Goal: Task Accomplishment & Management: Manage account settings

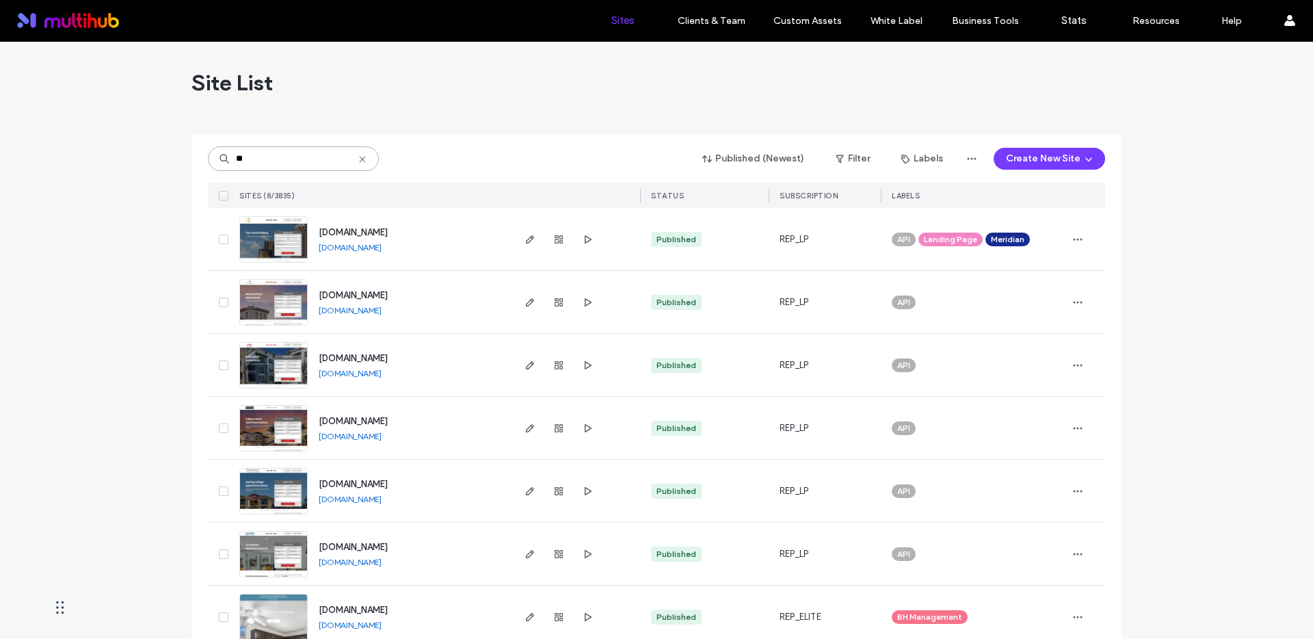
click at [286, 162] on input "**" at bounding box center [293, 158] width 171 height 25
drag, startPoint x: 0, startPoint y: 0, endPoint x: 286, endPoint y: 161, distance: 328.4
click at [286, 161] on input "**" at bounding box center [293, 158] width 171 height 25
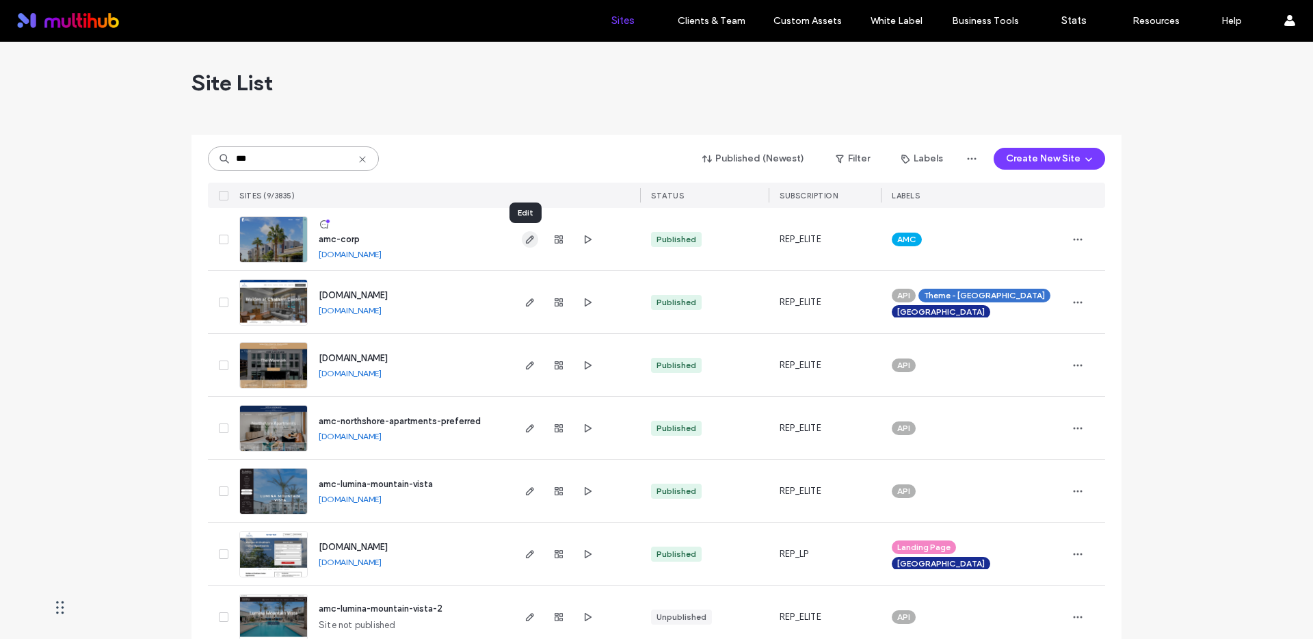
type input "***"
click at [529, 239] on icon "button" at bounding box center [530, 239] width 11 height 11
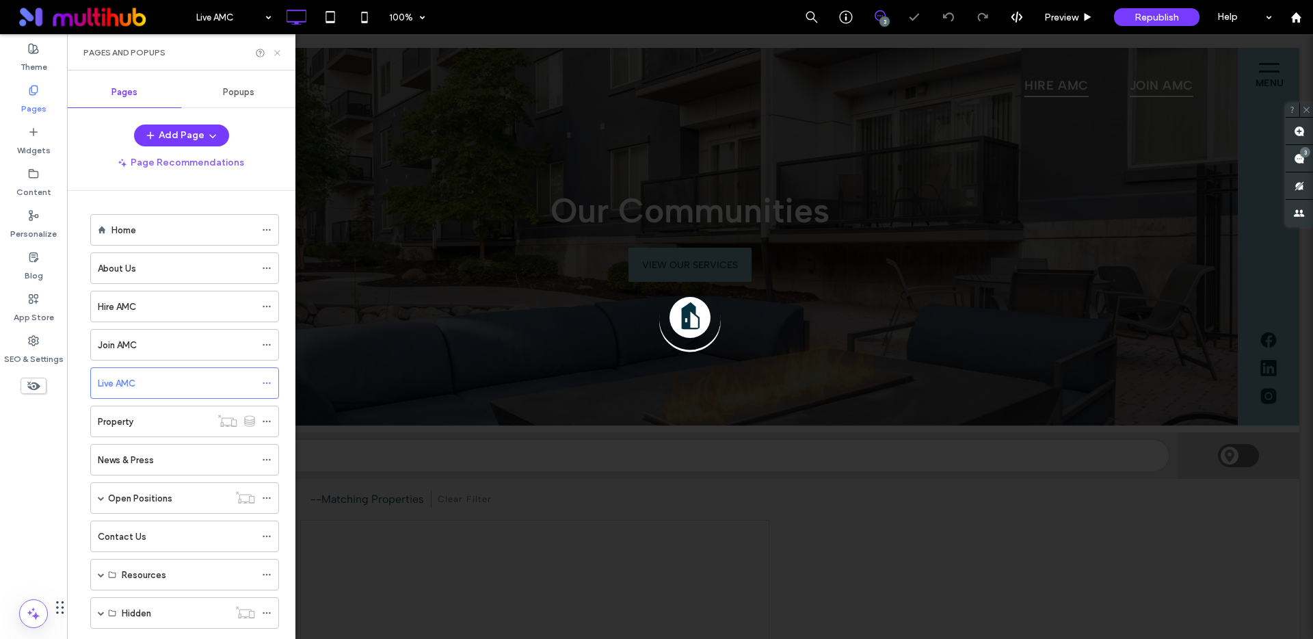
click at [276, 52] on icon at bounding box center [277, 53] width 10 height 10
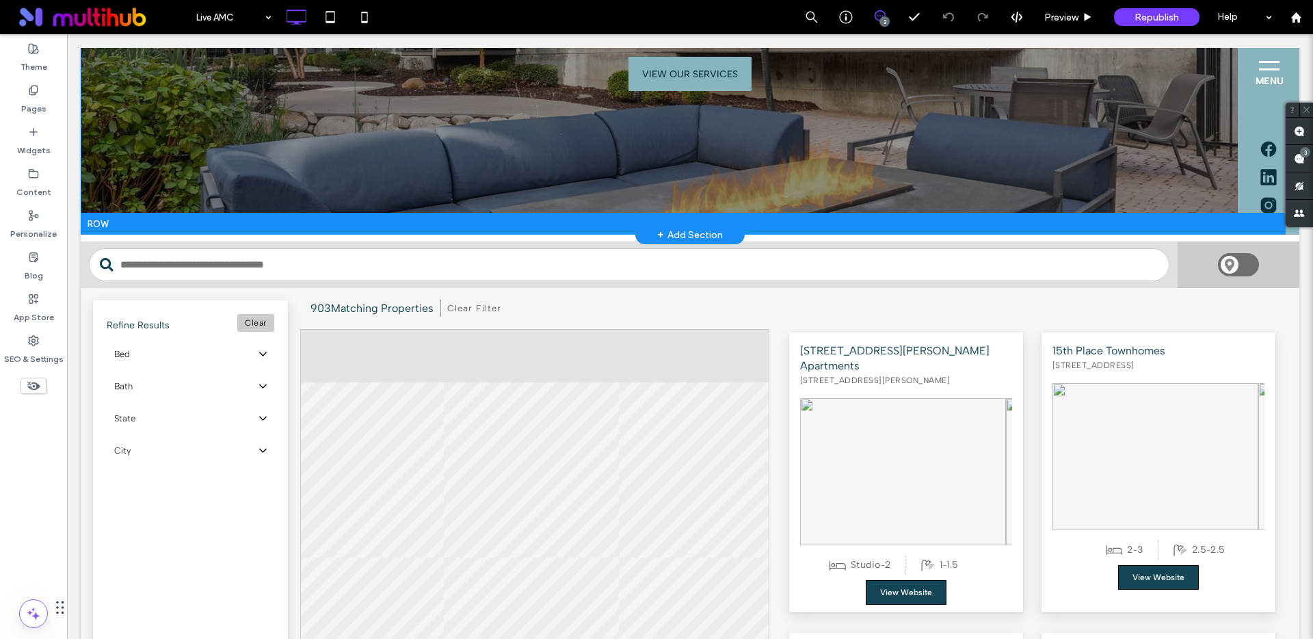
scroll to position [76, 0]
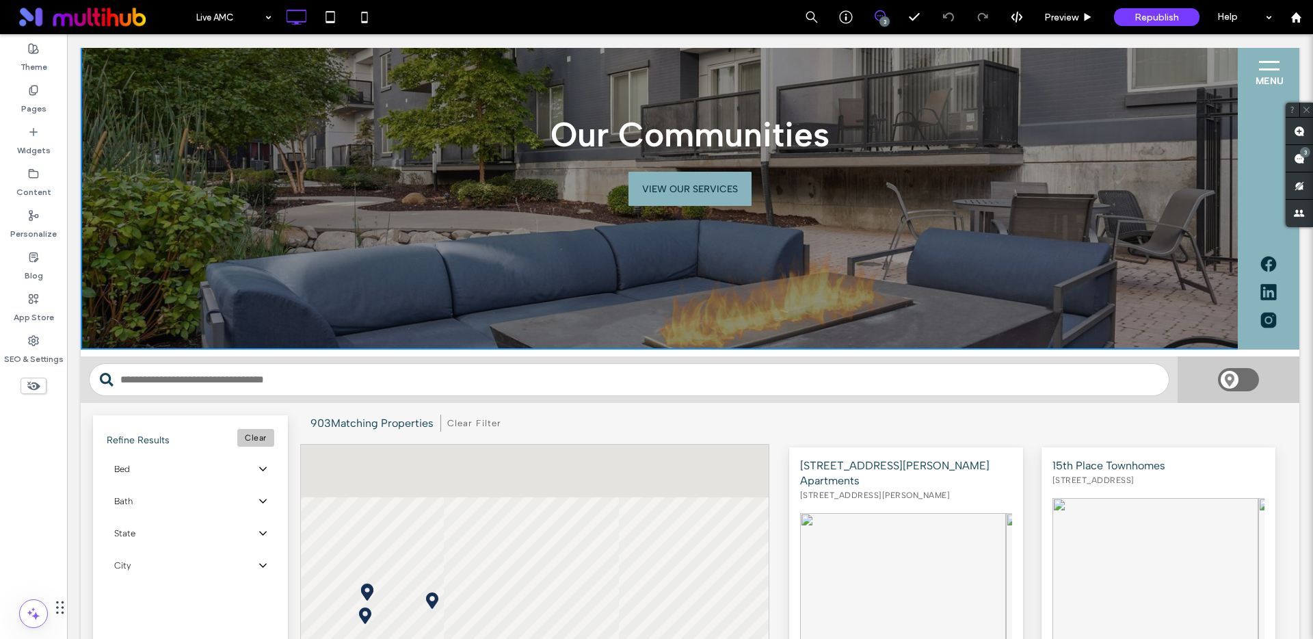
click at [1194, 263] on div "Our Communities VIEW OUR SERVICES Click To Paste" at bounding box center [690, 161] width 1219 height 378
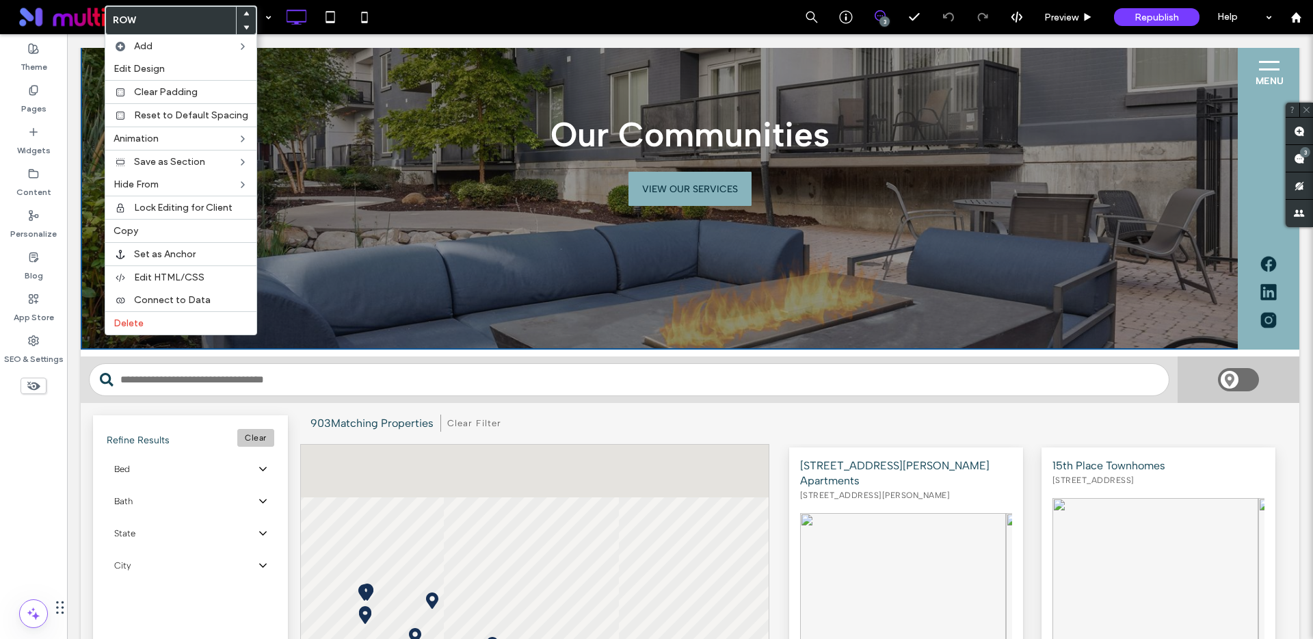
click at [155, 67] on span "Edit Design" at bounding box center [139, 69] width 51 height 12
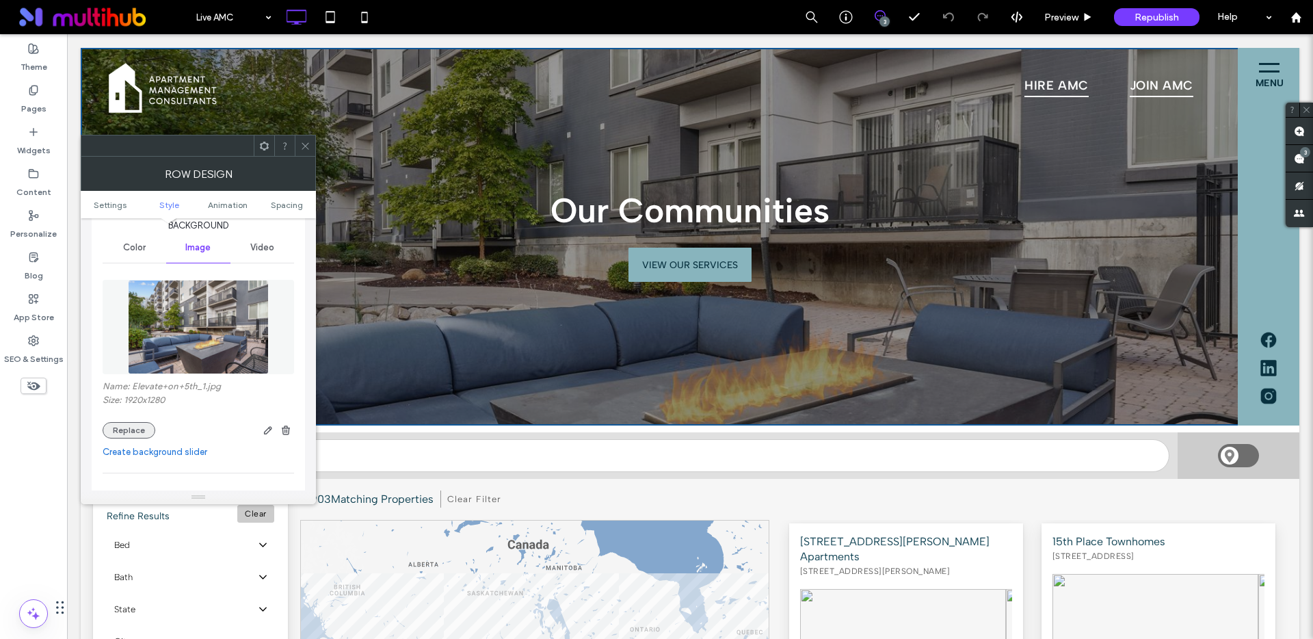
scroll to position [160, 0]
click at [136, 432] on button "Replace" at bounding box center [129, 430] width 53 height 16
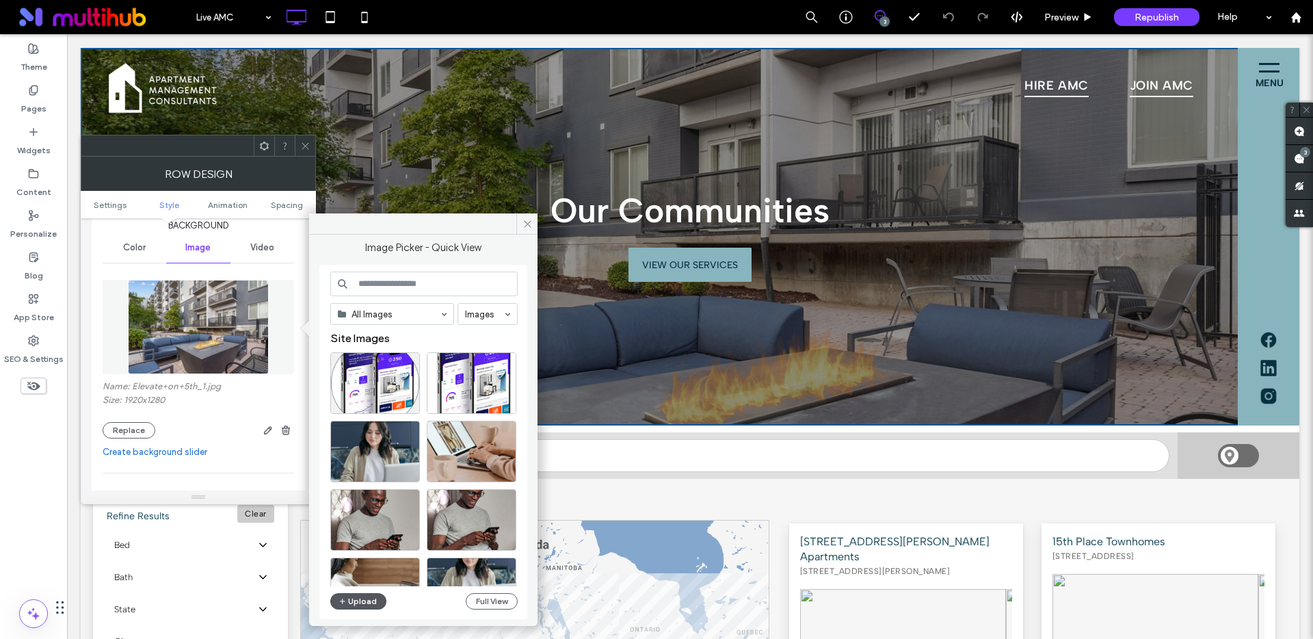
click at [360, 601] on button "Upload" at bounding box center [358, 601] width 56 height 16
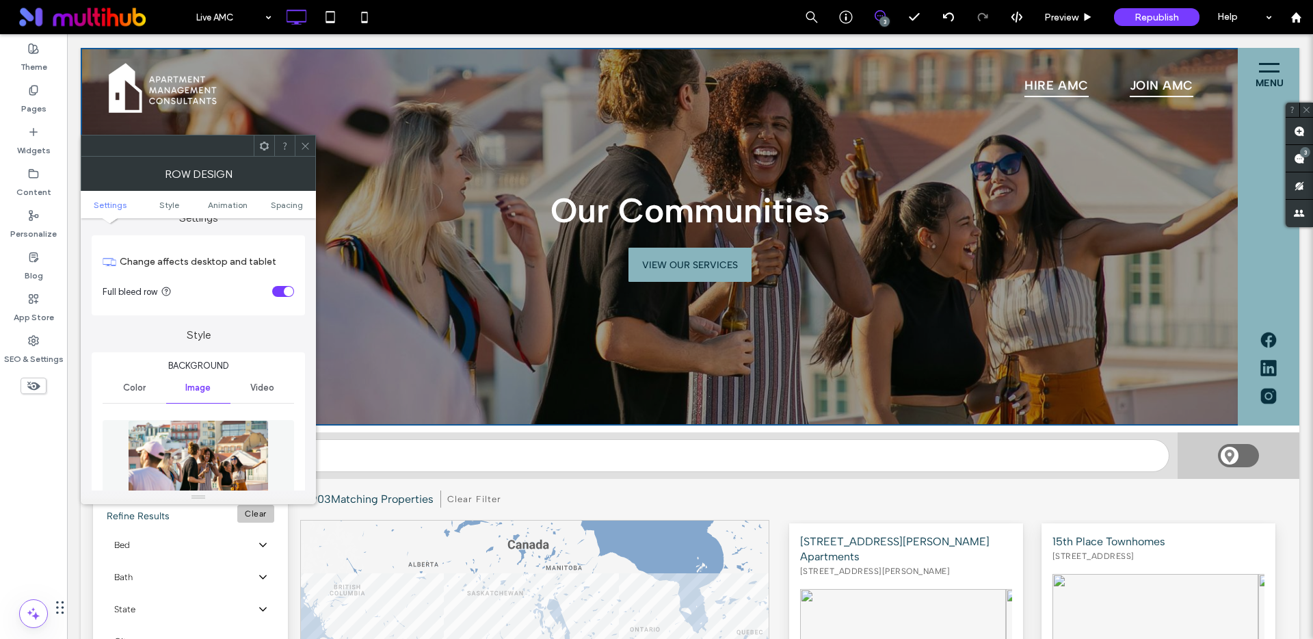
scroll to position [0, 0]
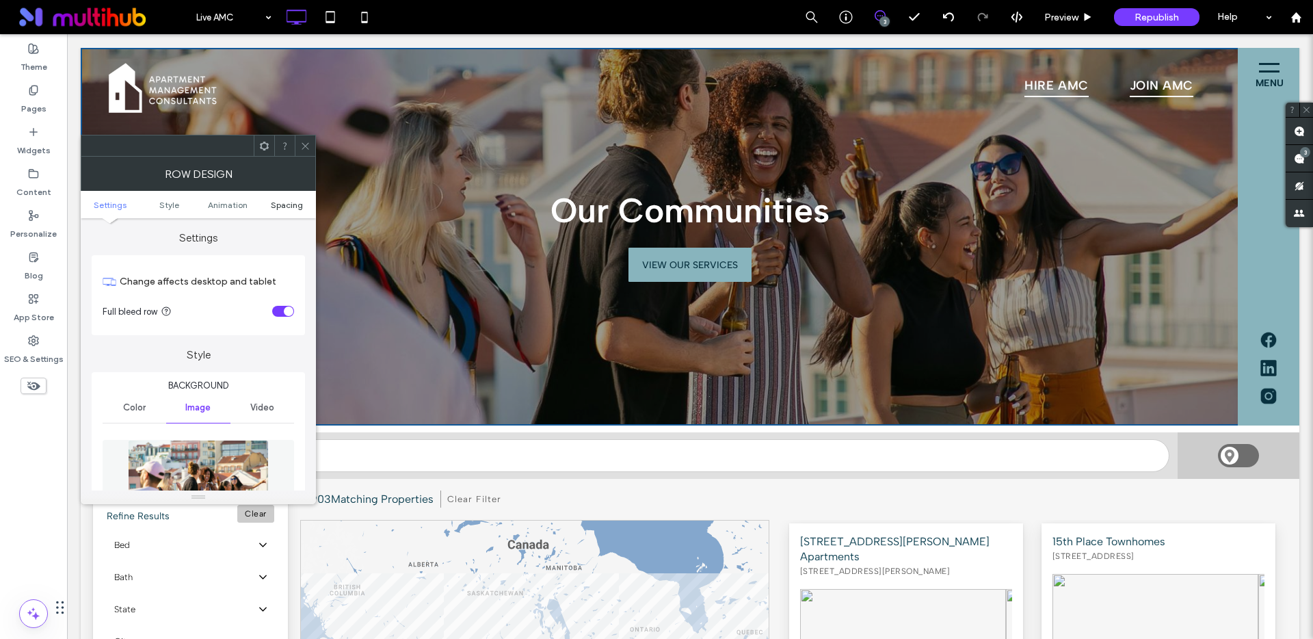
click at [290, 207] on span "Spacing" at bounding box center [287, 205] width 32 height 10
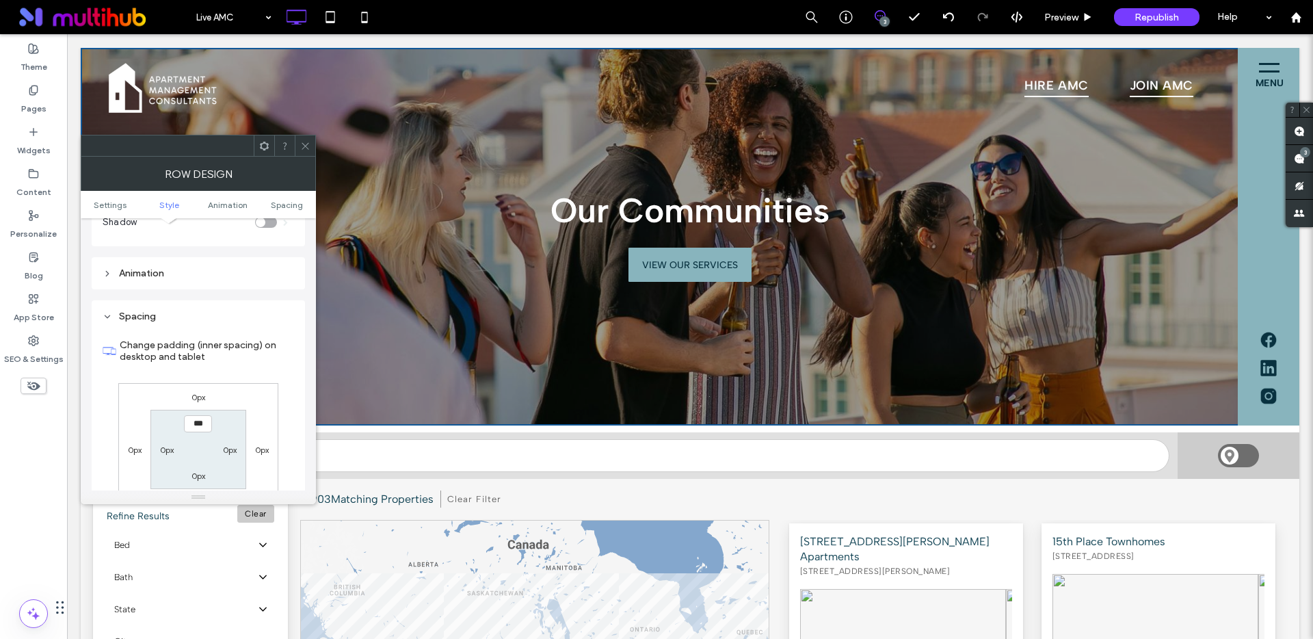
scroll to position [890, 0]
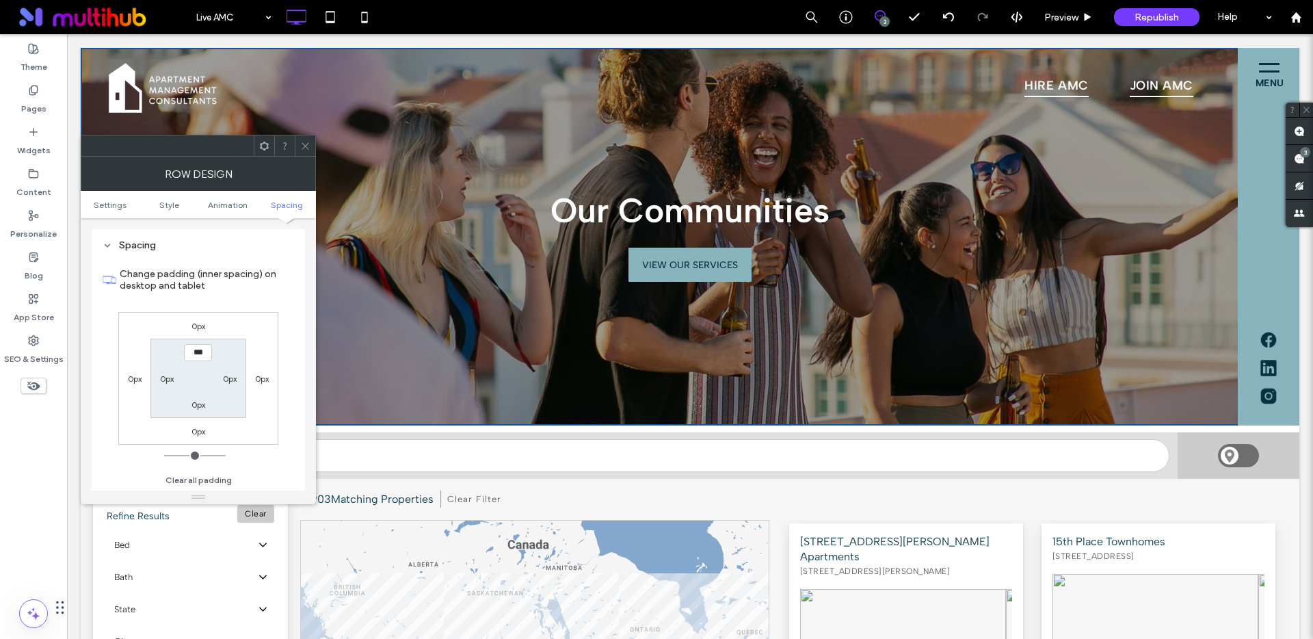
click at [305, 148] on icon at bounding box center [305, 146] width 10 height 10
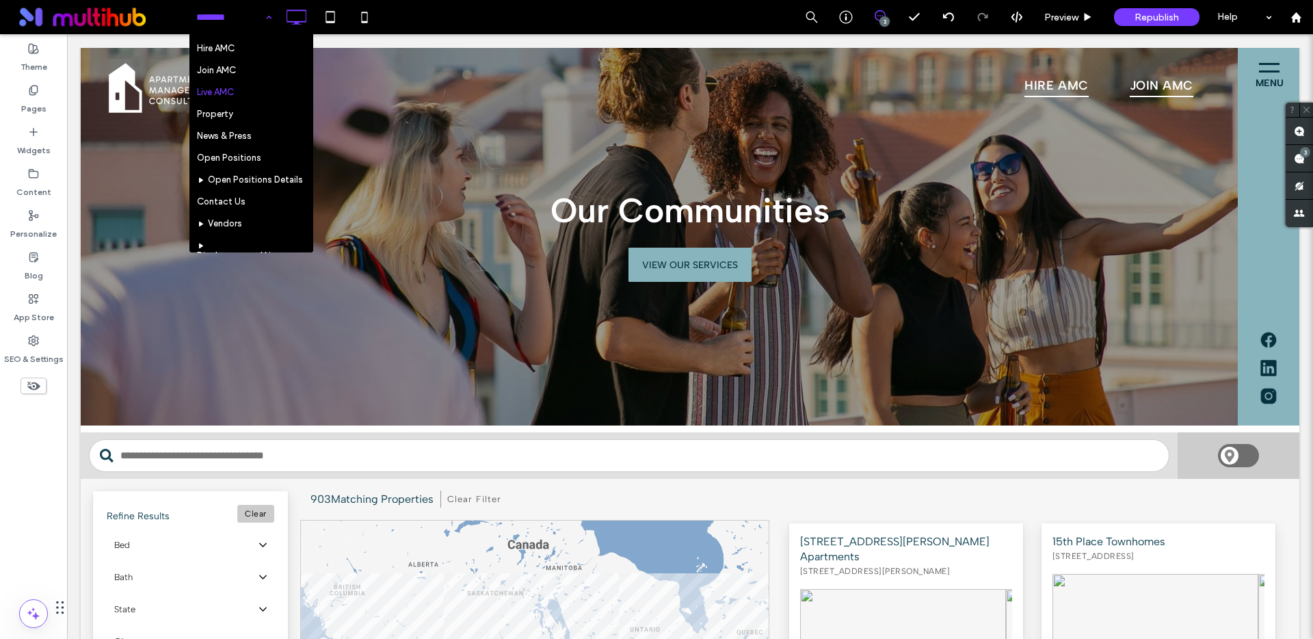
scroll to position [0, 0]
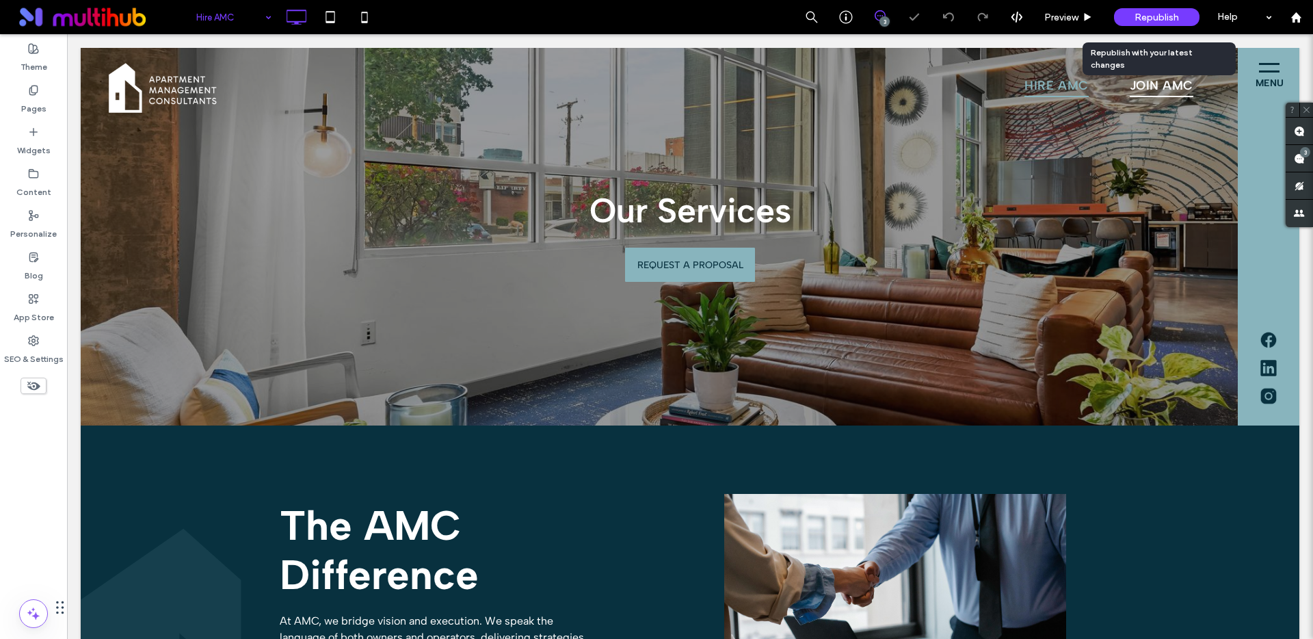
click at [1164, 21] on span "Republish" at bounding box center [1157, 18] width 44 height 12
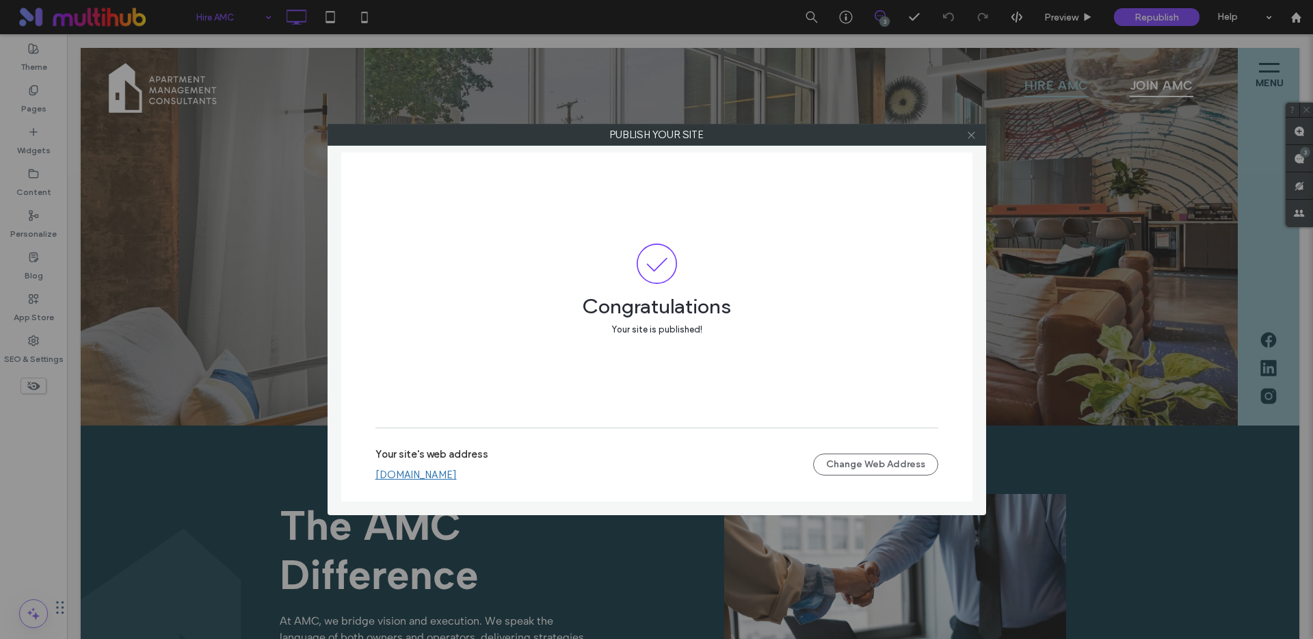
click at [969, 136] on use at bounding box center [971, 134] width 7 height 7
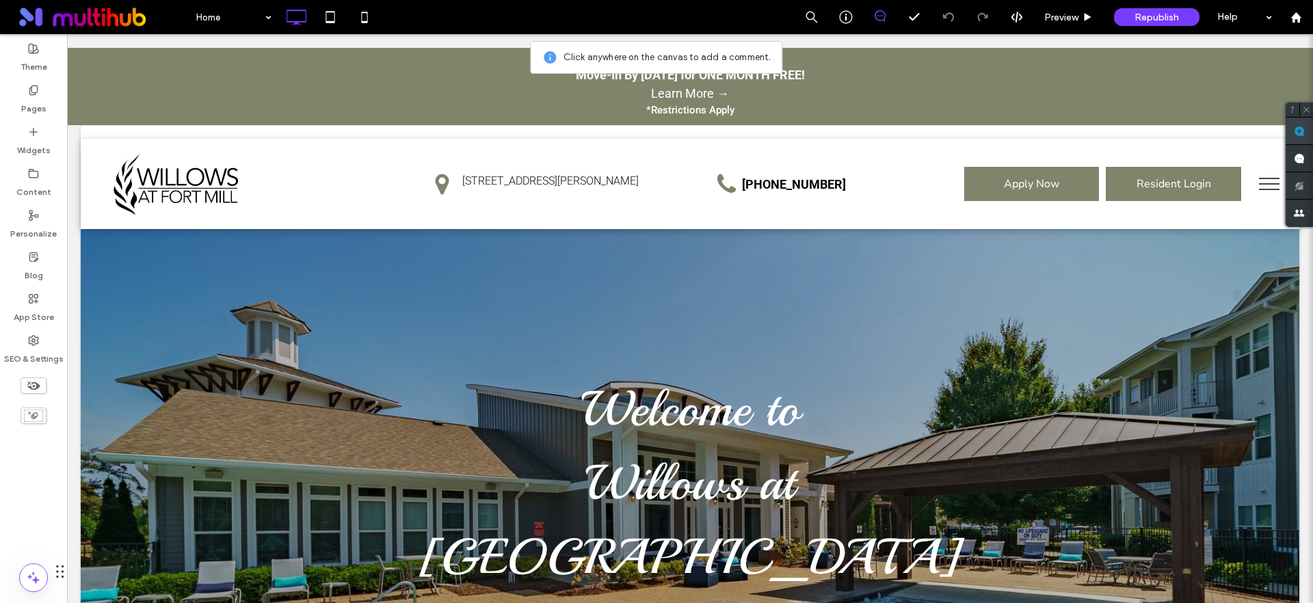
click at [1299, 132] on use at bounding box center [1299, 131] width 11 height 11
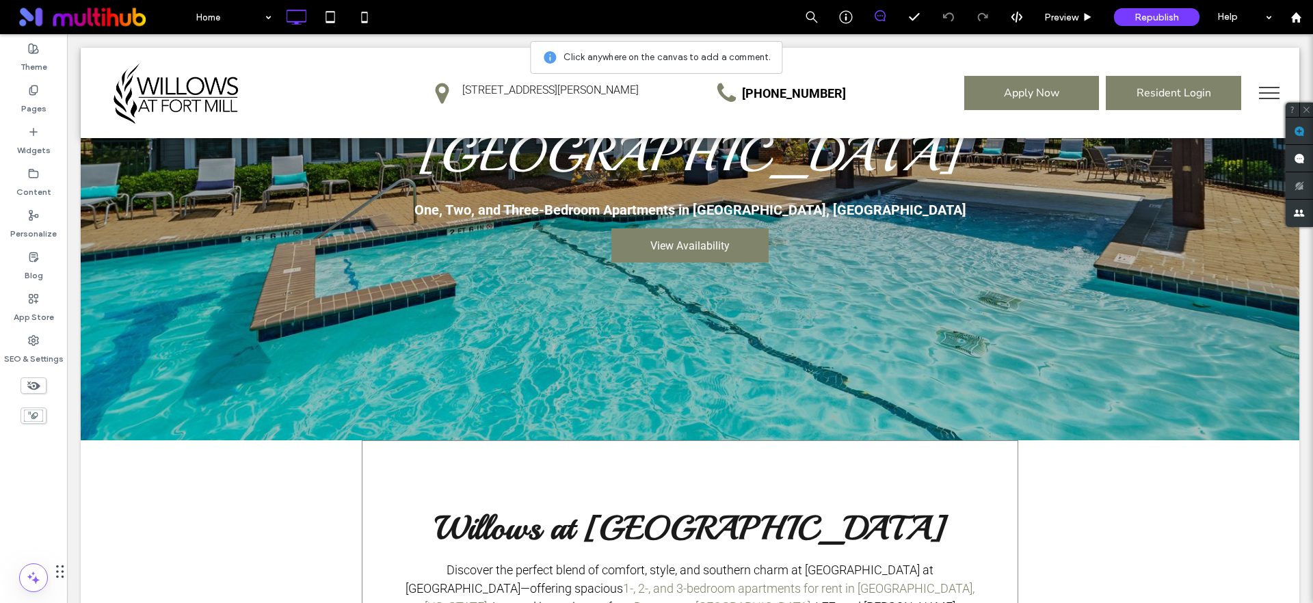
scroll to position [338, 0]
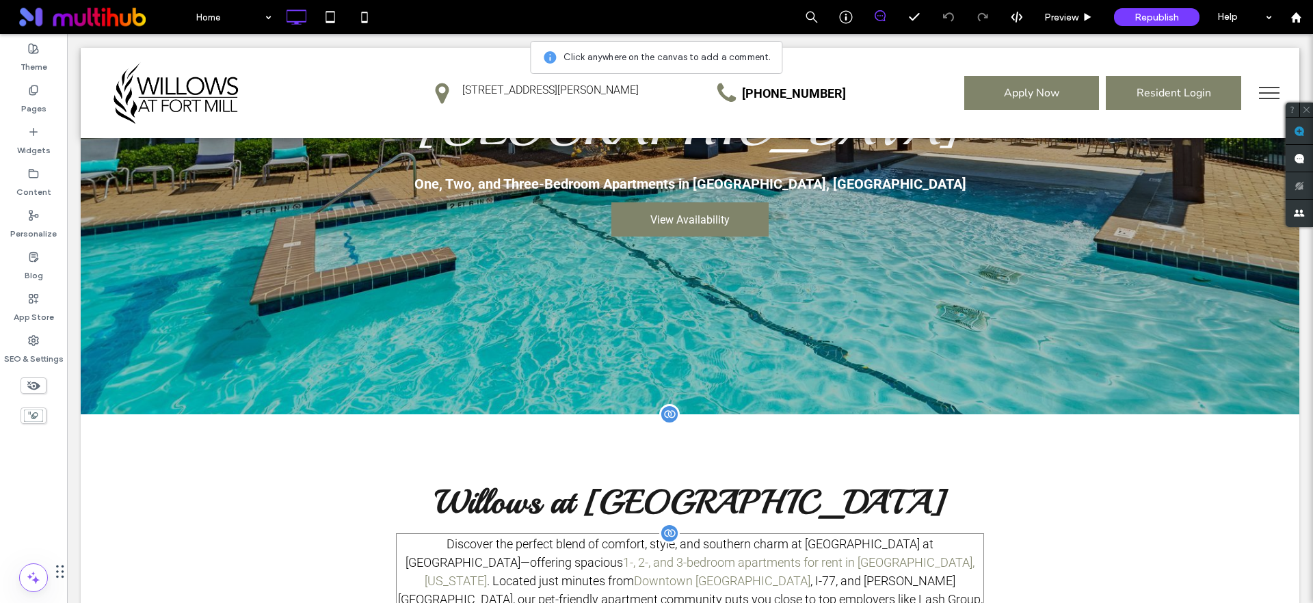
click at [677, 535] on p "Discover the perfect blend of comfort, style, and southern charm at Willows at …" at bounding box center [690, 609] width 588 height 148
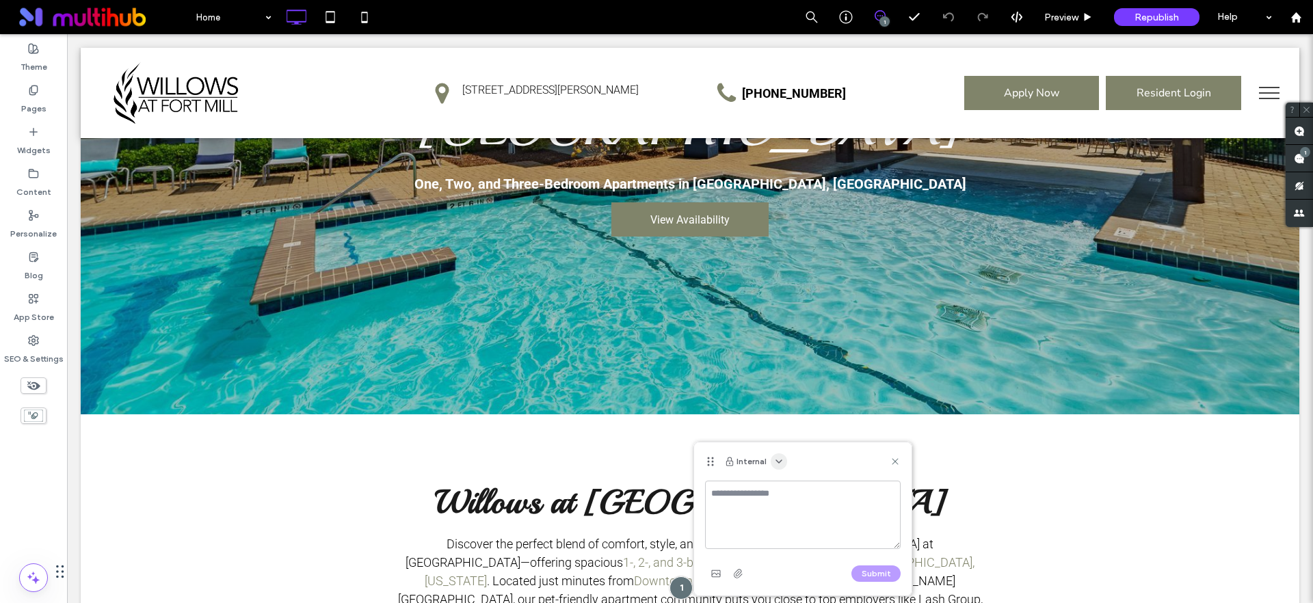
click at [774, 460] on icon "button" at bounding box center [779, 461] width 11 height 11
click at [796, 497] on span "Public - visible to clients & team" at bounding box center [846, 495] width 135 height 14
click at [780, 505] on textarea at bounding box center [803, 515] width 196 height 68
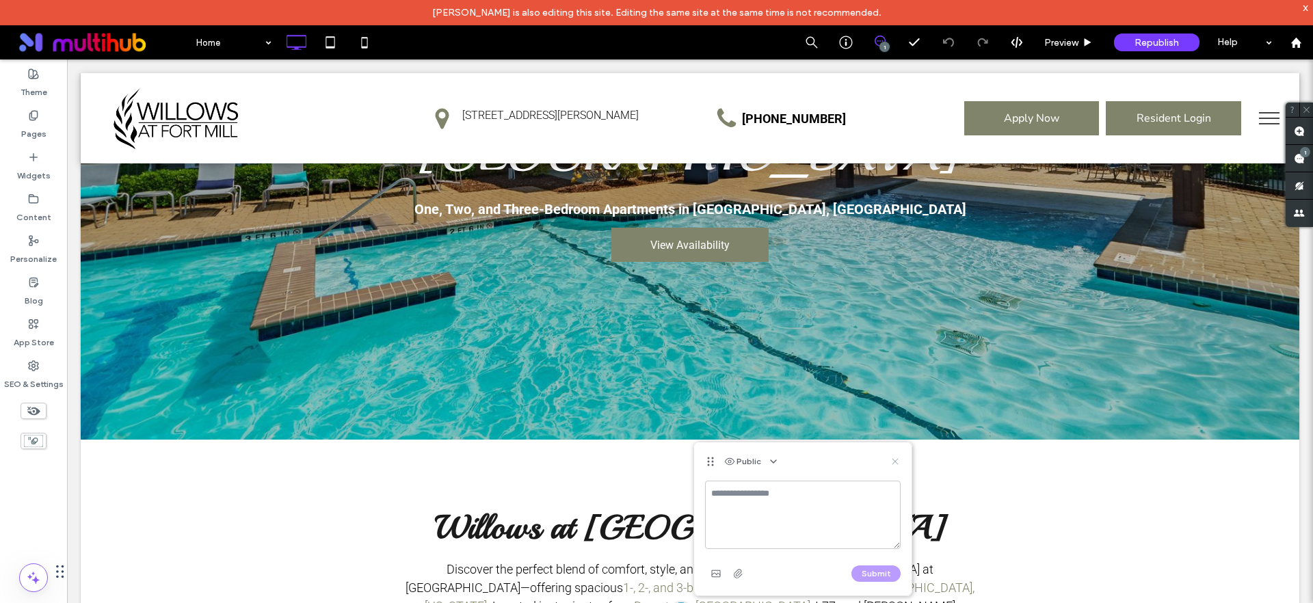
click at [895, 465] on icon at bounding box center [895, 461] width 11 height 11
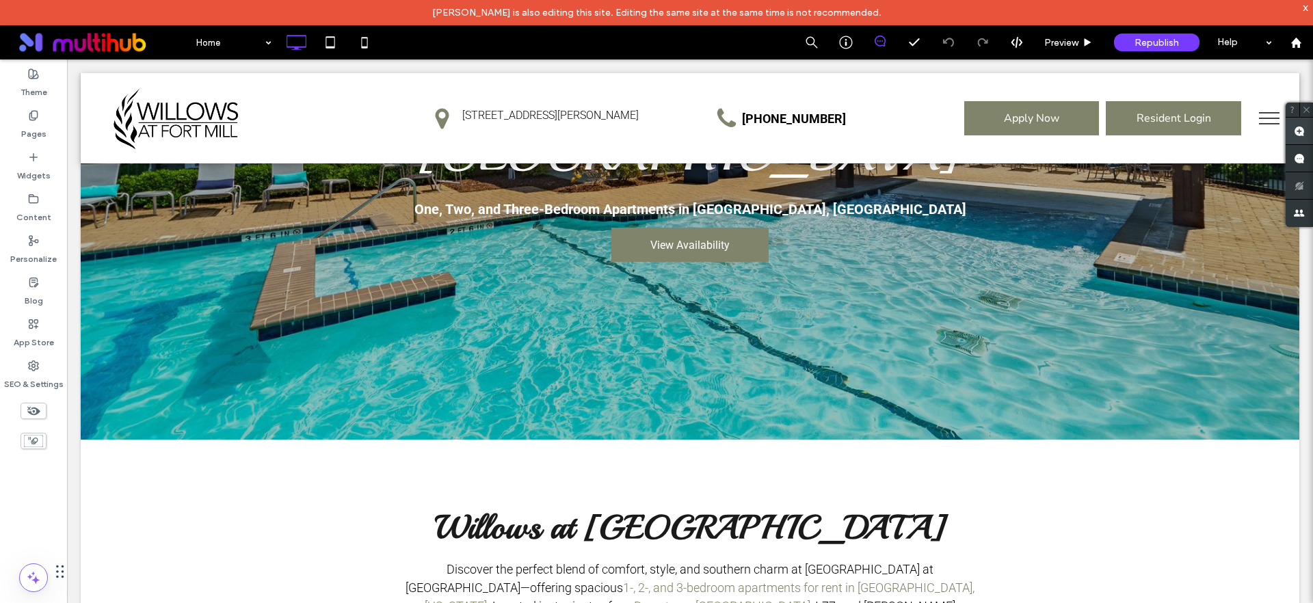
click at [1302, 138] on span at bounding box center [1299, 131] width 27 height 27
click at [932, 228] on div "Welcome to Willows at Fort Mill One, Two, and Three-Bedroom Apartments in Fort …" at bounding box center [690, 133] width 1219 height 614
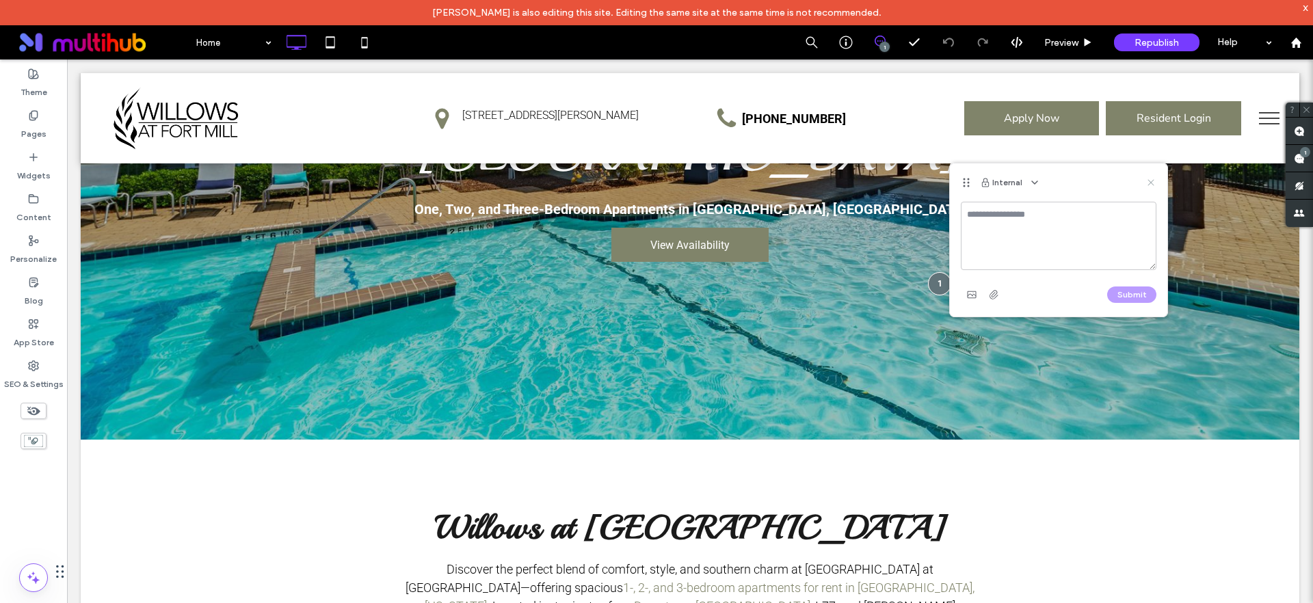
click at [1147, 185] on icon at bounding box center [1151, 182] width 11 height 11
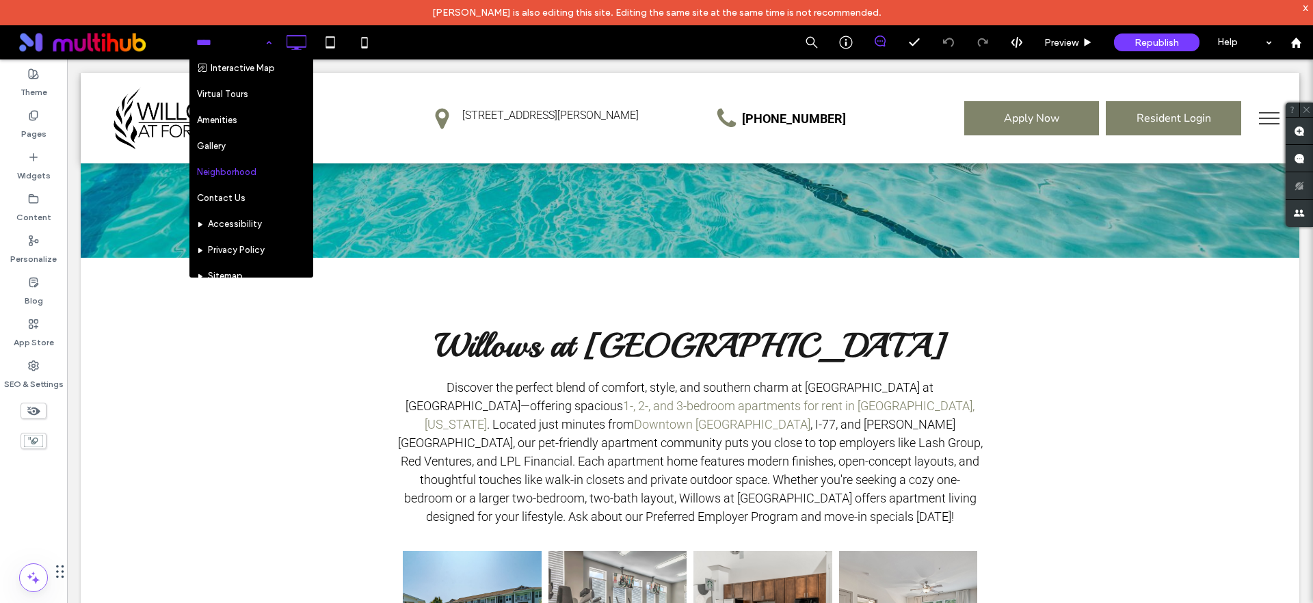
scroll to position [58, 0]
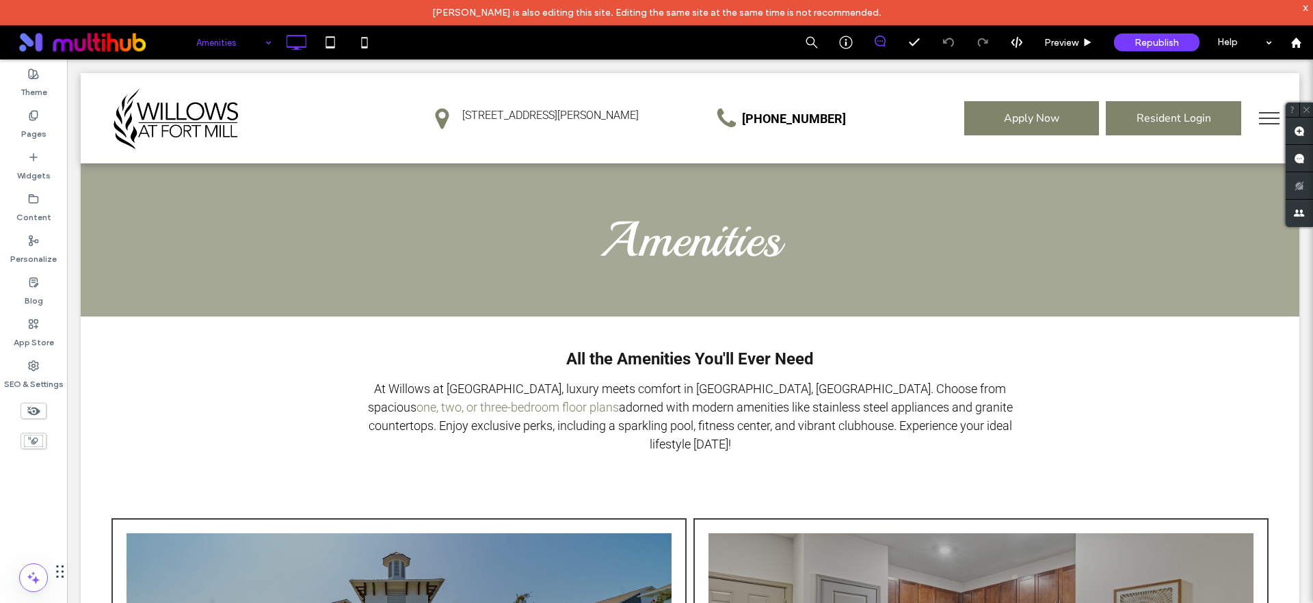
click at [251, 43] on input at bounding box center [230, 42] width 68 height 34
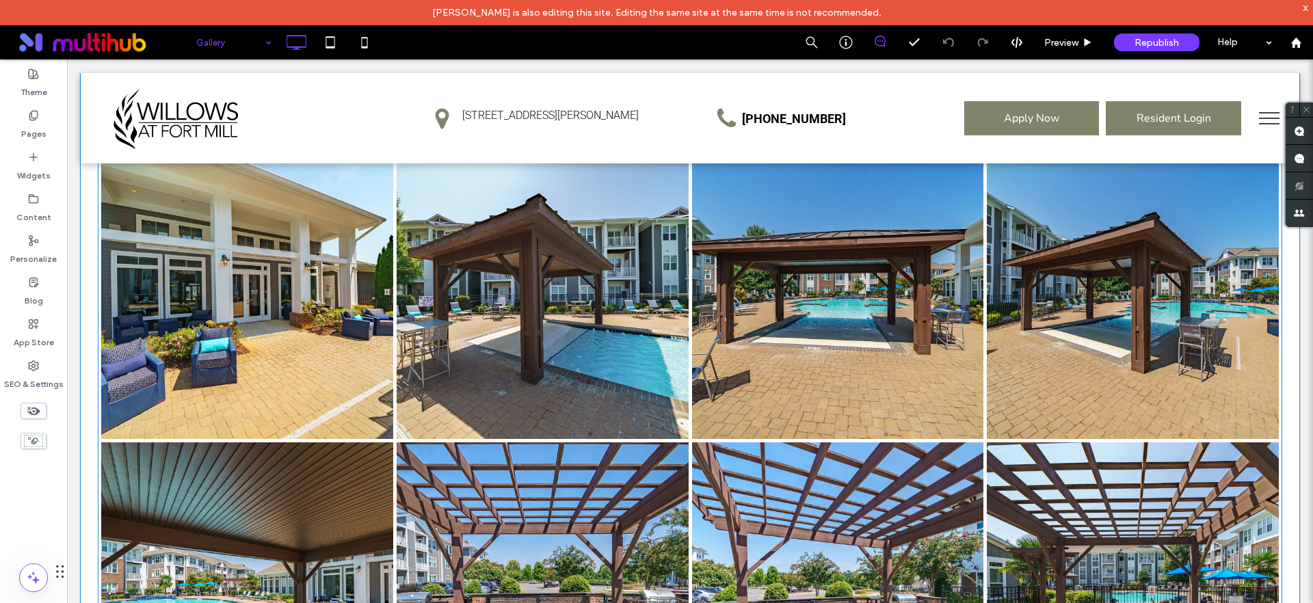
scroll to position [997, 0]
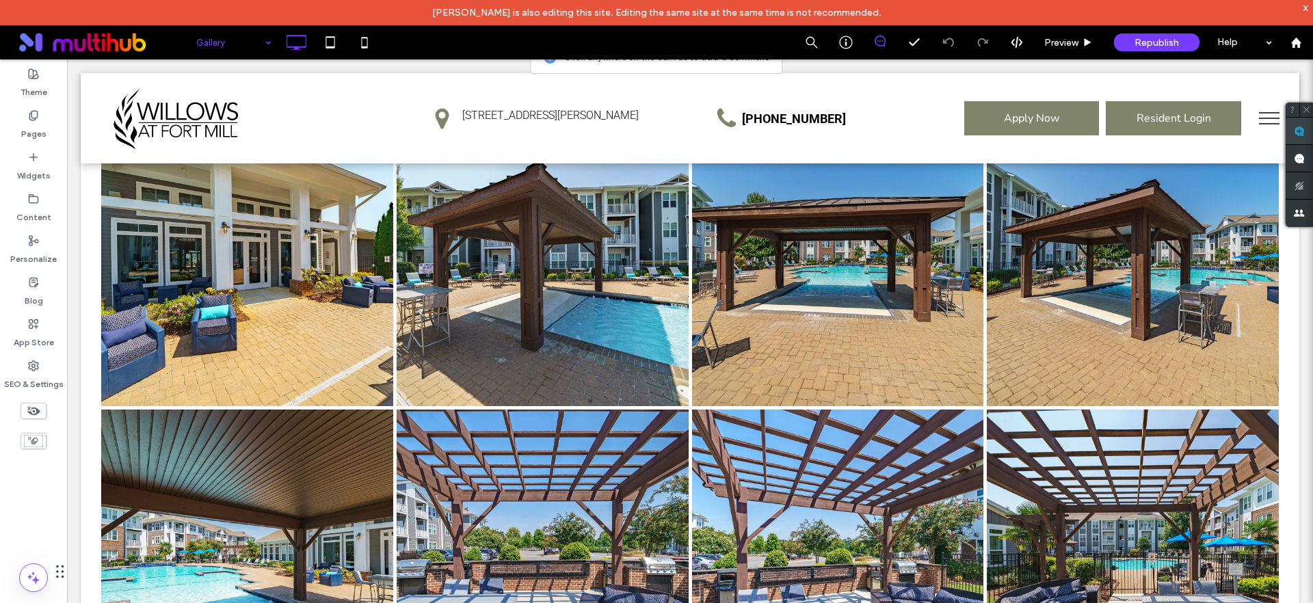
click at [1302, 130] on use at bounding box center [1299, 131] width 11 height 11
click at [574, 280] on link at bounding box center [543, 261] width 292 height 292
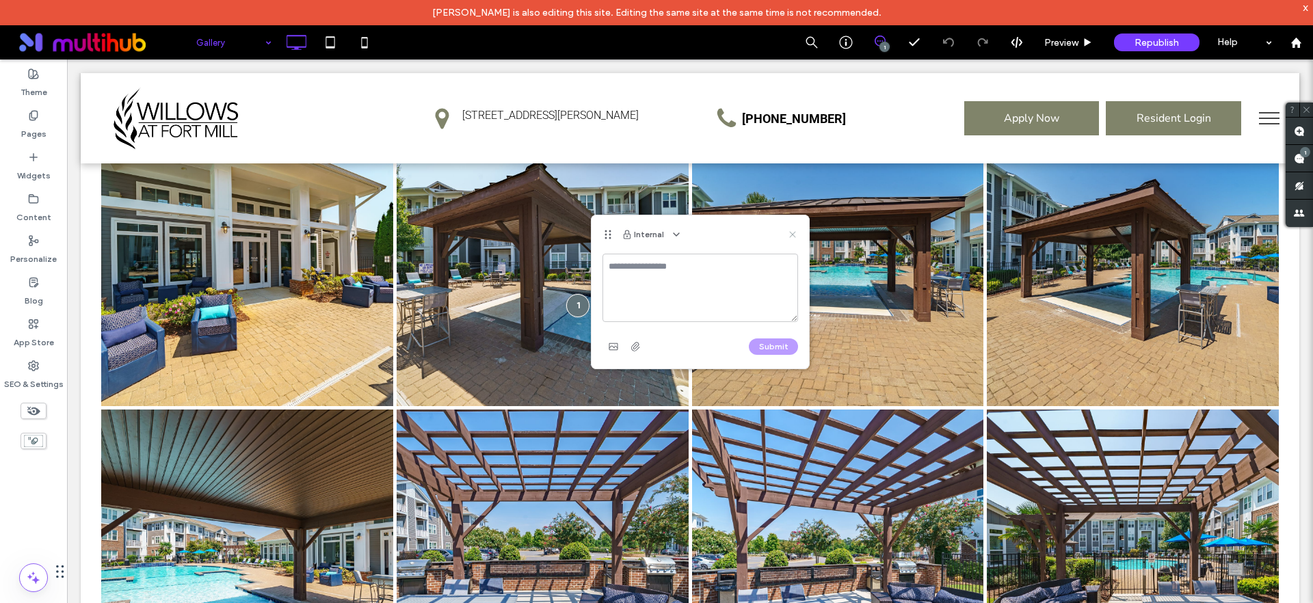
click at [792, 232] on use at bounding box center [792, 234] width 6 height 6
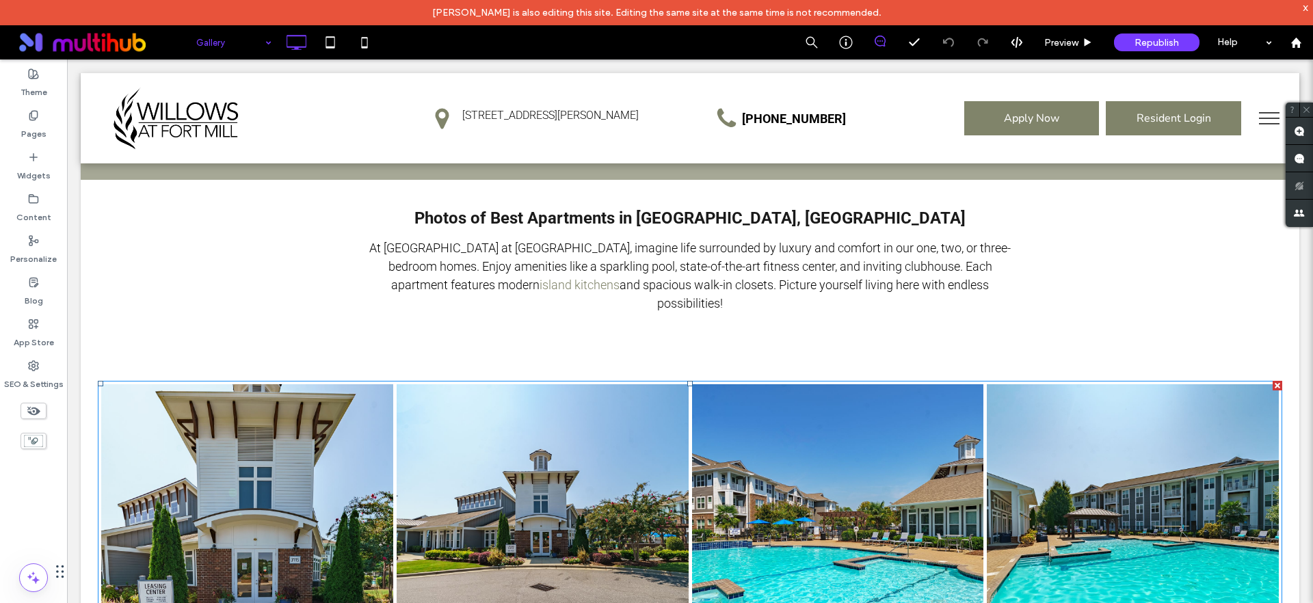
scroll to position [0, 0]
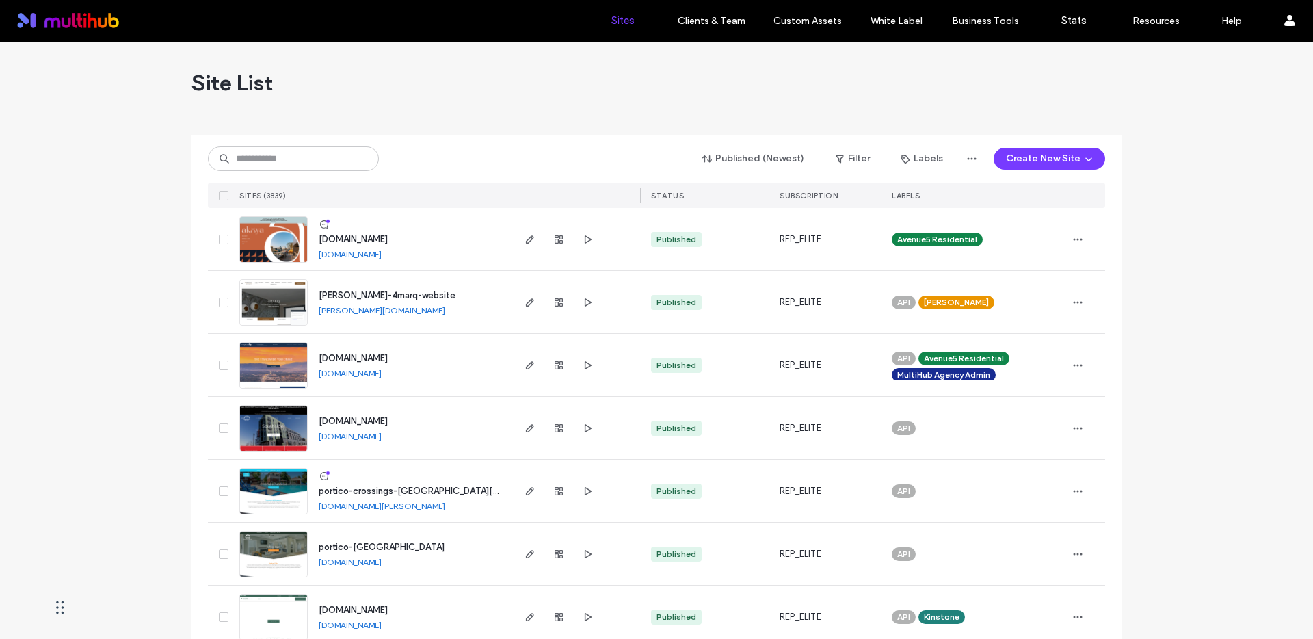
scroll to position [13, 0]
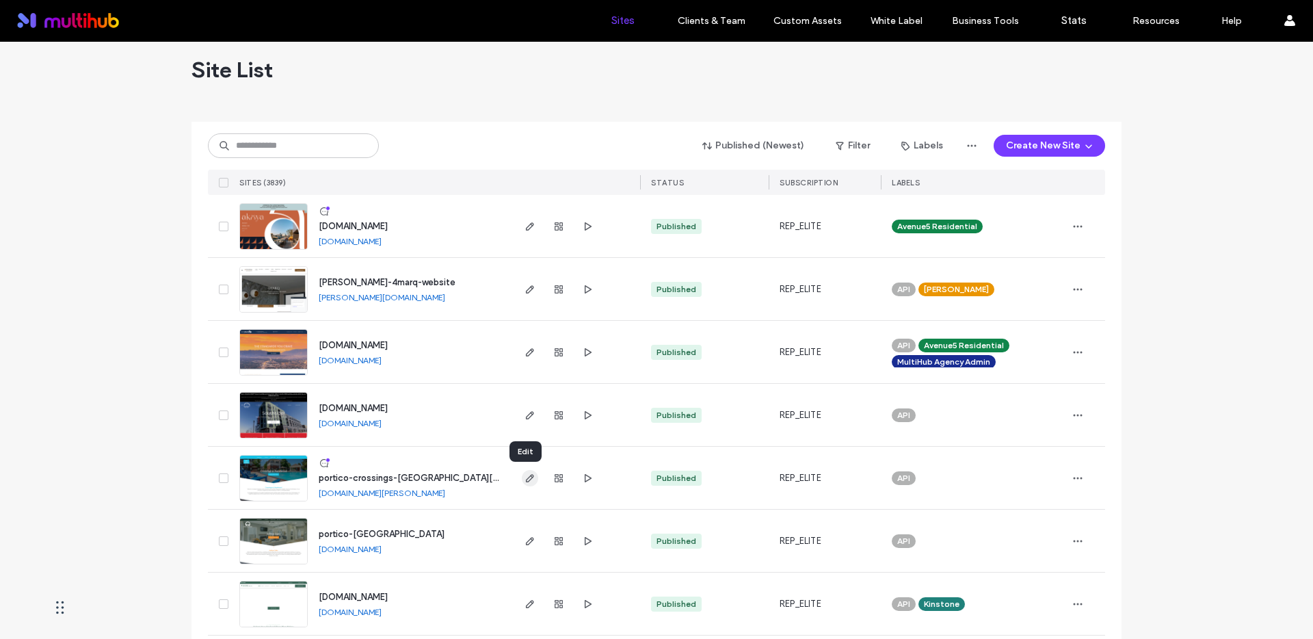
click at [525, 480] on icon "button" at bounding box center [530, 478] width 11 height 11
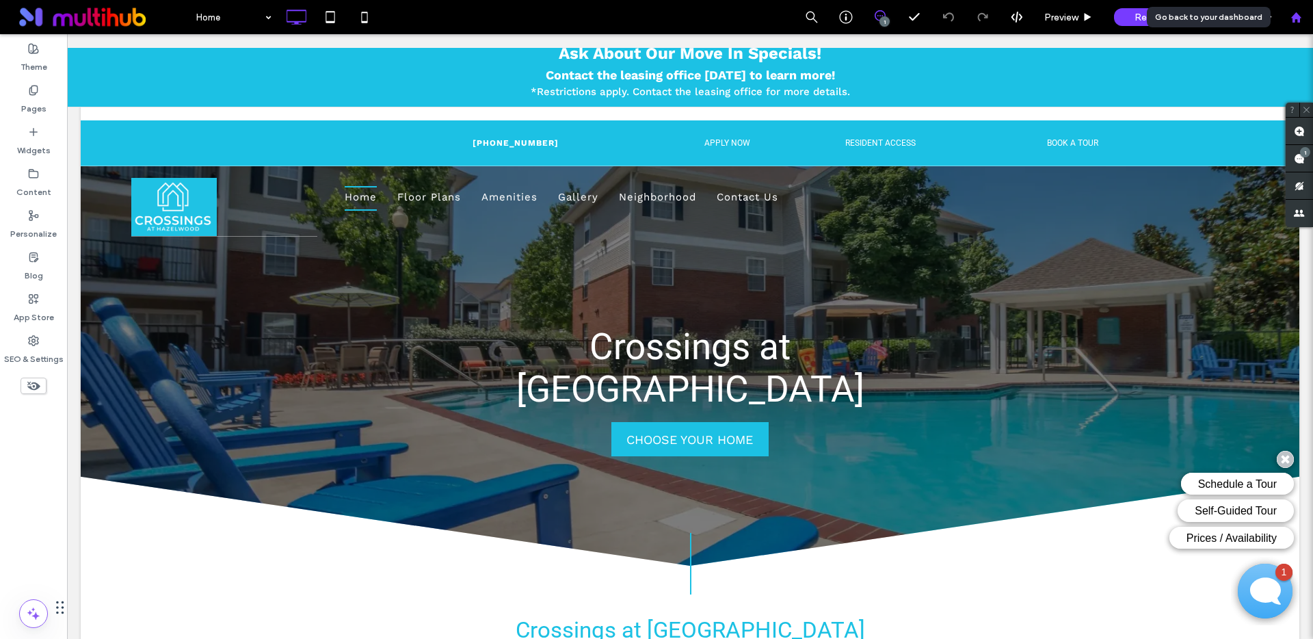
click at [1300, 22] on icon at bounding box center [1297, 18] width 12 height 12
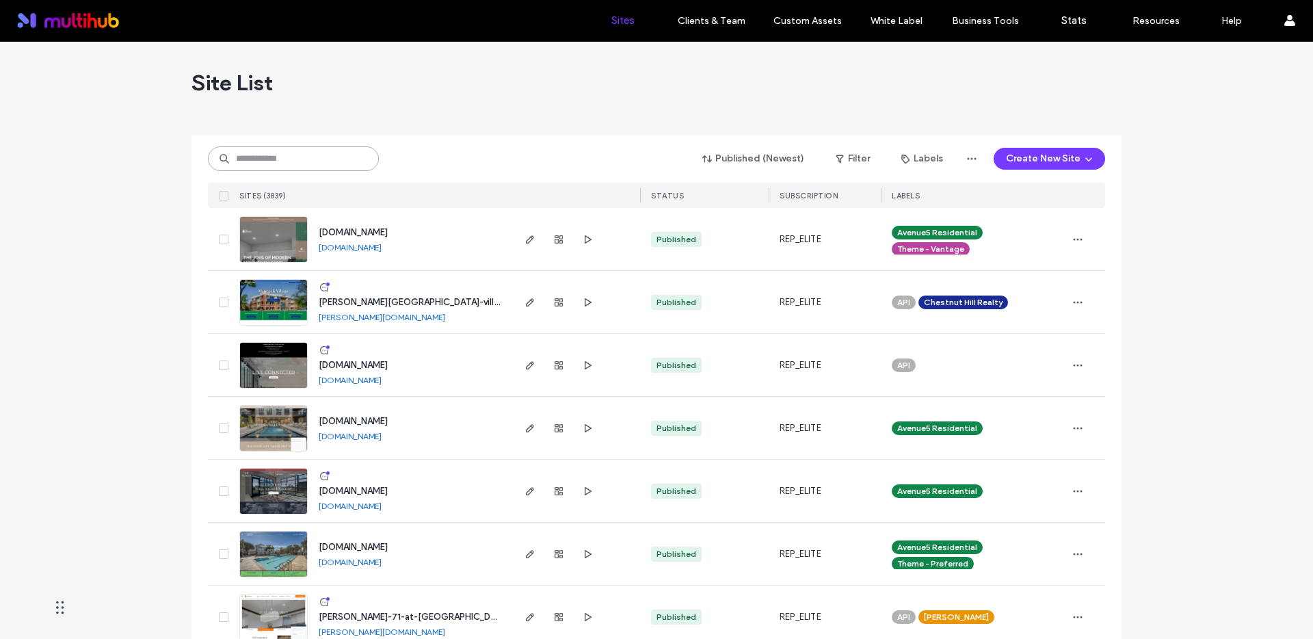
click at [319, 166] on input at bounding box center [293, 158] width 171 height 25
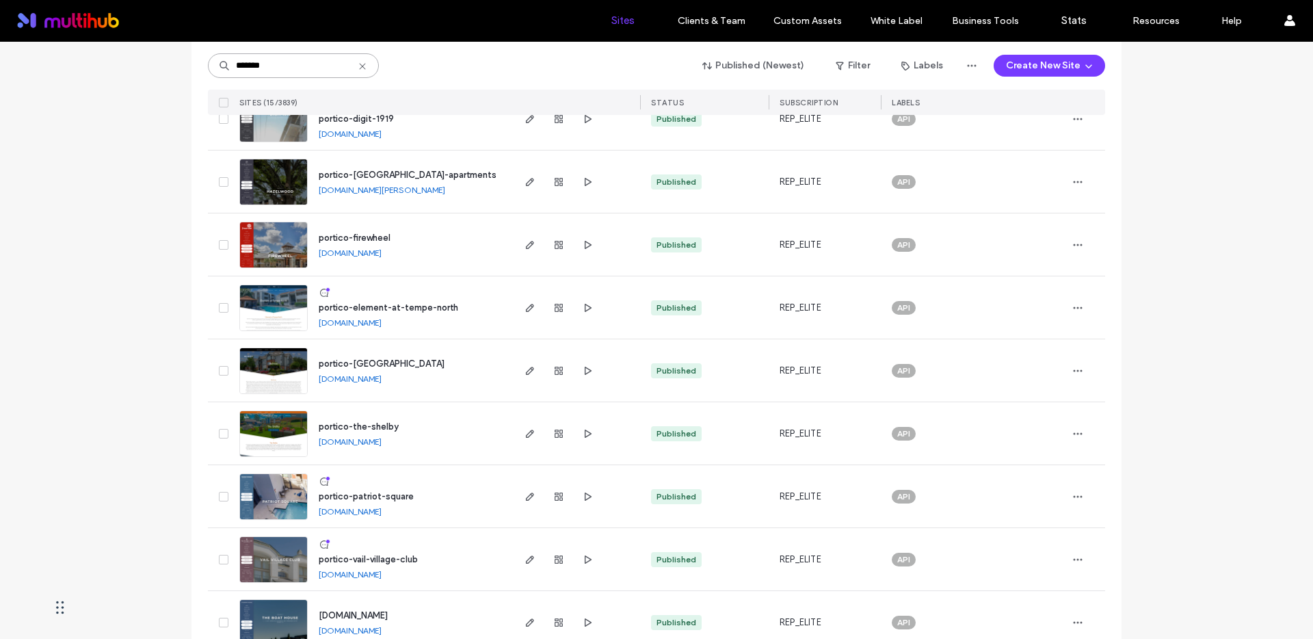
scroll to position [516, 0]
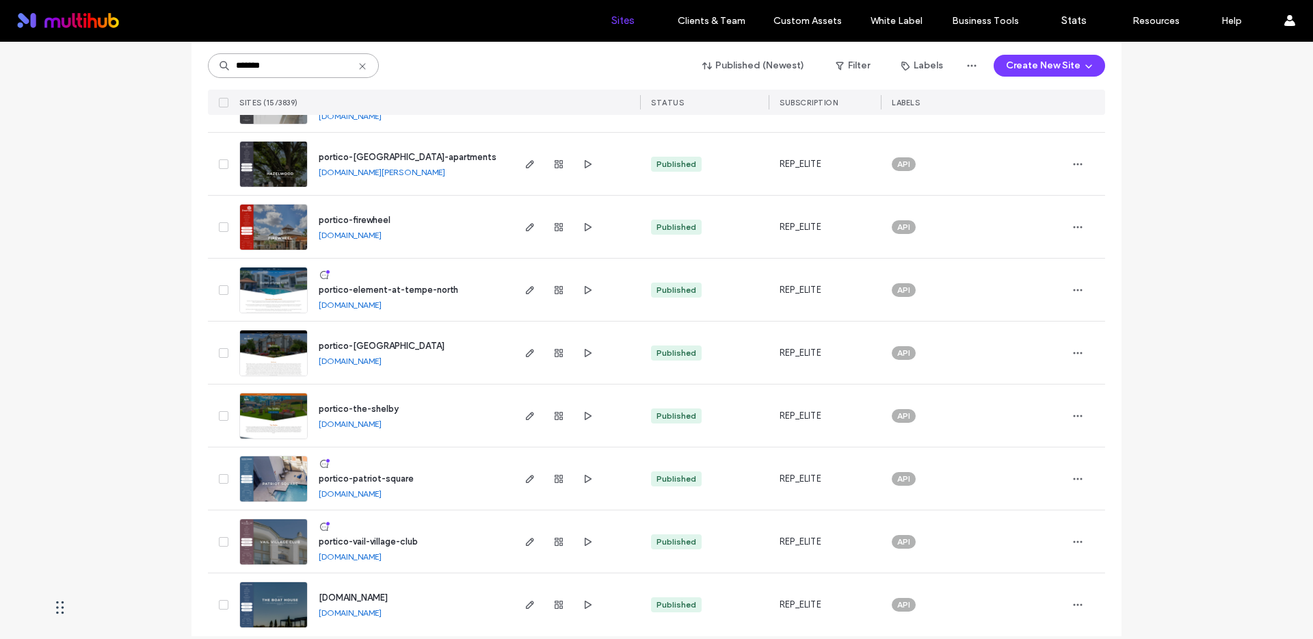
type input "*******"
click at [497, 469] on div "portico-patriot-square portico-patriot-square.multiscreensite.com" at bounding box center [409, 478] width 203 height 62
click at [528, 478] on icon "button" at bounding box center [530, 478] width 11 height 11
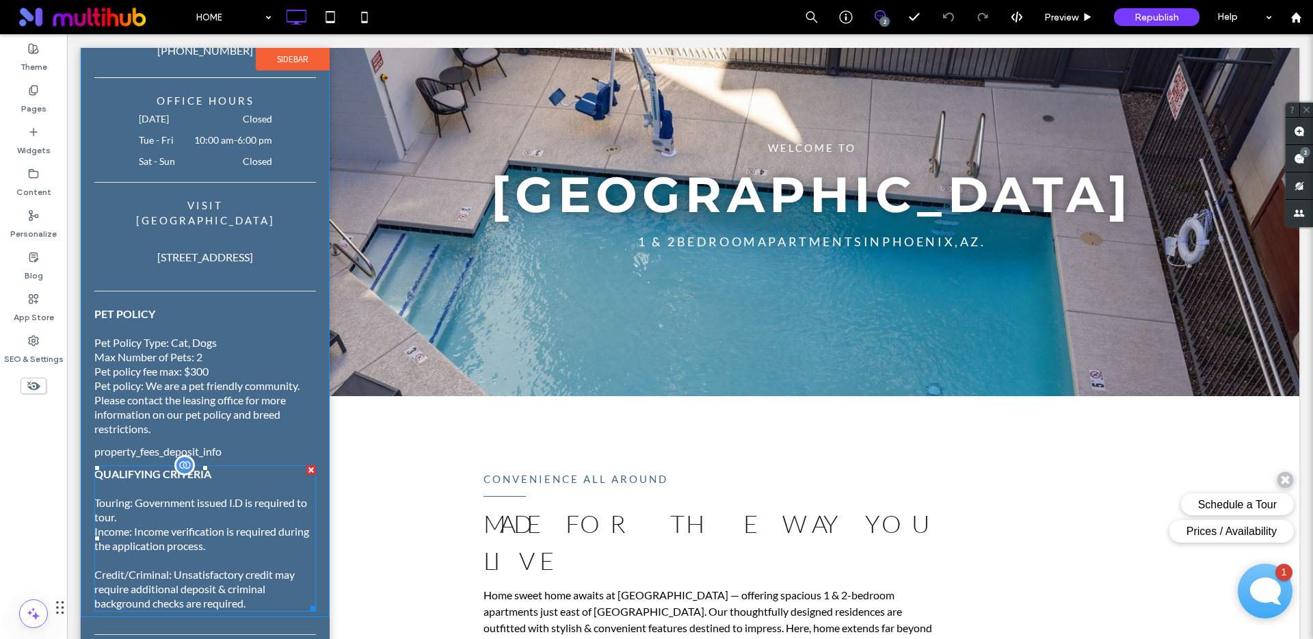
scroll to position [435, 0]
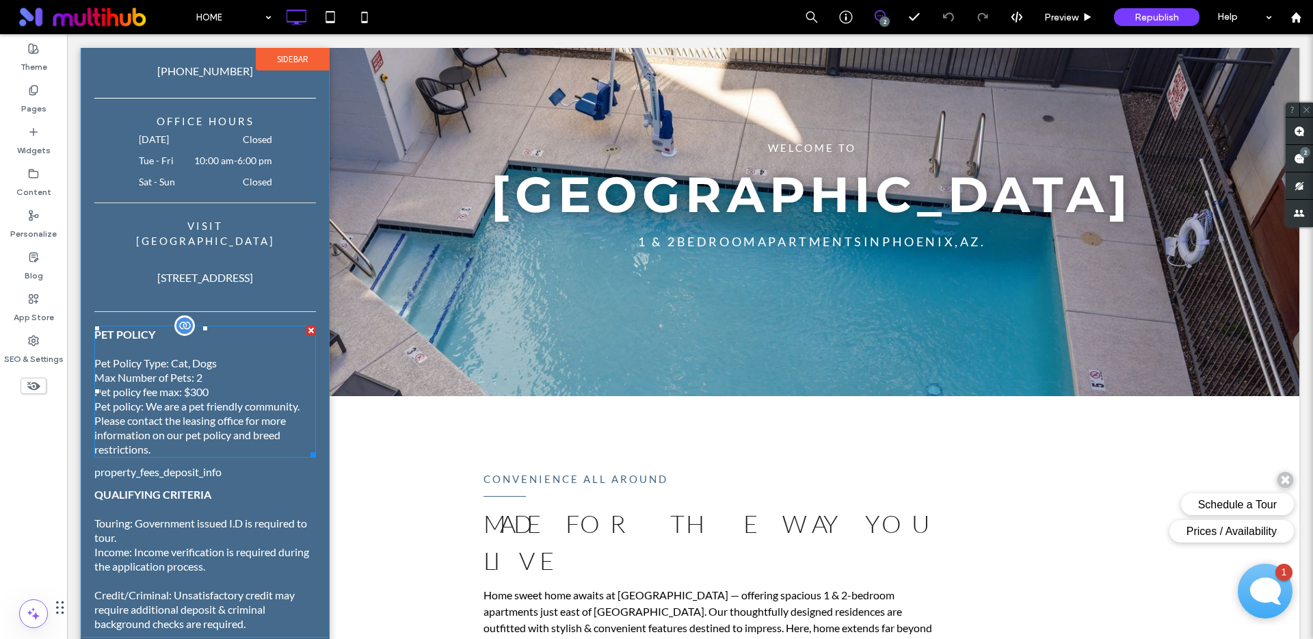
click at [174, 399] on p "Pet policy: We are a pet friendly community. Please contact the leasing office …" at bounding box center [205, 427] width 222 height 57
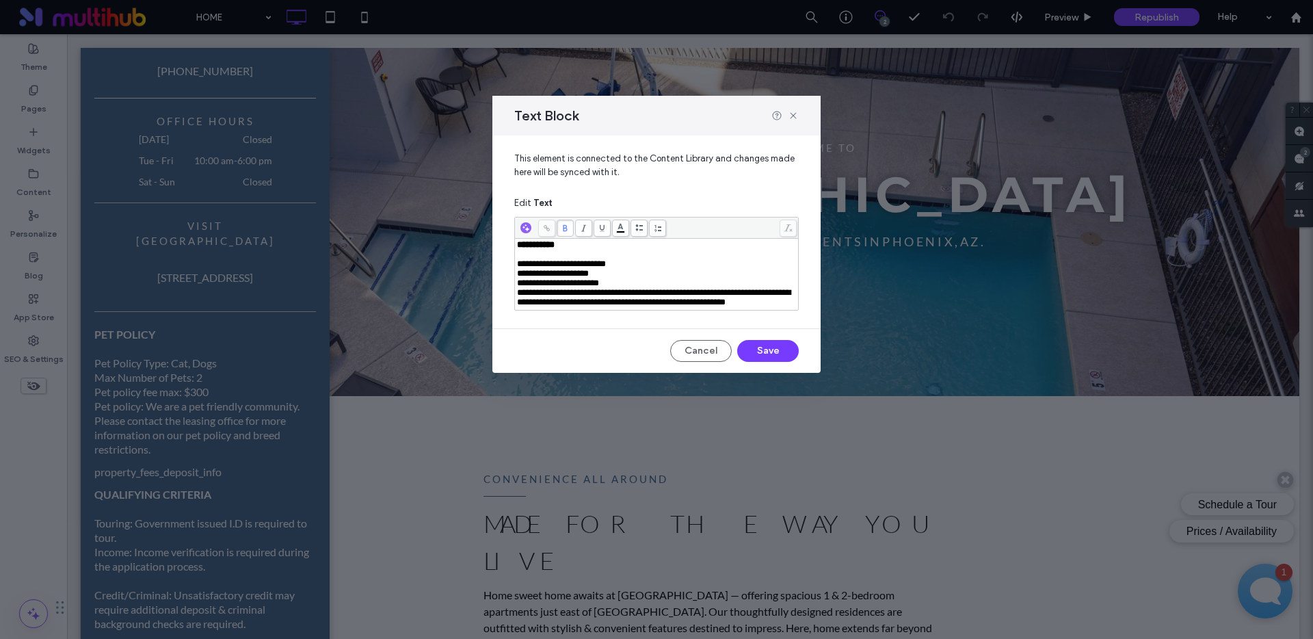
click at [604, 293] on span "**********" at bounding box center [654, 297] width 274 height 18
click at [797, 117] on icon at bounding box center [793, 115] width 11 height 11
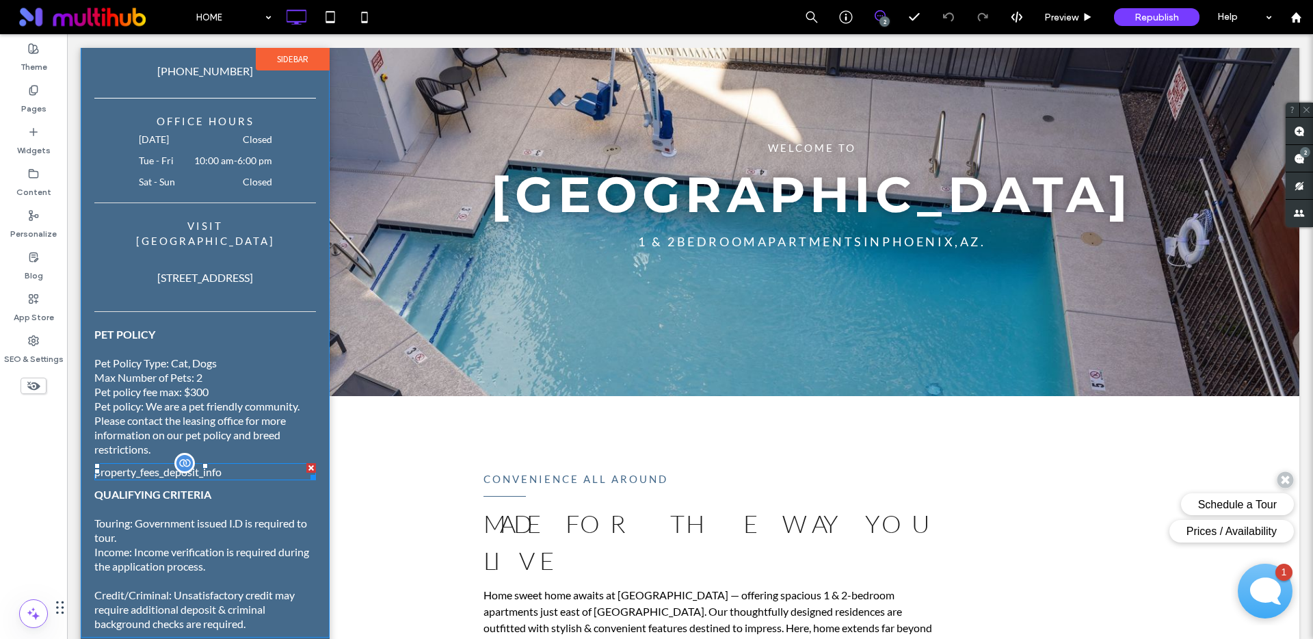
click at [155, 467] on p "property_fees_deposit_info" at bounding box center [205, 472] width 222 height 14
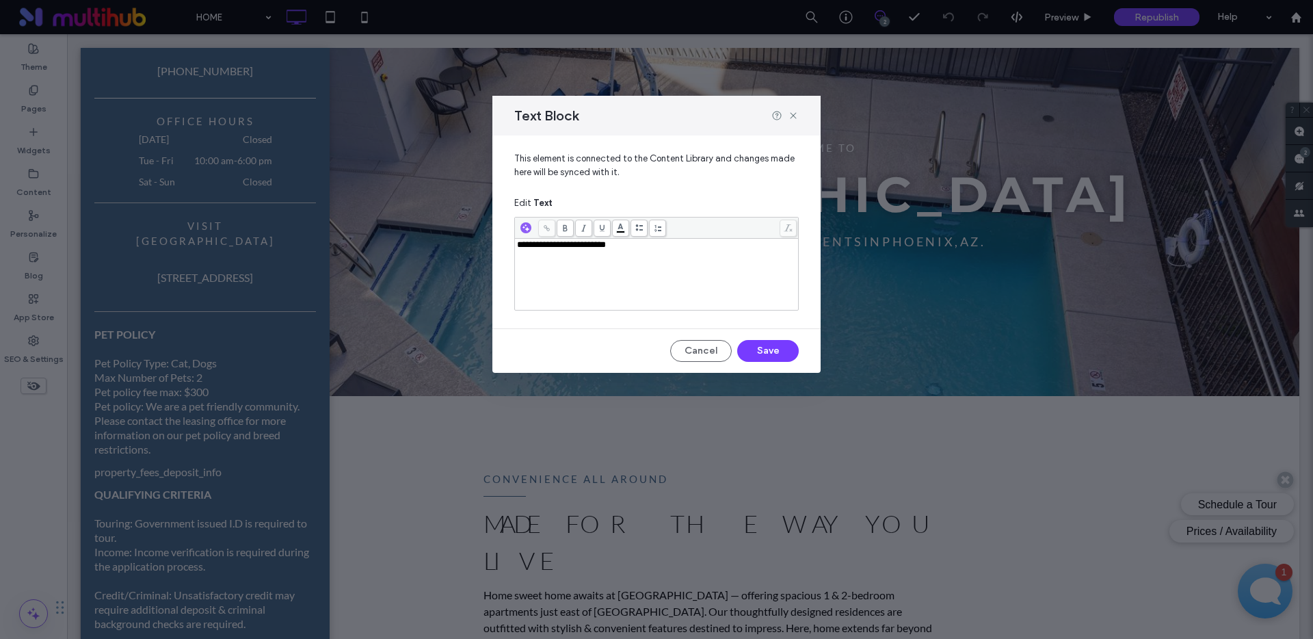
click at [794, 108] on div "Text Block" at bounding box center [657, 116] width 328 height 40
click at [790, 116] on icon at bounding box center [793, 115] width 11 height 11
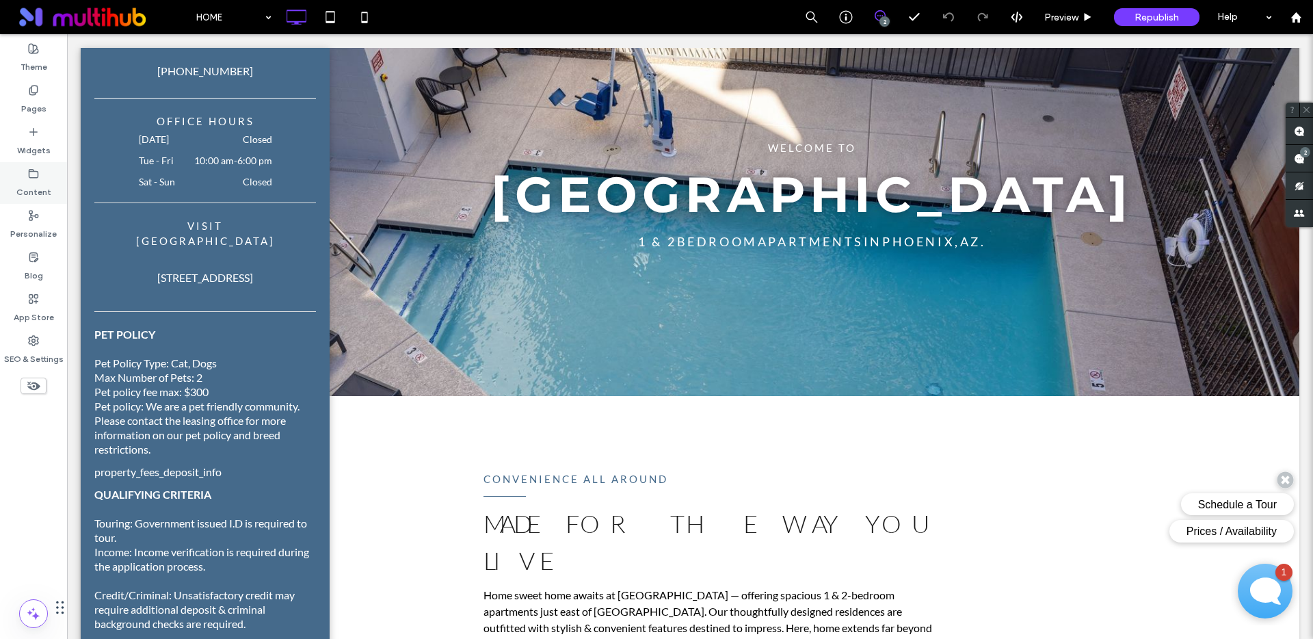
click at [38, 177] on icon at bounding box center [33, 173] width 11 height 11
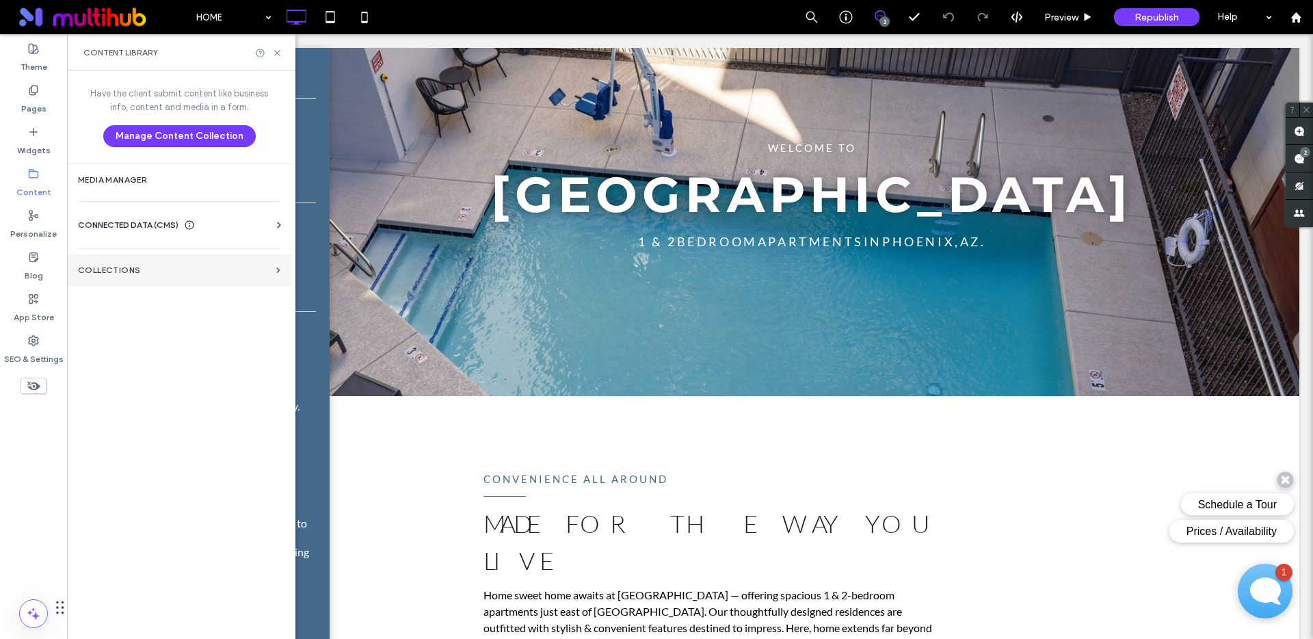
click at [172, 264] on section "Collections" at bounding box center [179, 269] width 224 height 31
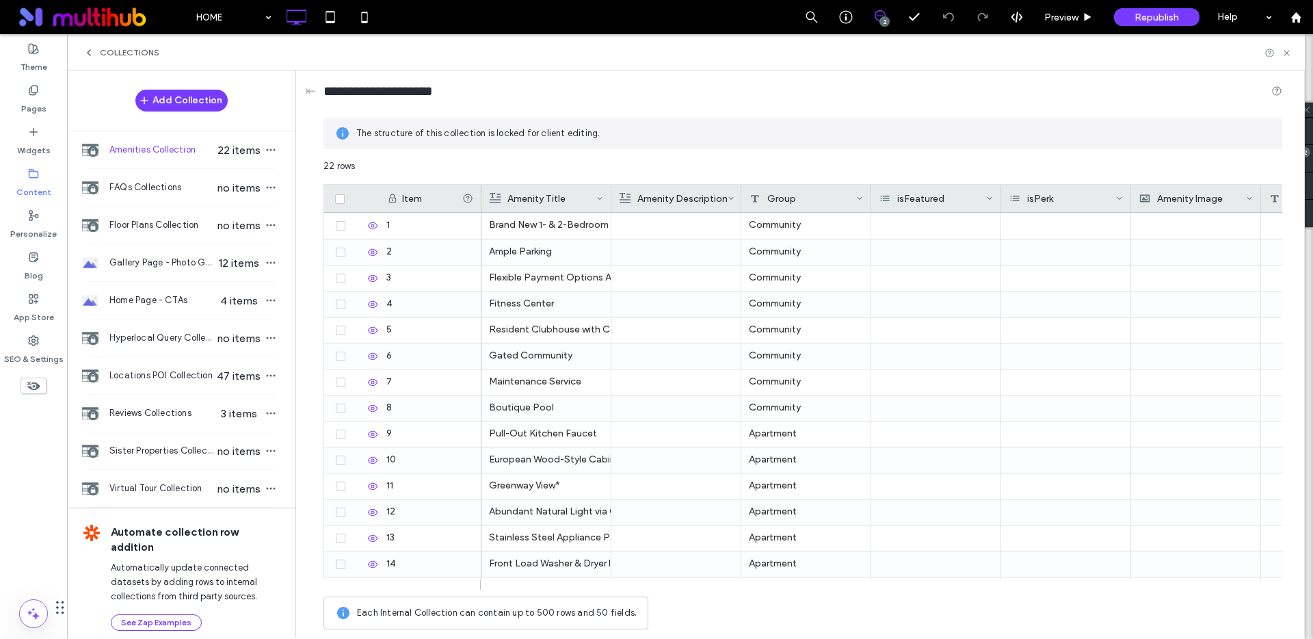
click at [42, 172] on div "Content" at bounding box center [33, 183] width 67 height 42
click at [89, 51] on use at bounding box center [89, 52] width 3 height 5
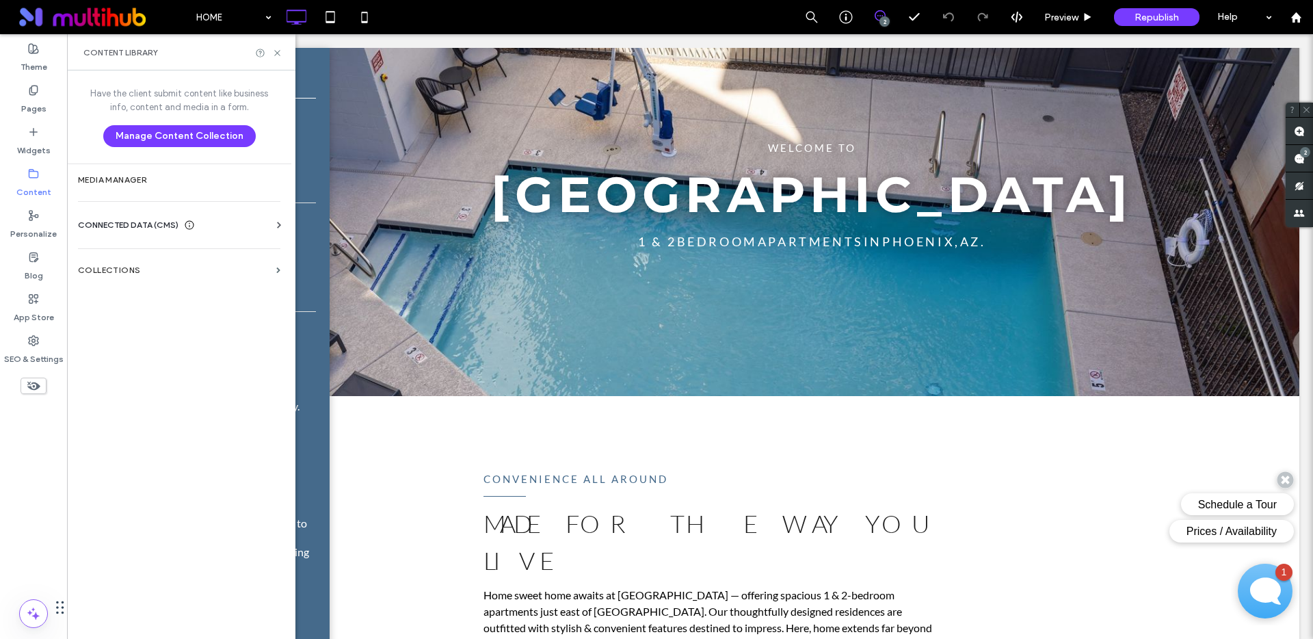
click at [141, 220] on span "CONNECTED DATA (CMS)" at bounding box center [128, 225] width 101 height 14
click at [135, 285] on label "Business Text" at bounding box center [182, 290] width 186 height 10
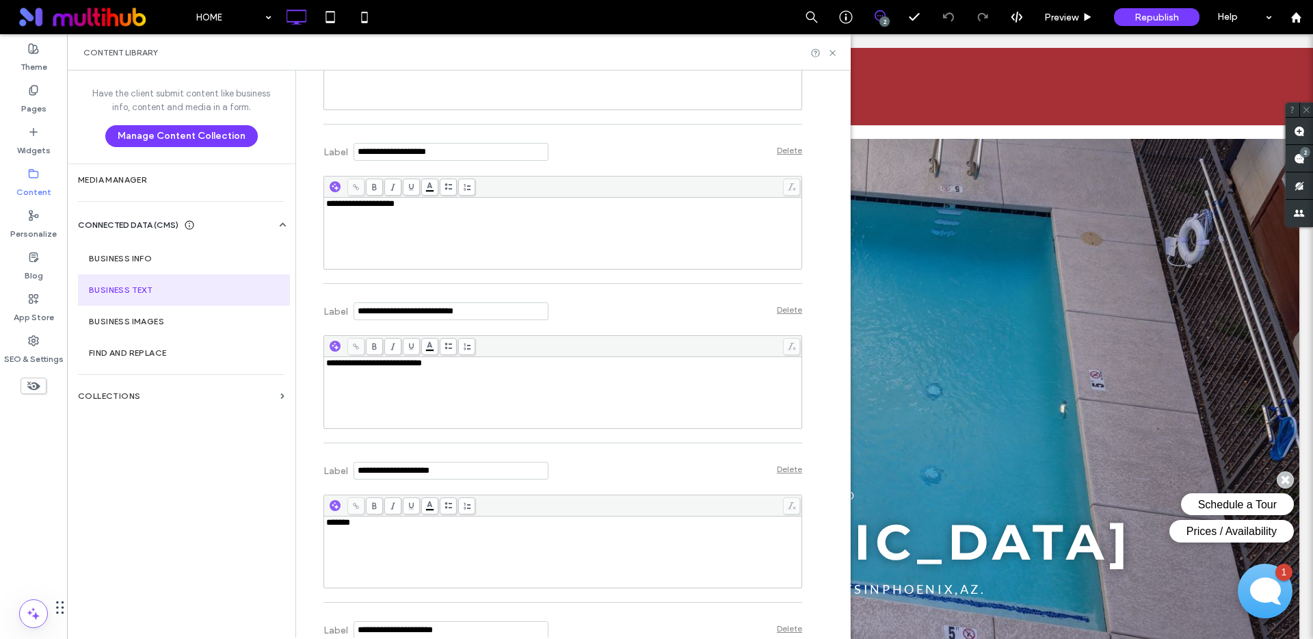
scroll to position [4787, 0]
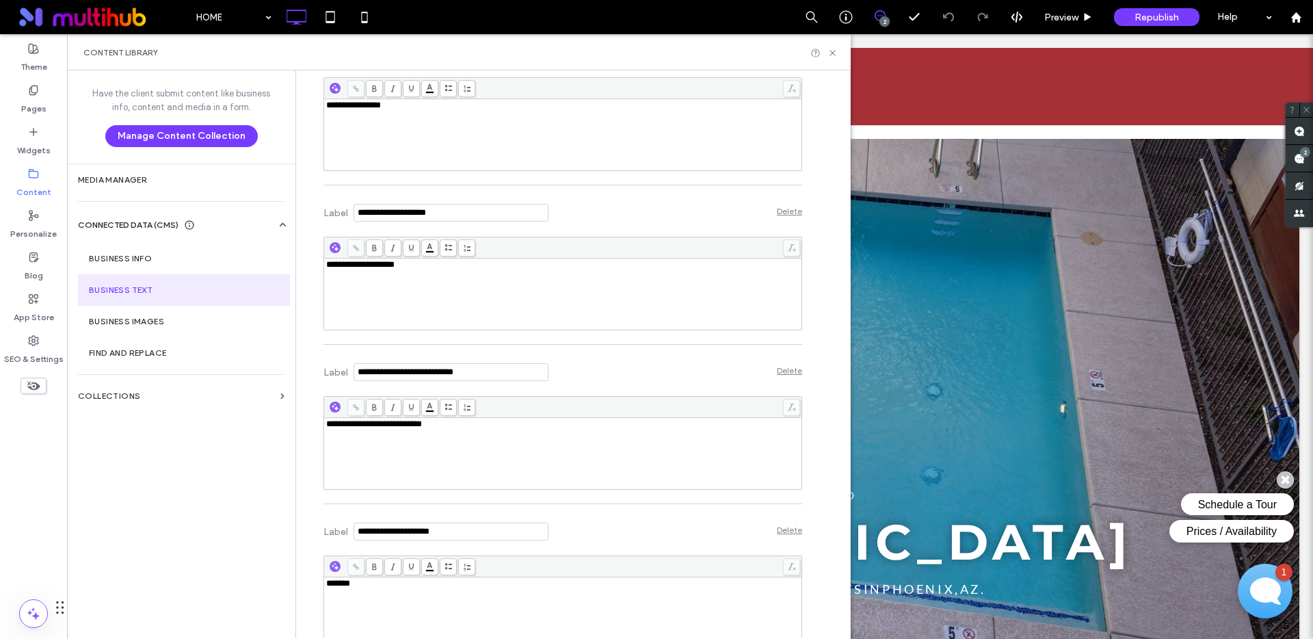
click at [456, 291] on div "**********" at bounding box center [563, 294] width 474 height 68
click at [630, 213] on div "Label Delete" at bounding box center [563, 211] width 479 height 38
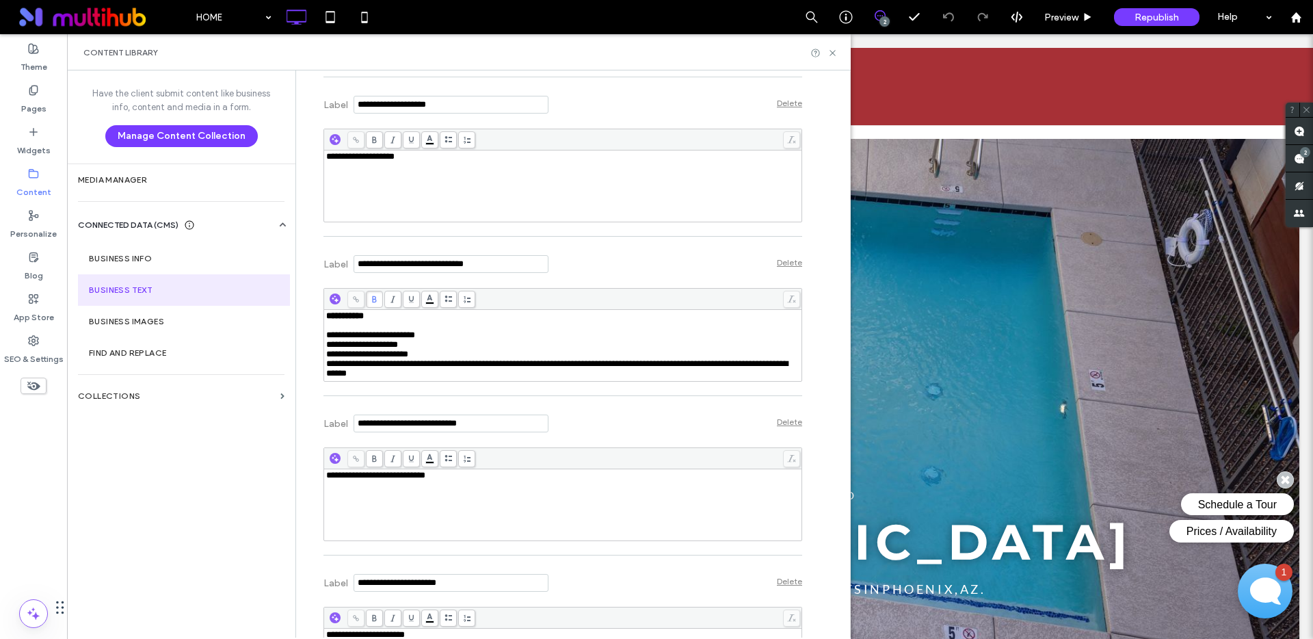
scroll to position [11101, 0]
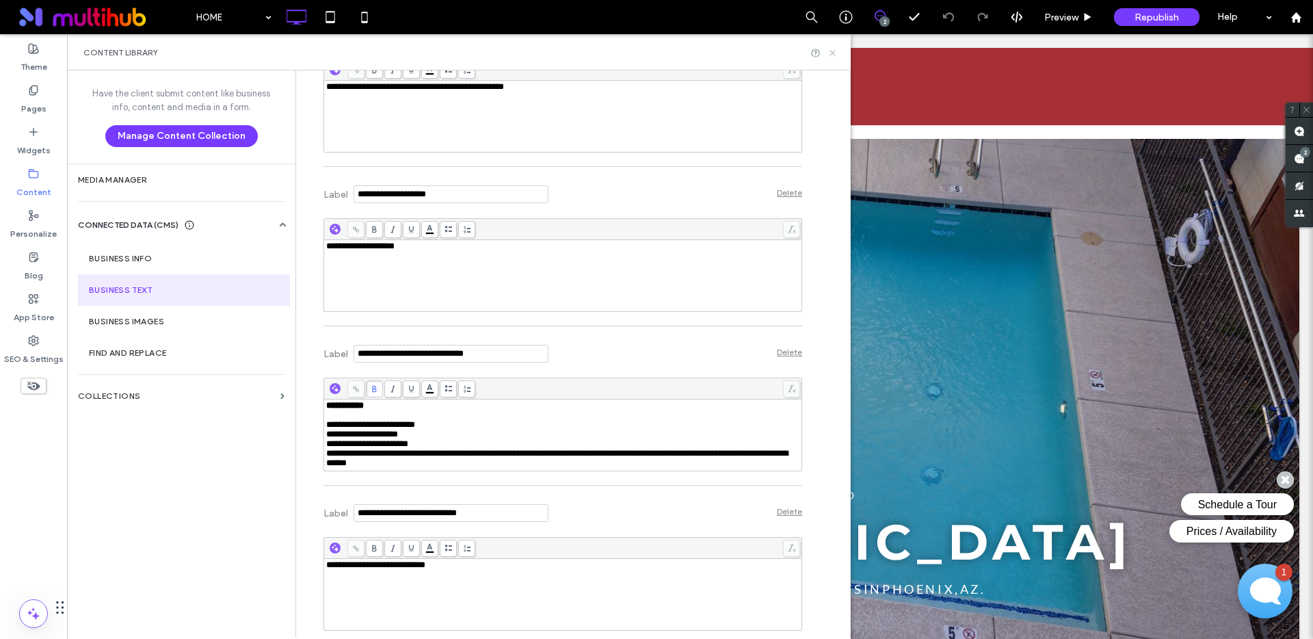
click at [833, 52] on use at bounding box center [832, 52] width 5 height 5
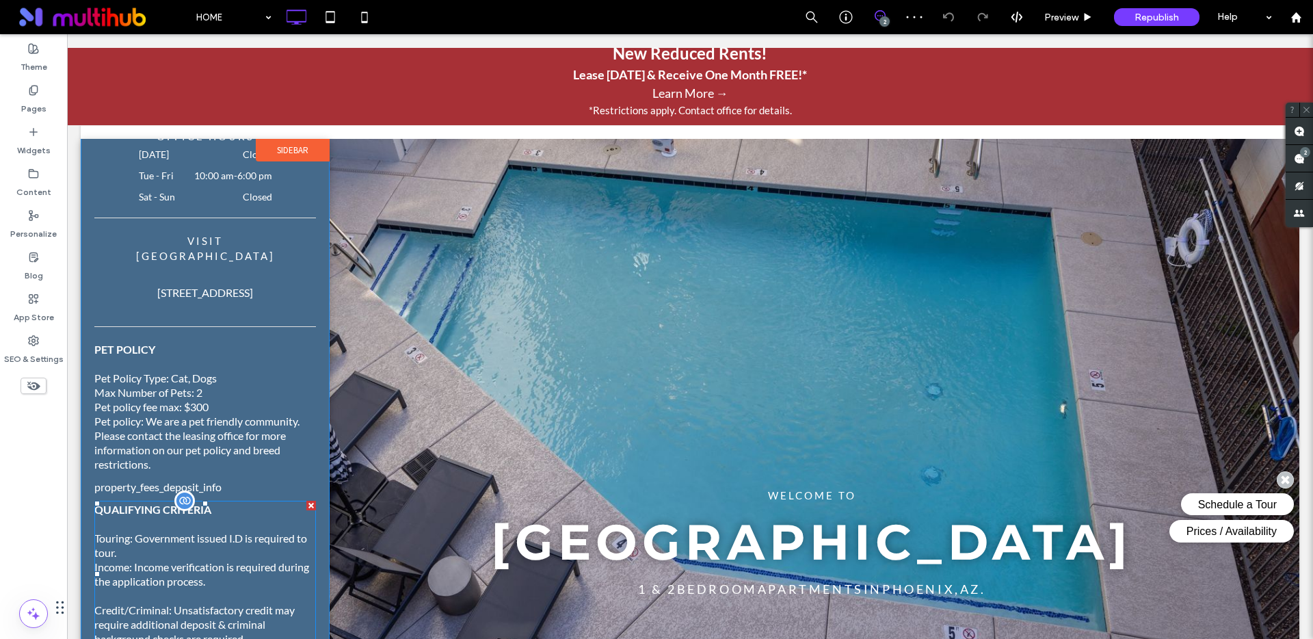
scroll to position [512, 0]
click at [306, 477] on div at bounding box center [311, 482] width 10 height 10
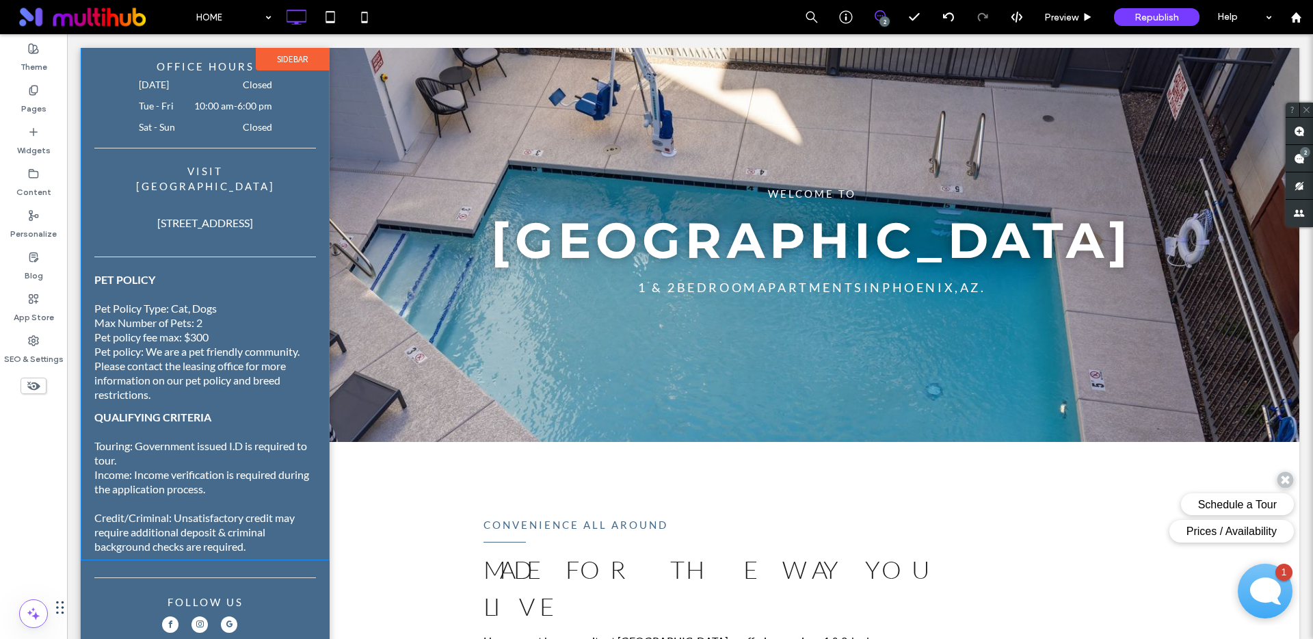
scroll to position [0, 0]
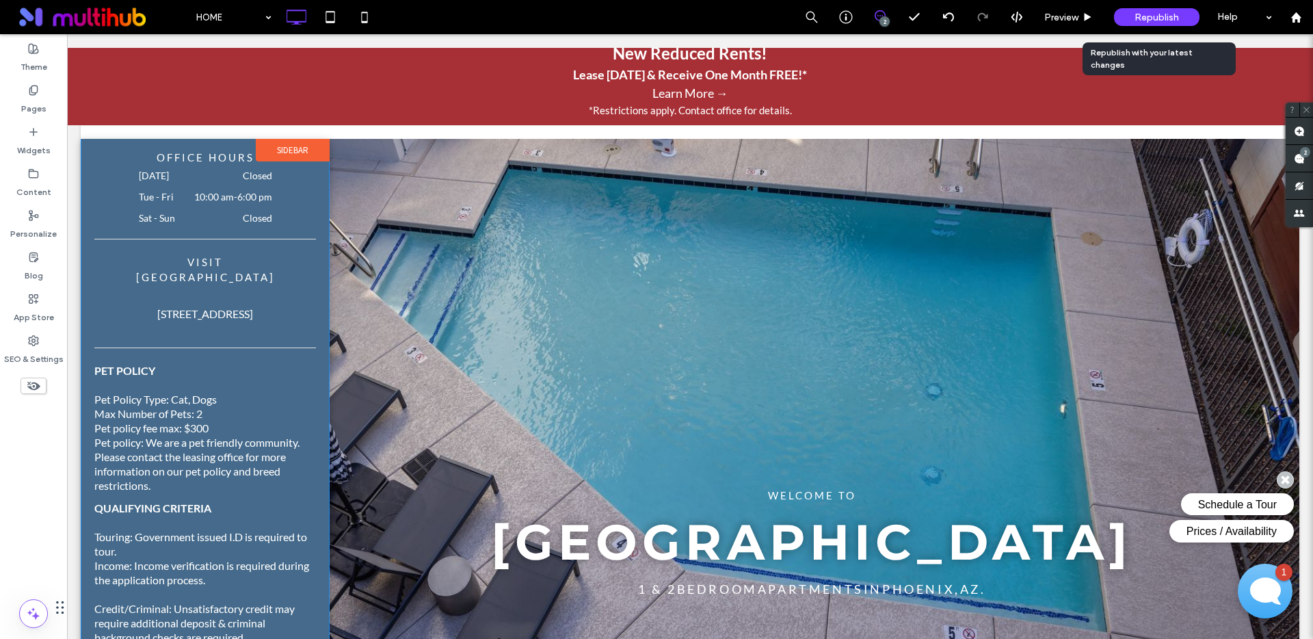
click at [1152, 16] on span "Republish" at bounding box center [1157, 18] width 44 height 12
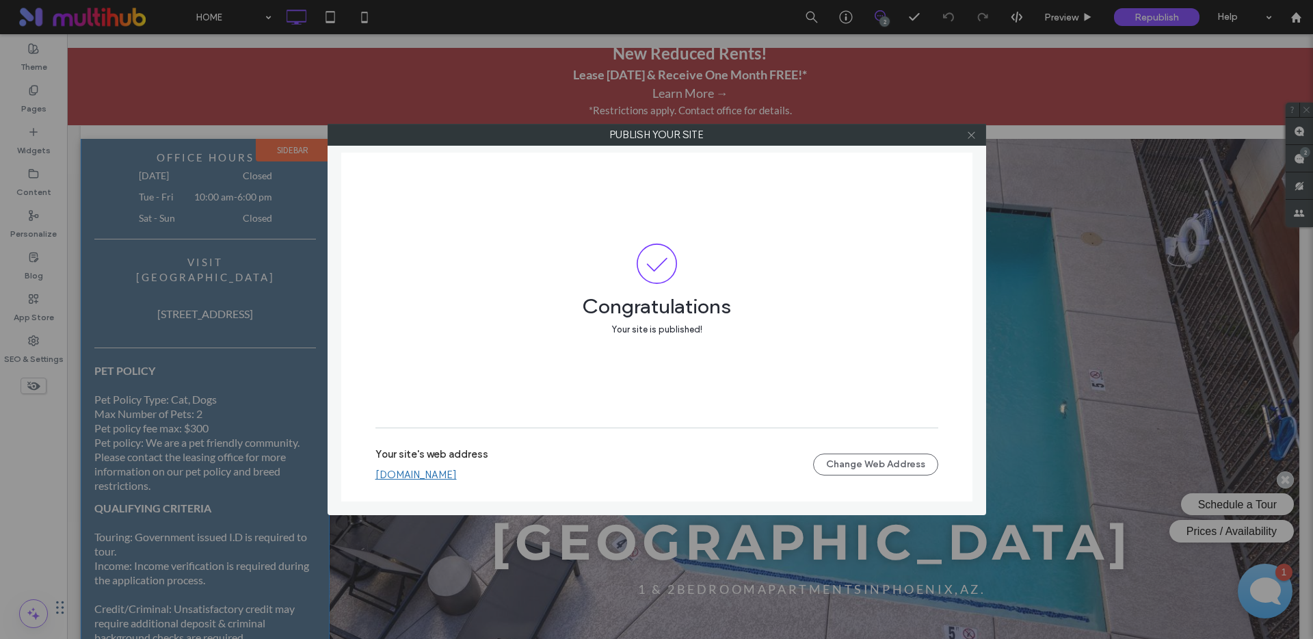
click at [971, 136] on icon at bounding box center [972, 135] width 10 height 10
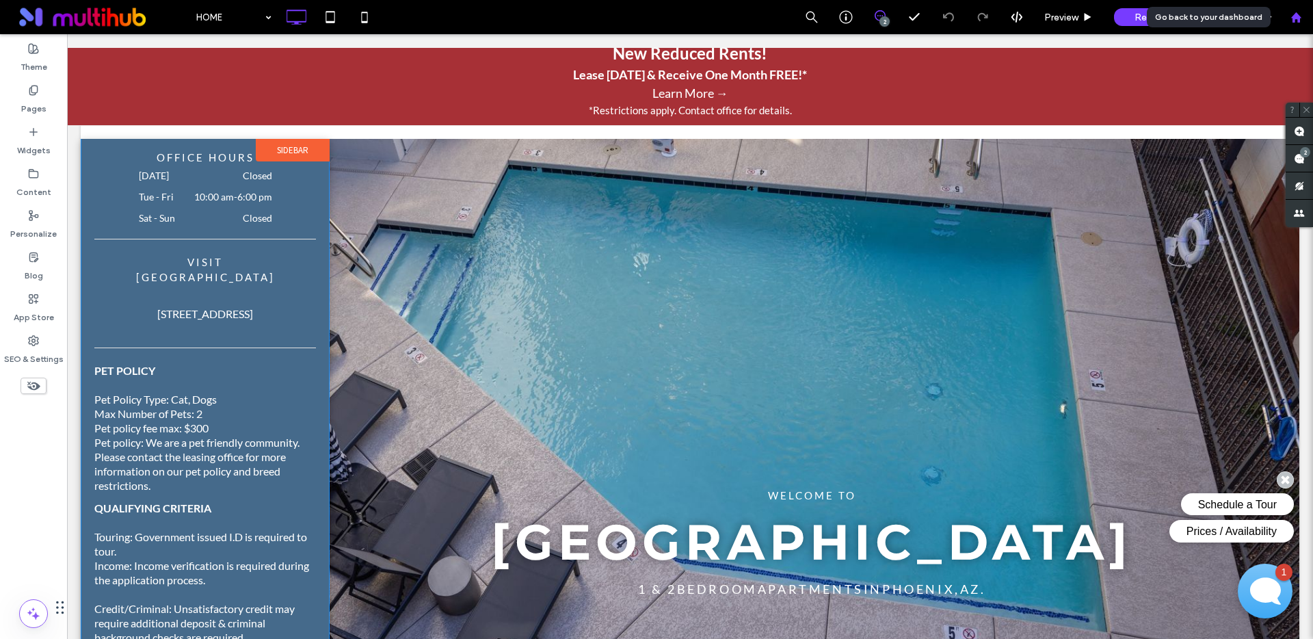
click at [1291, 20] on icon at bounding box center [1297, 18] width 12 height 12
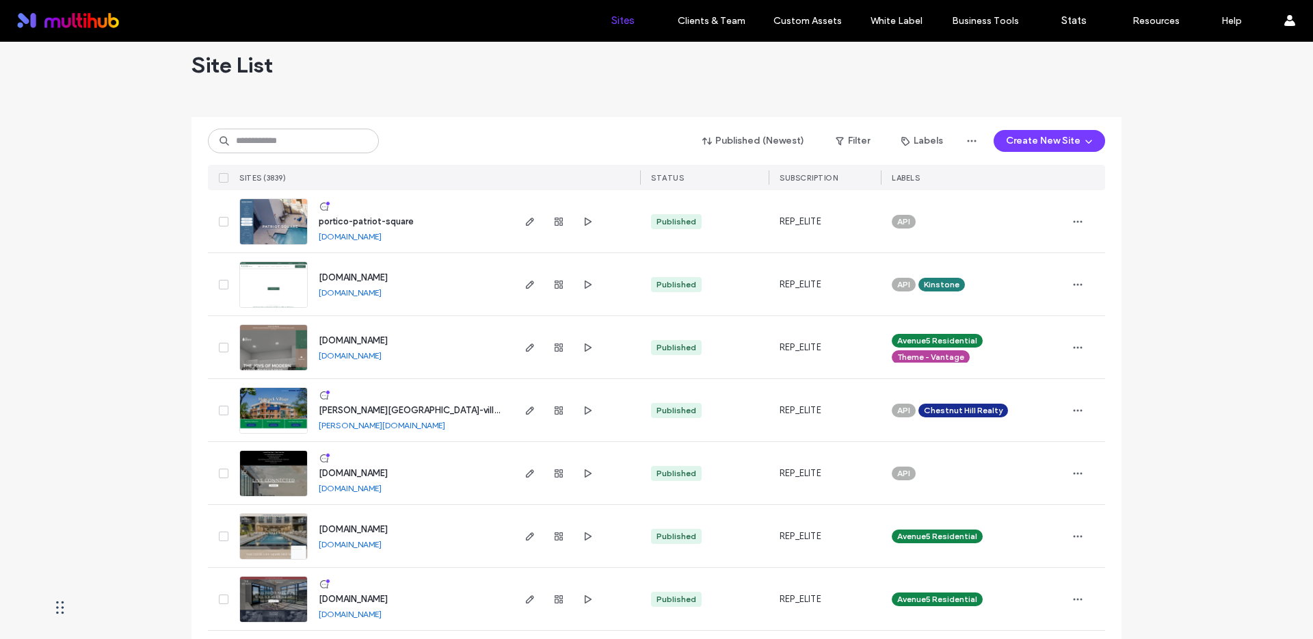
scroll to position [22, 0]
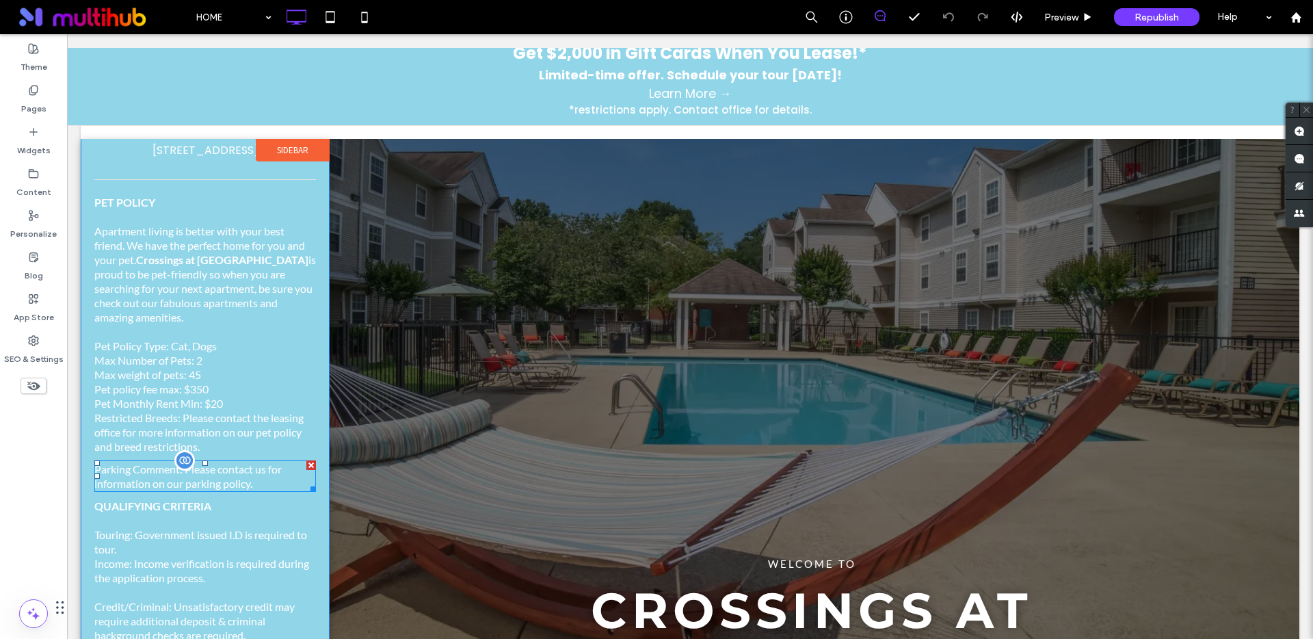
scroll to position [674, 0]
click at [200, 477] on p "Parking Comment: Please contact us for information on our parking policy." at bounding box center [205, 474] width 222 height 29
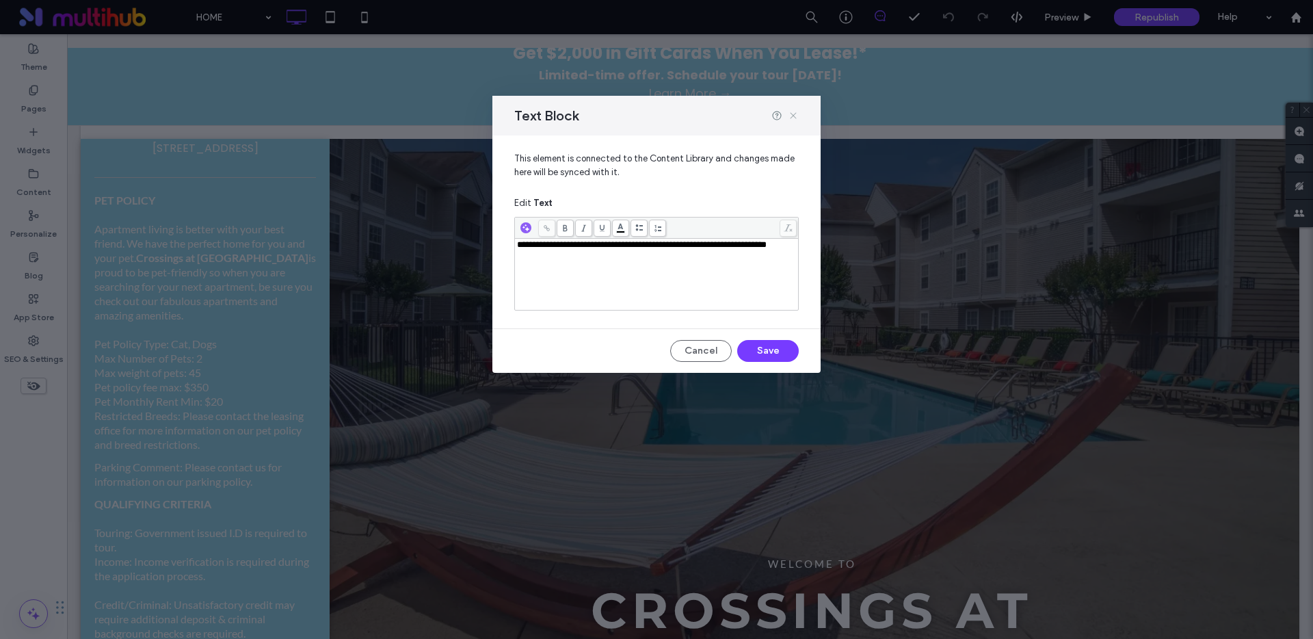
click at [794, 113] on icon at bounding box center [793, 115] width 11 height 11
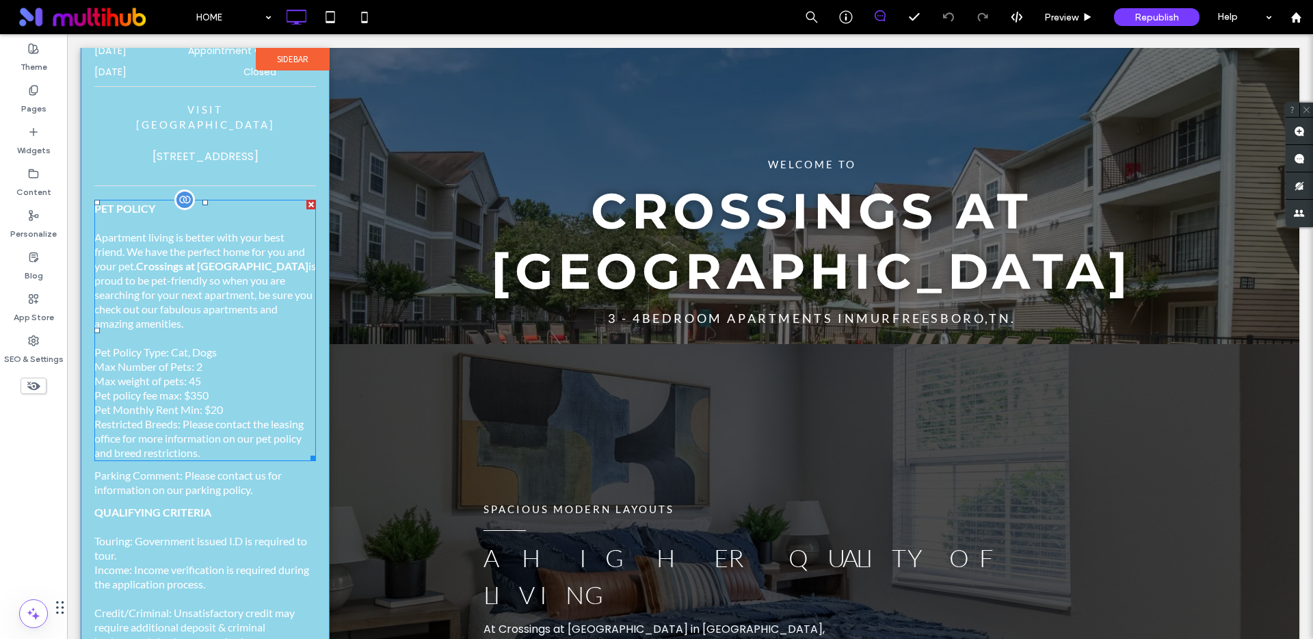
scroll to position [0, 0]
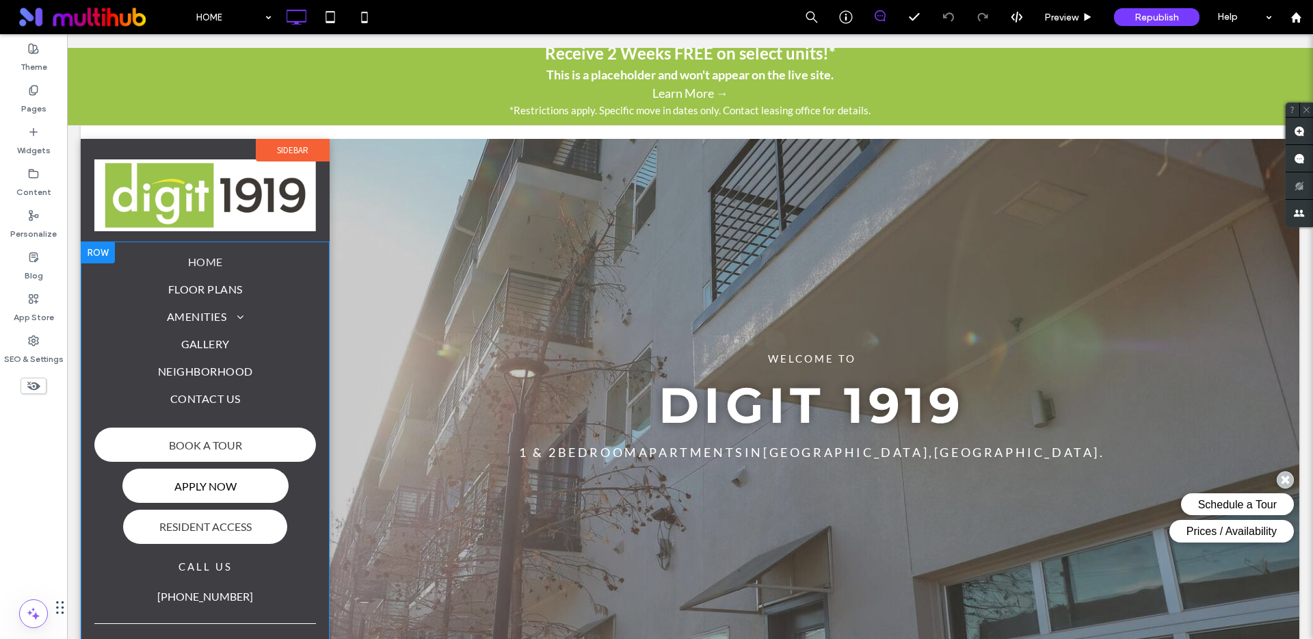
scroll to position [523, 0]
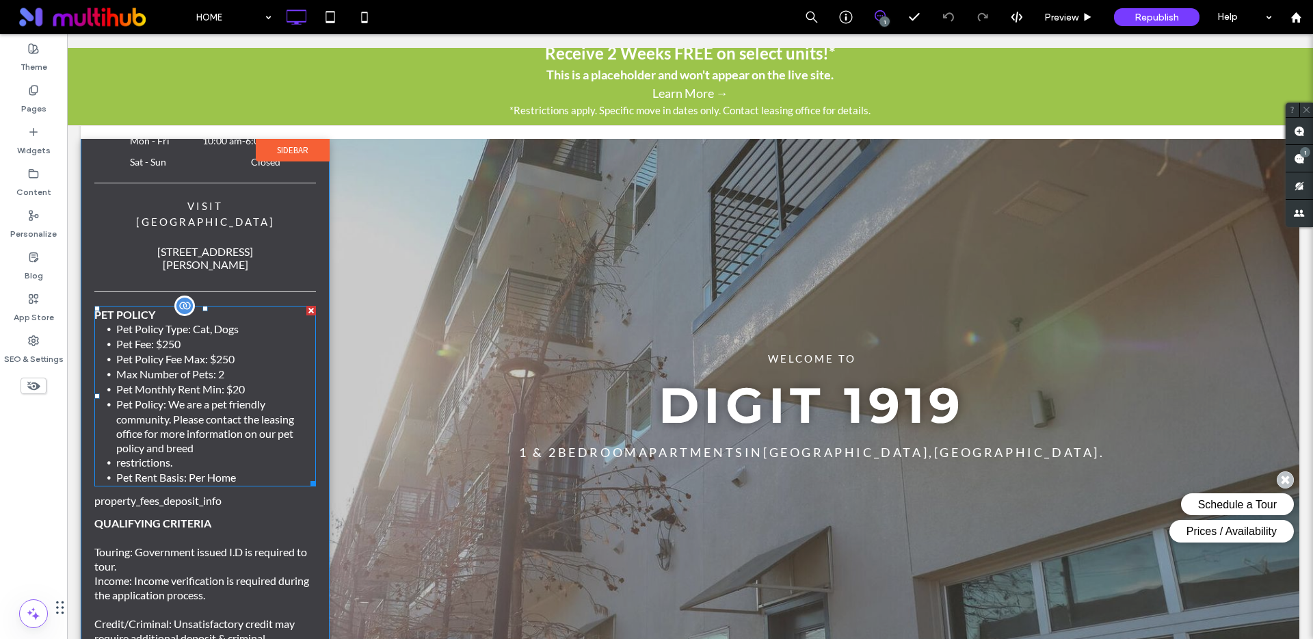
click at [231, 455] on li "restrictions." at bounding box center [216, 462] width 200 height 15
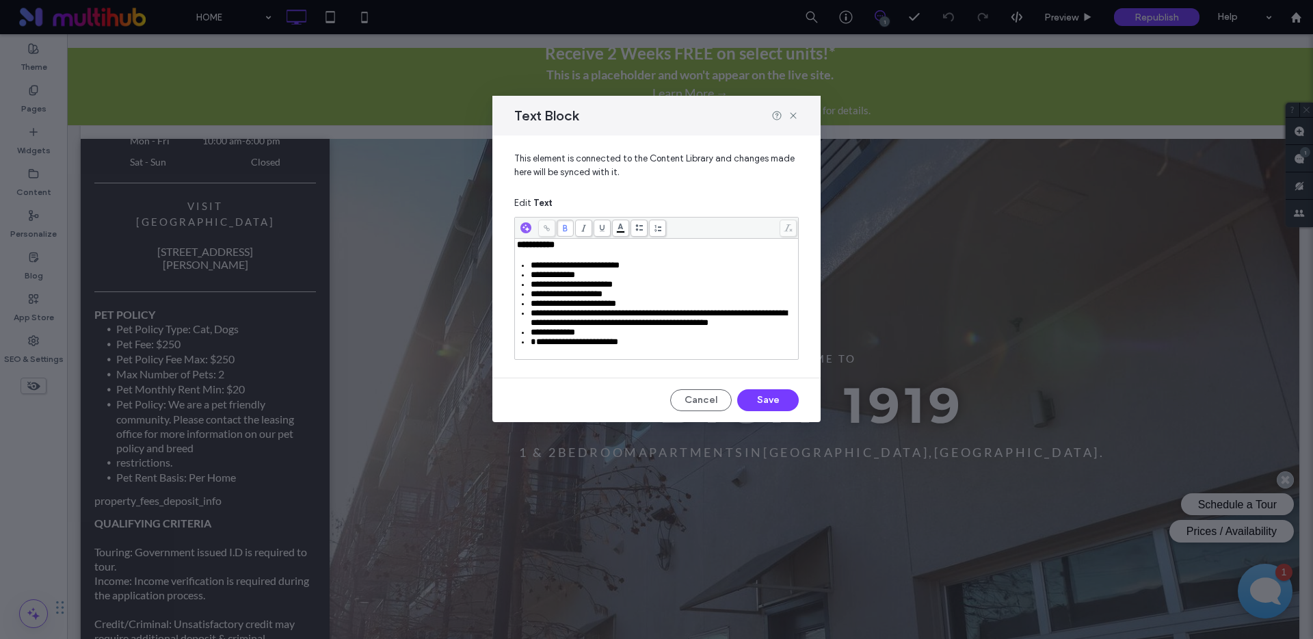
scroll to position [0, 0]
click at [536, 346] on span "**********" at bounding box center [575, 341] width 88 height 9
click button "Save"
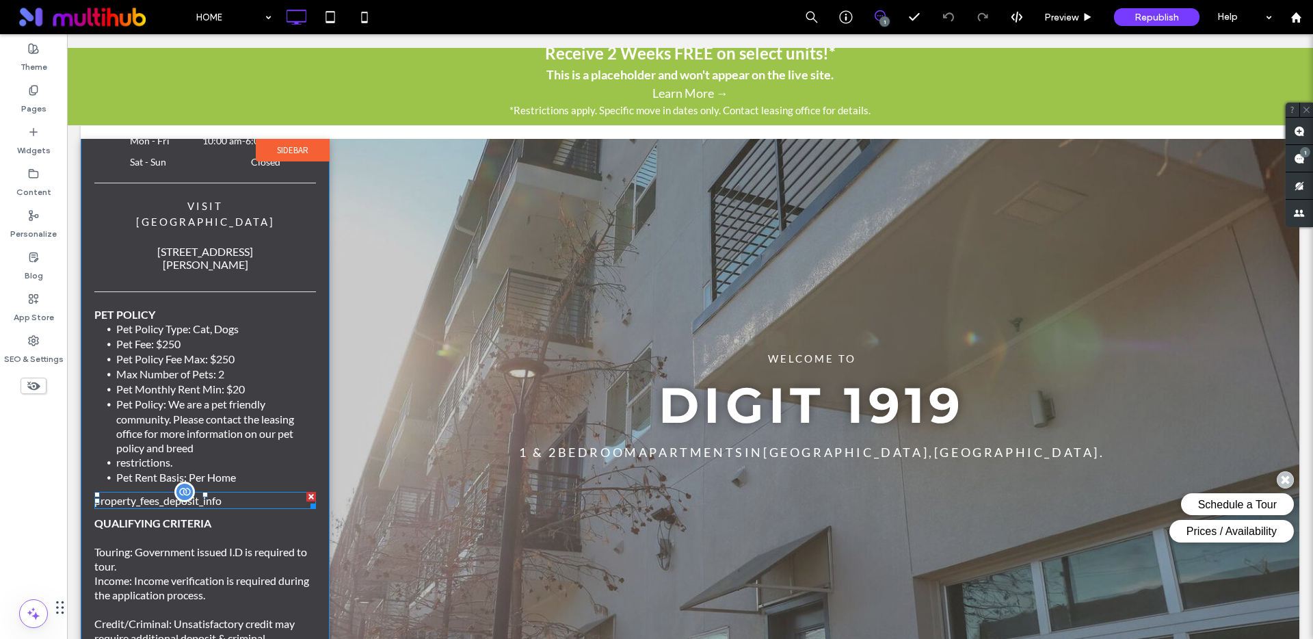
click div
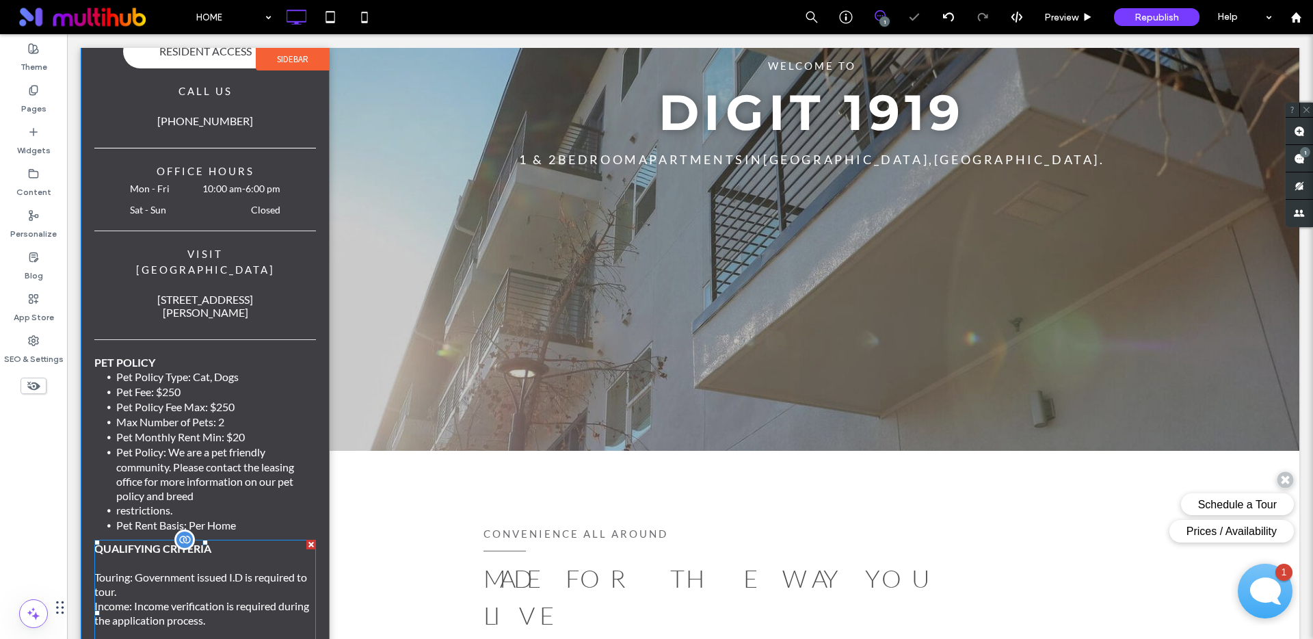
scroll to position [85, 0]
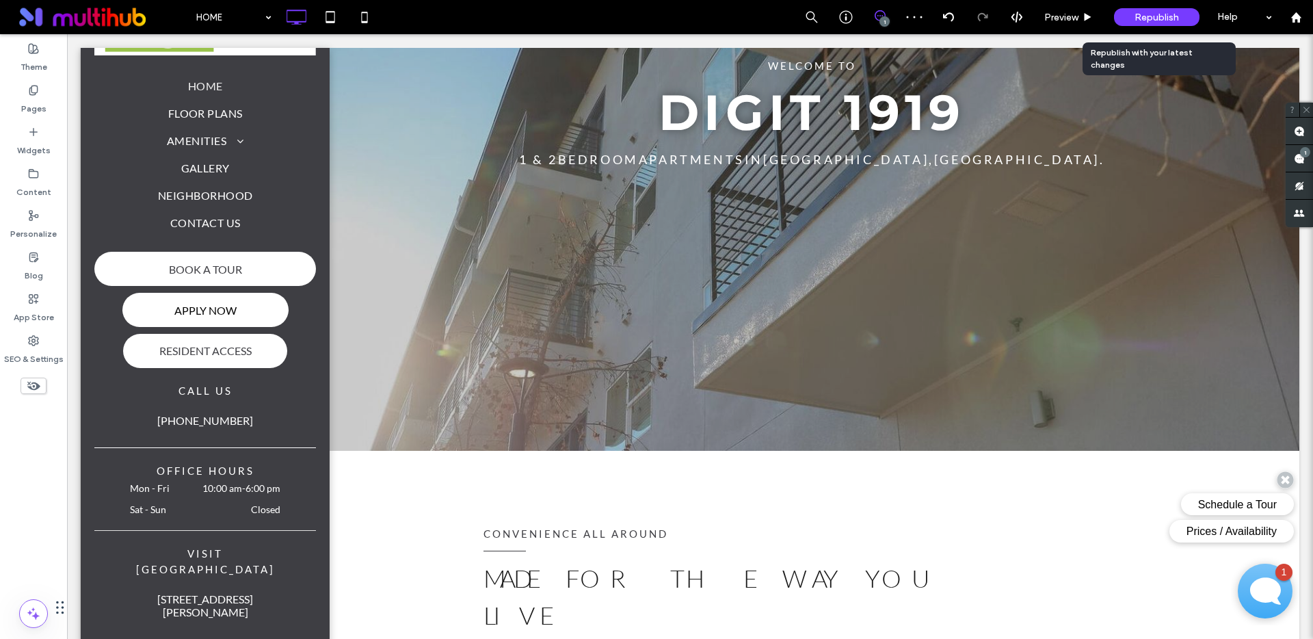
click span "Republish"
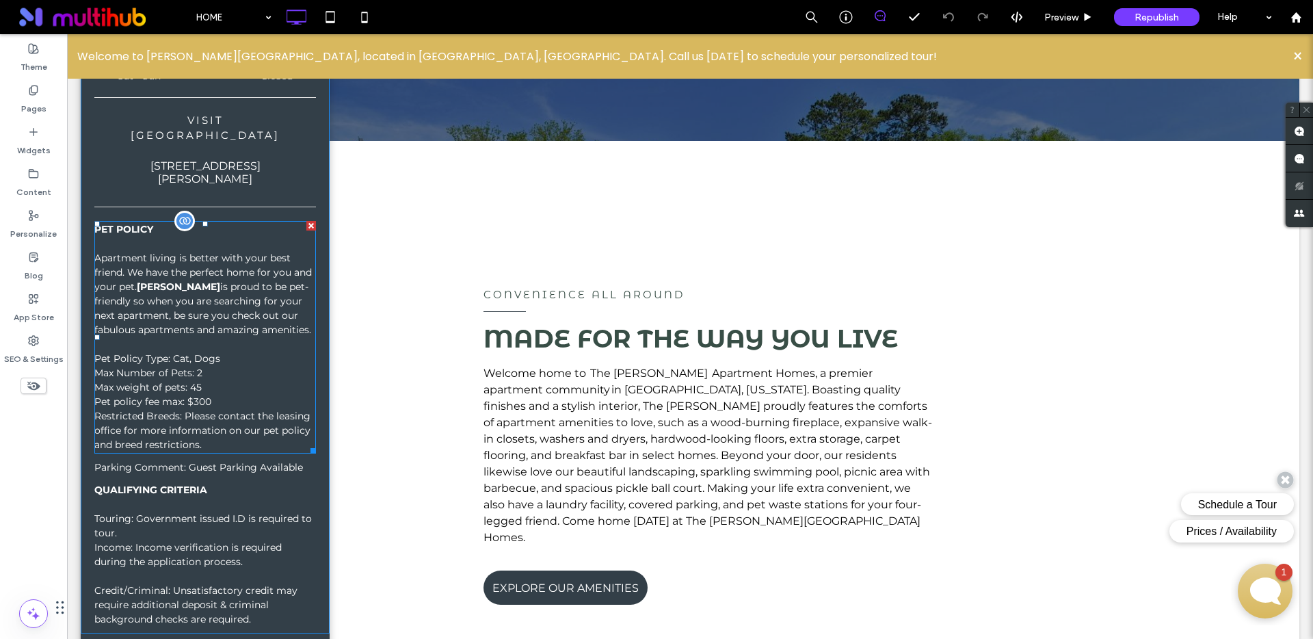
click at [217, 400] on p "Pet policy fee max: $300" at bounding box center [205, 402] width 222 height 14
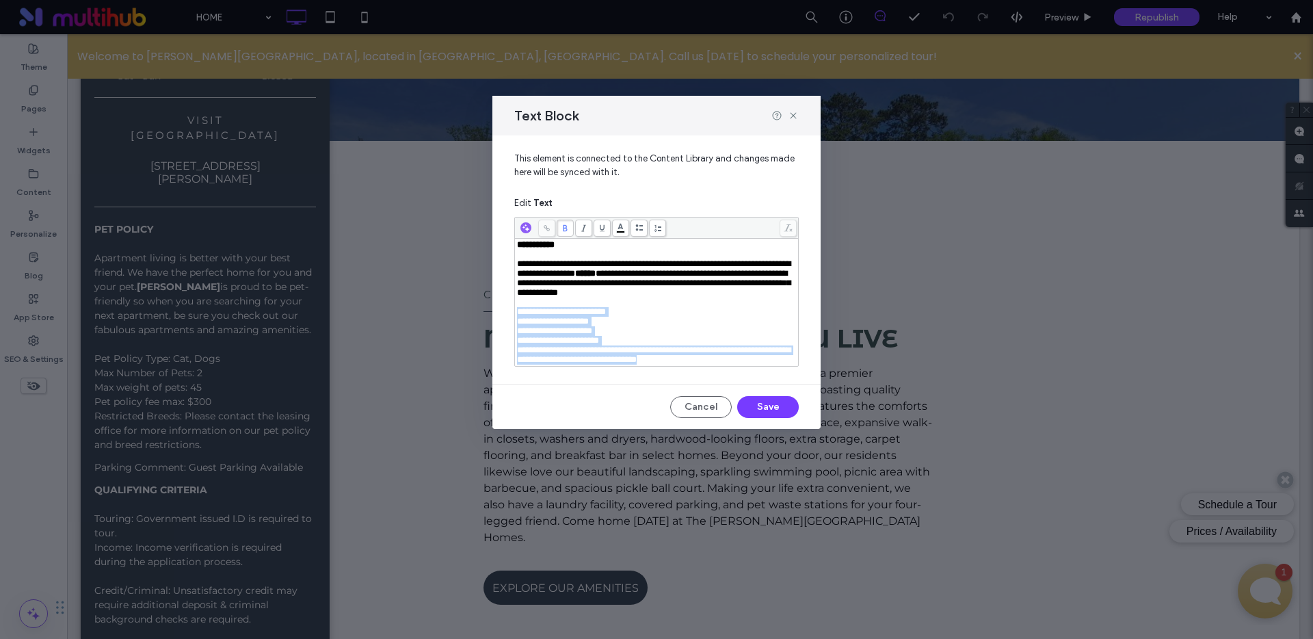
drag, startPoint x: 738, startPoint y: 372, endPoint x: 511, endPoint y: 319, distance: 233.2
click at [511, 319] on div "**********" at bounding box center [657, 254] width 328 height 238
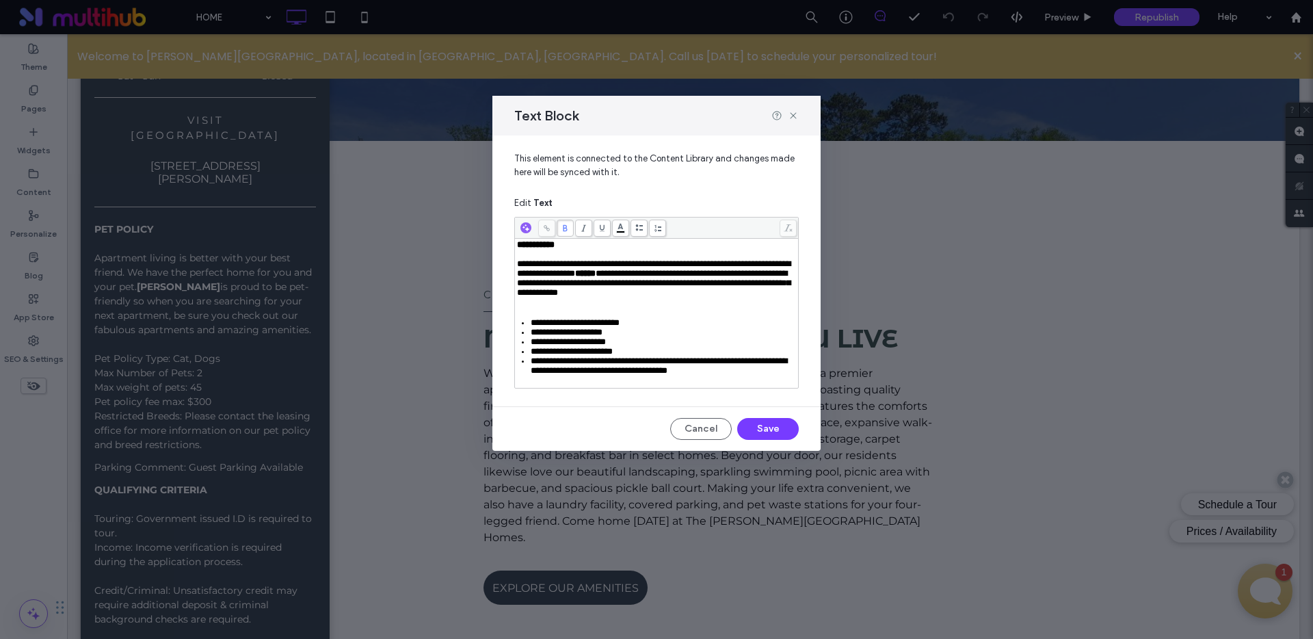
click at [582, 315] on div "**********" at bounding box center [657, 307] width 280 height 135
click at [595, 306] on div "Rich Text Editor" at bounding box center [657, 303] width 280 height 10
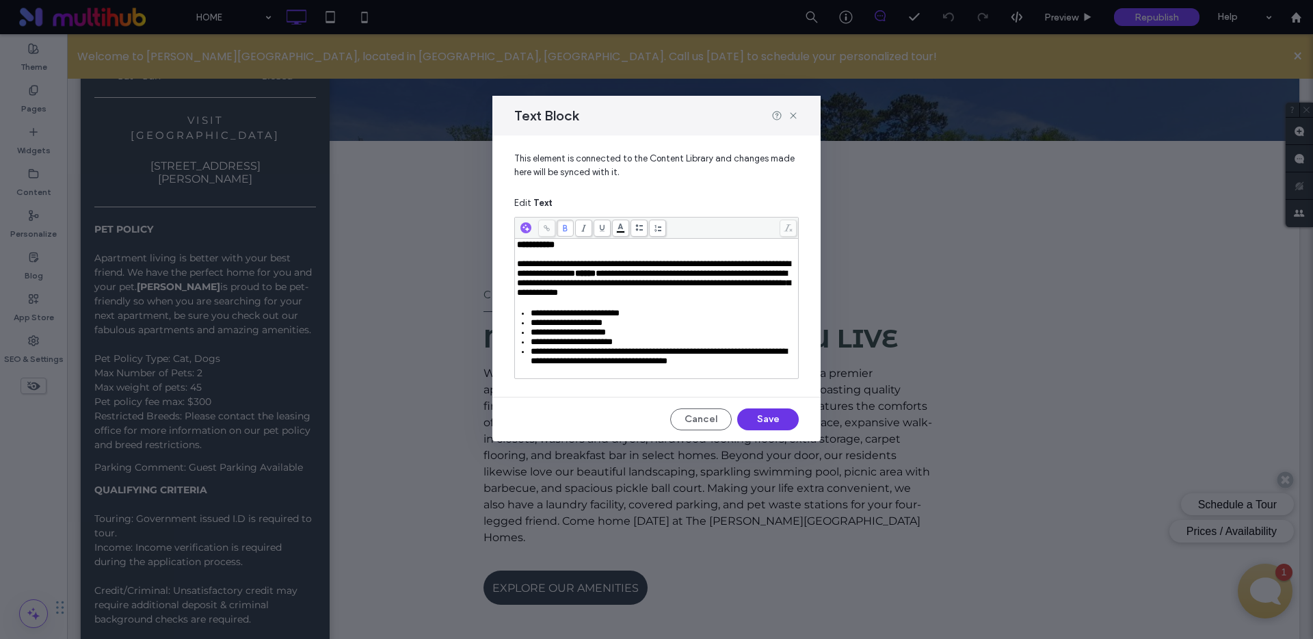
click at [772, 430] on button "Save" at bounding box center [768, 419] width 62 height 22
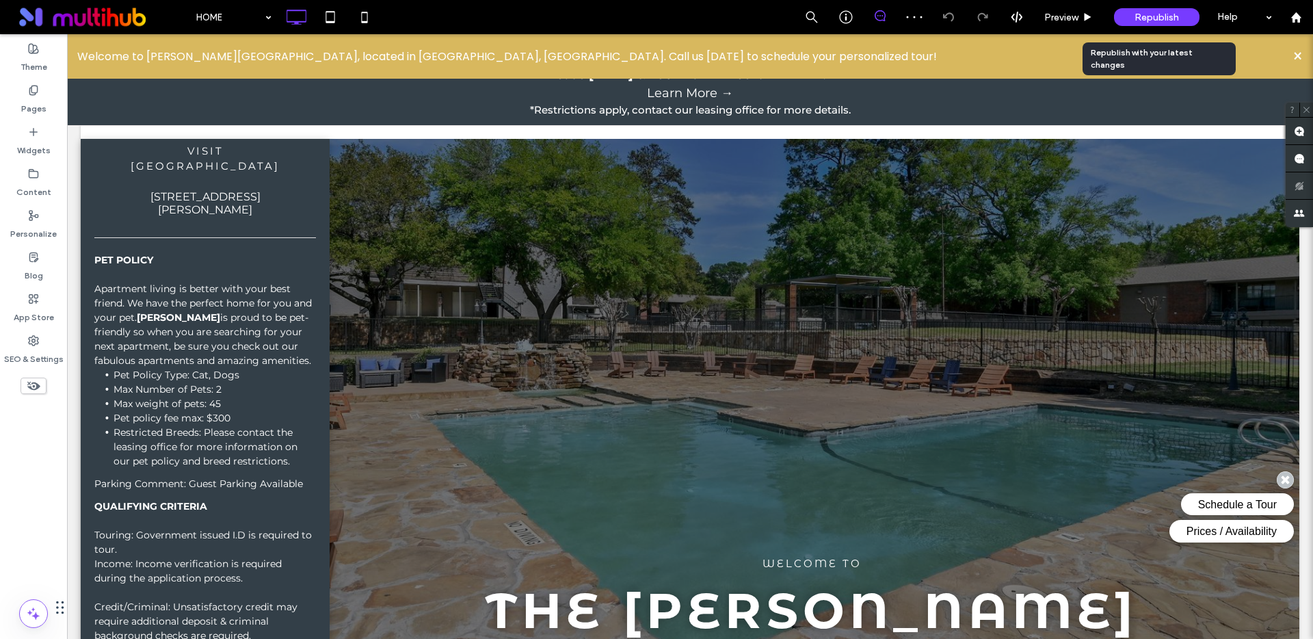
click at [1169, 16] on span "Republish" at bounding box center [1157, 18] width 44 height 12
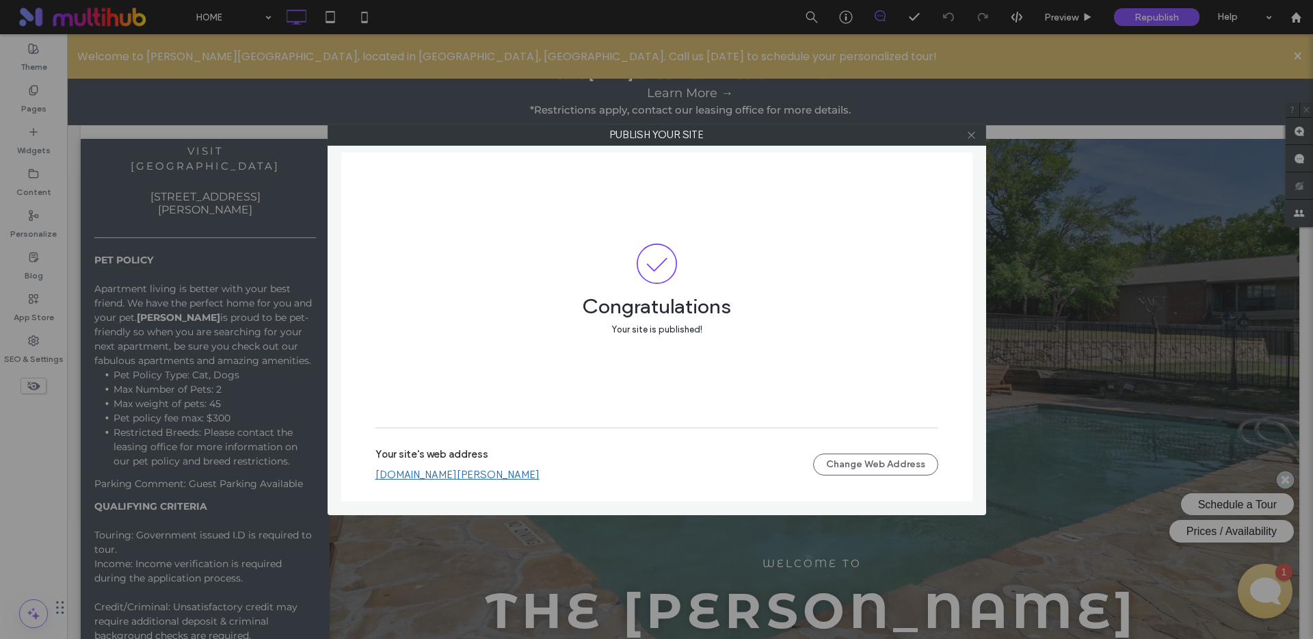
click at [976, 137] on icon at bounding box center [972, 135] width 10 height 10
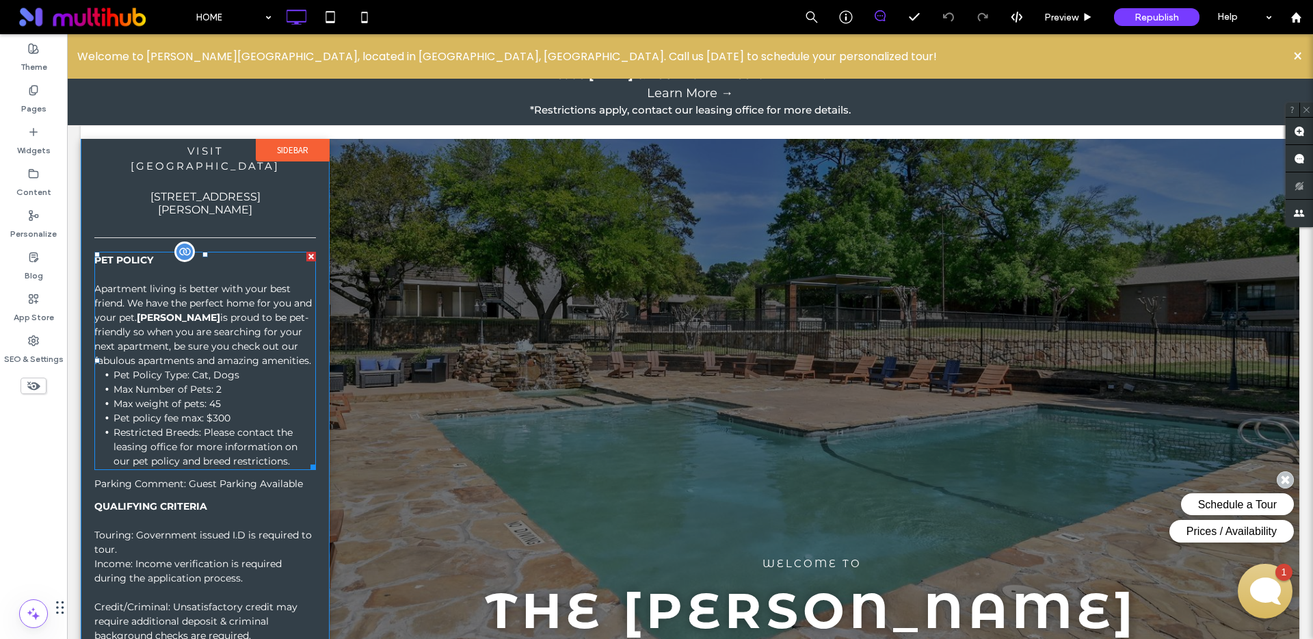
click at [156, 390] on li "Max Number of Pets: 2" at bounding box center [215, 389] width 202 height 14
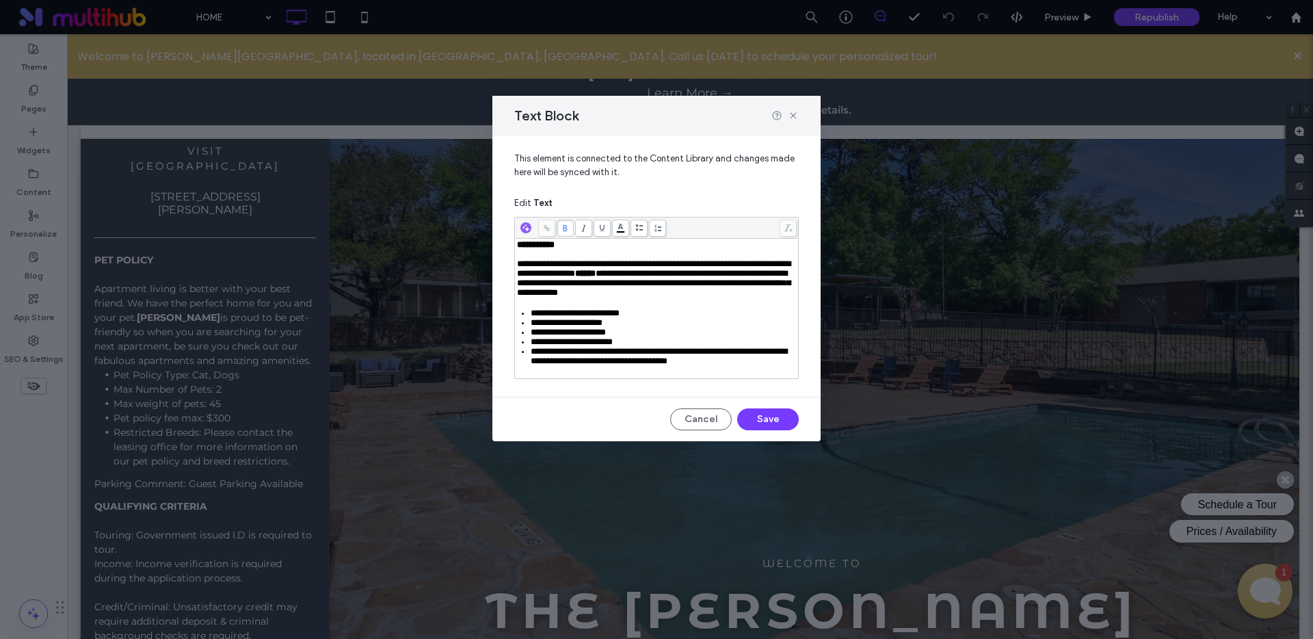
click at [740, 298] on div "**********" at bounding box center [657, 278] width 280 height 38
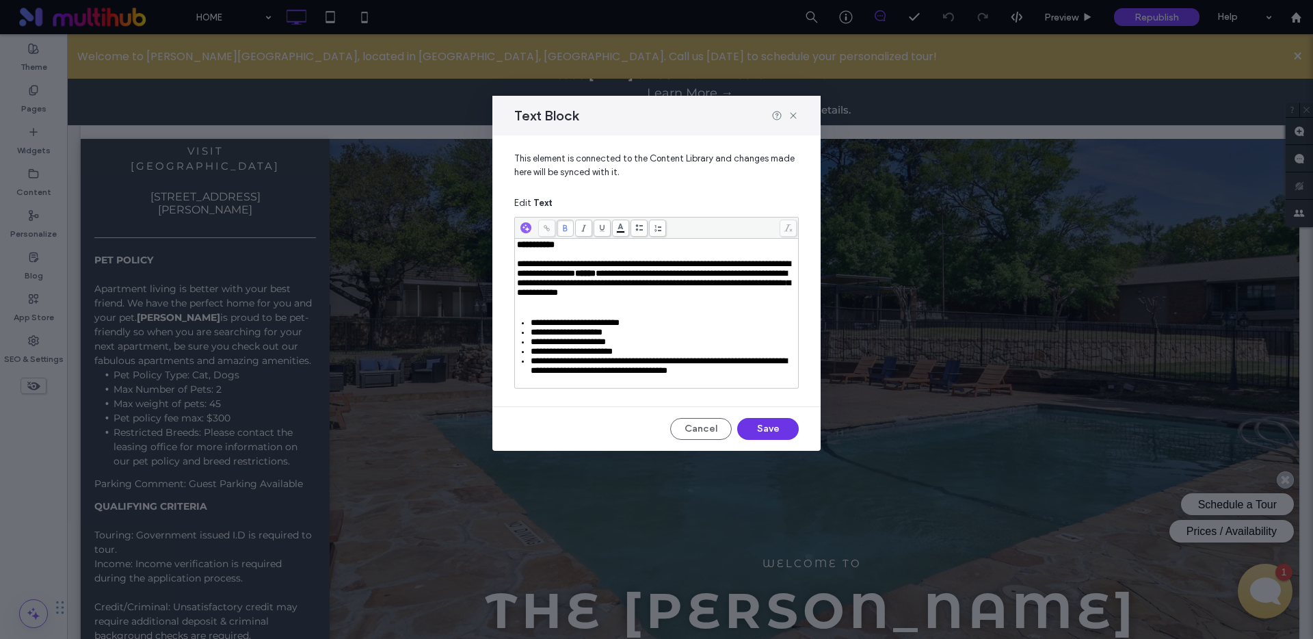
click at [784, 440] on button "Save" at bounding box center [768, 429] width 62 height 22
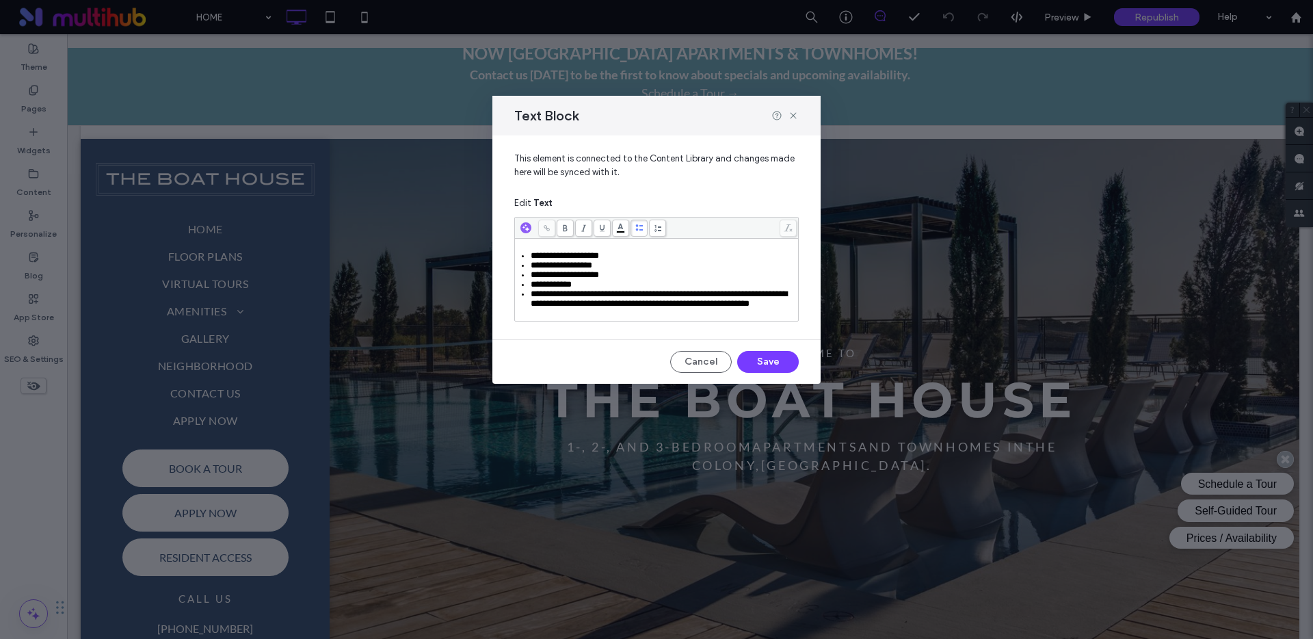
scroll to position [647, 0]
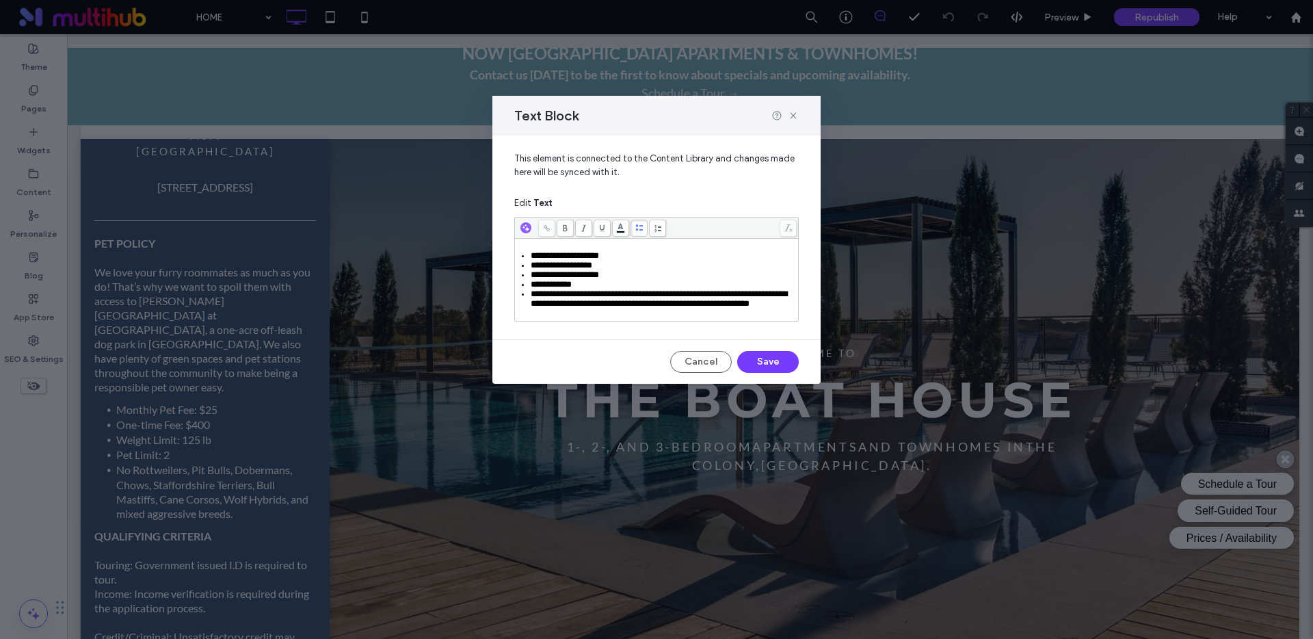
click at [531, 257] on span "**********" at bounding box center [565, 255] width 68 height 9
click at [655, 321] on div "**********" at bounding box center [656, 280] width 283 height 82
click at [792, 116] on use at bounding box center [793, 116] width 6 height 6
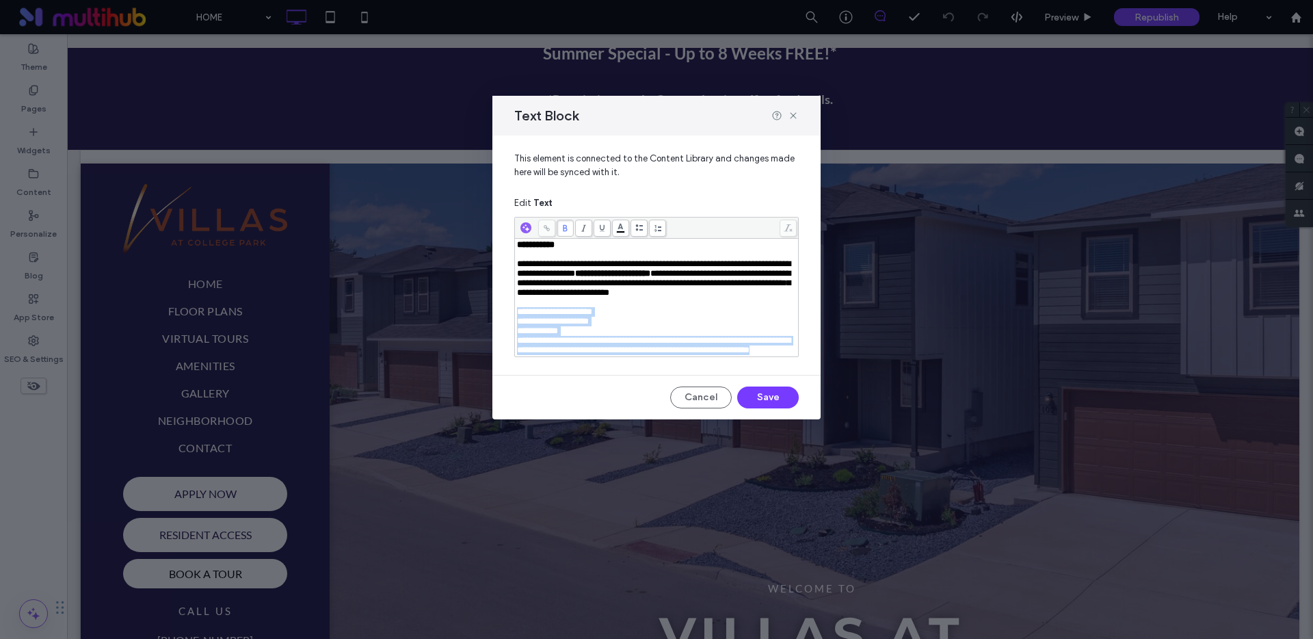
click at [518, 319] on div "**********" at bounding box center [657, 297] width 280 height 115
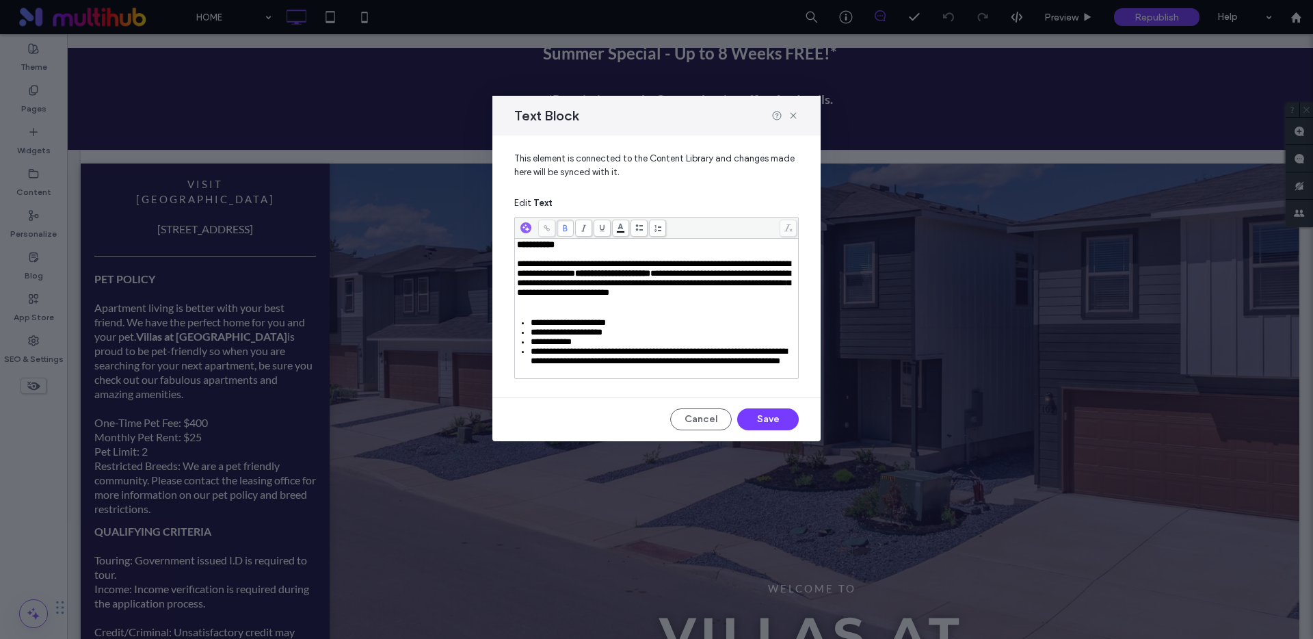
click at [580, 303] on div "Rich Text Editor" at bounding box center [657, 303] width 280 height 10
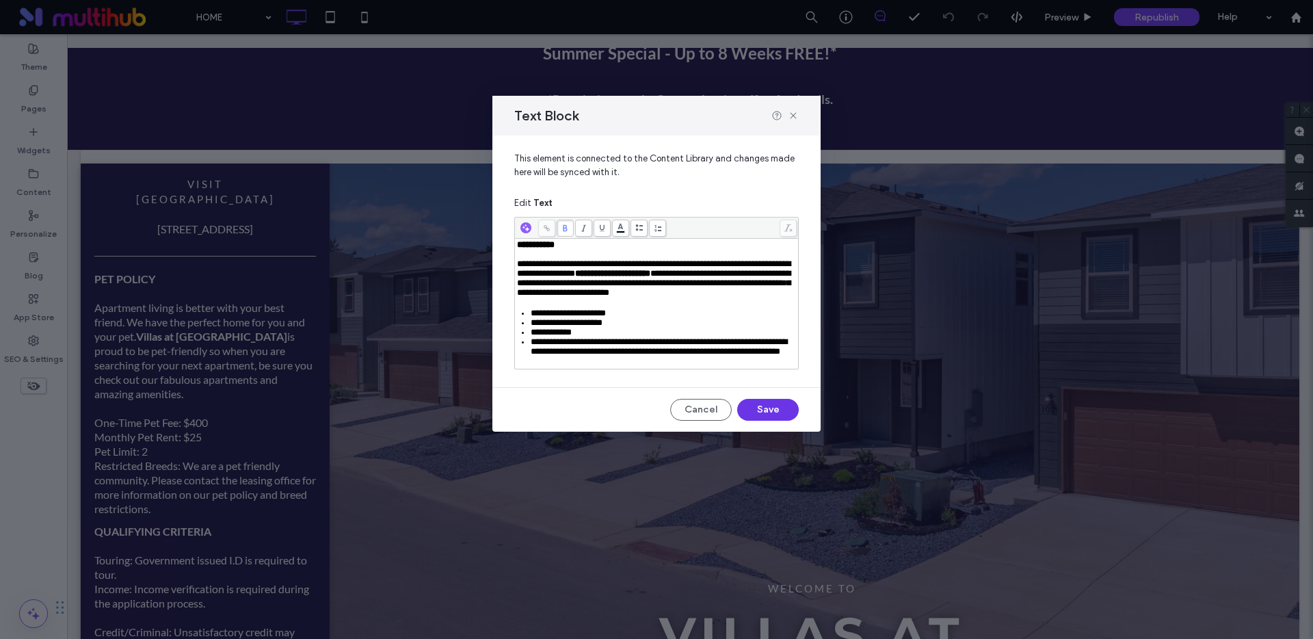
click at [757, 421] on button "Save" at bounding box center [768, 410] width 62 height 22
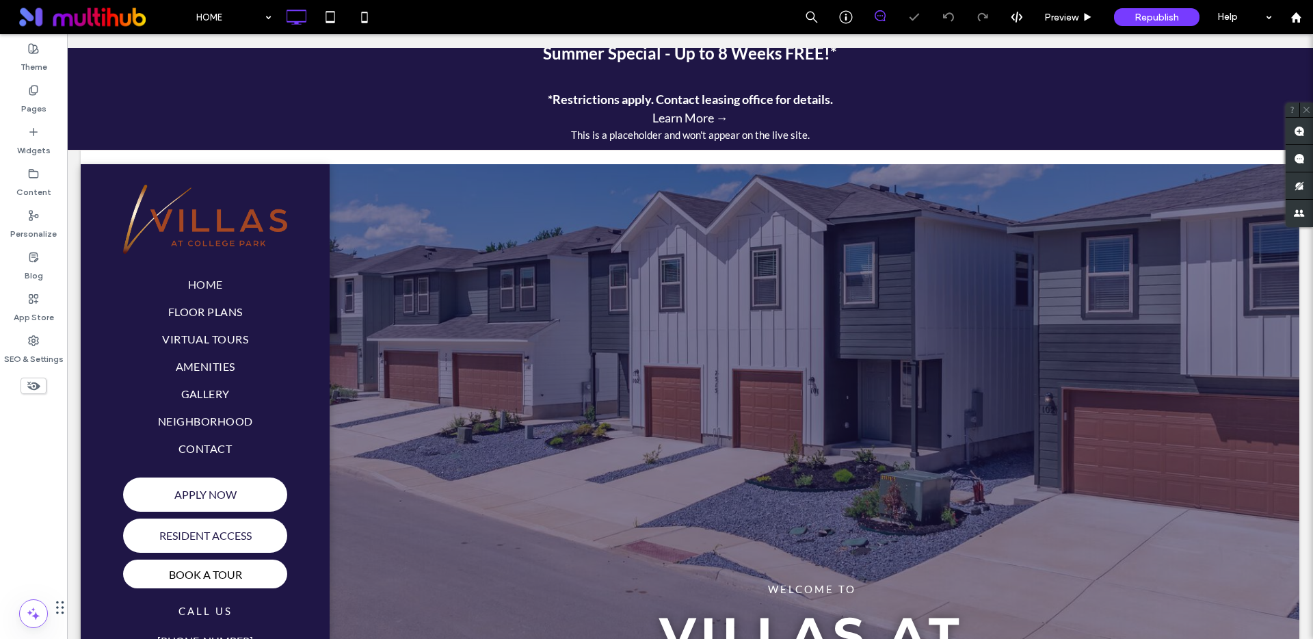
scroll to position [0, 0]
click at [1128, 23] on div "Republish" at bounding box center [1157, 17] width 86 height 18
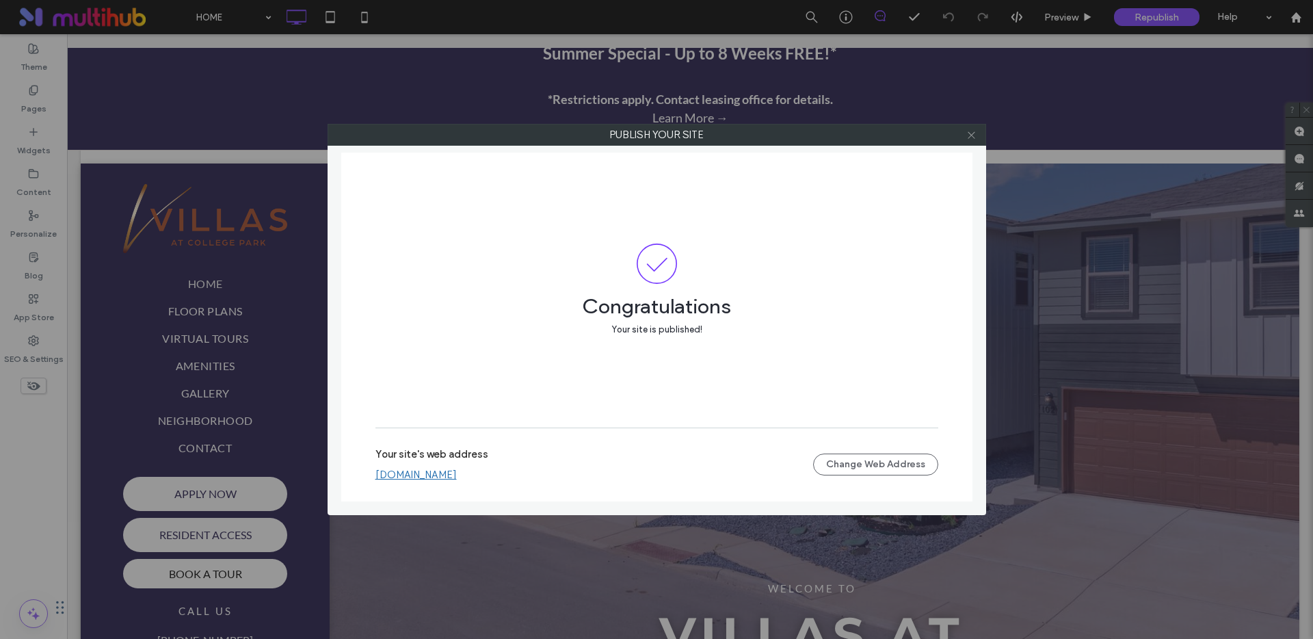
click at [973, 136] on use at bounding box center [971, 134] width 7 height 7
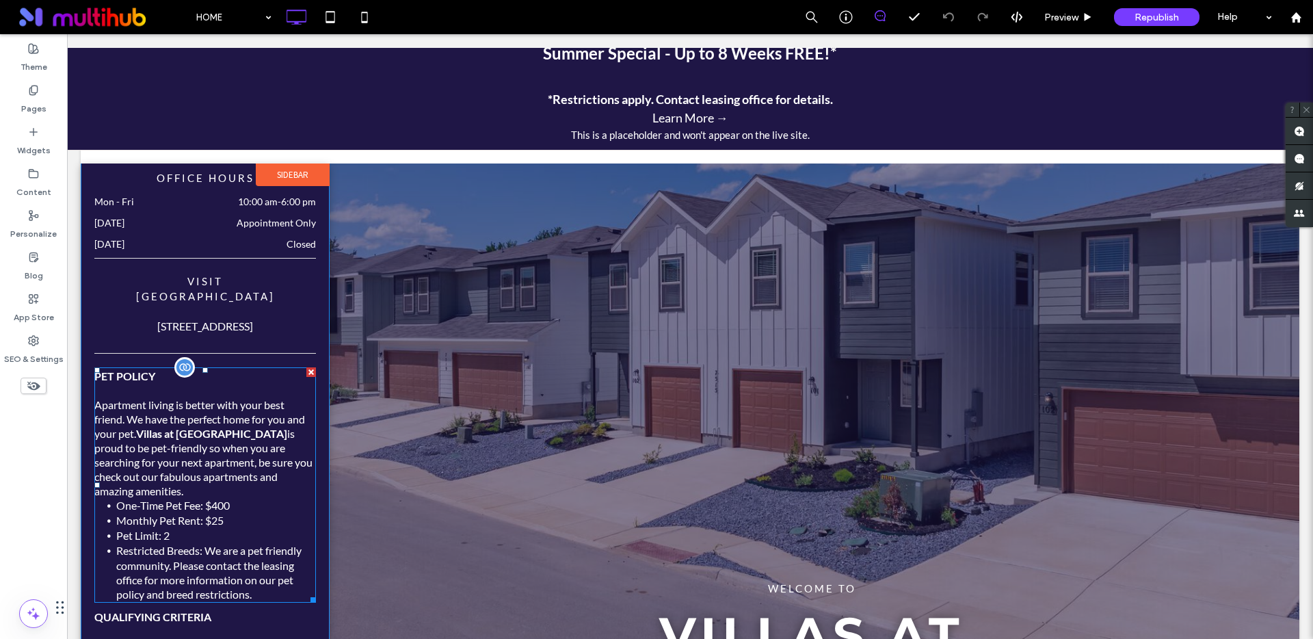
scroll to position [574, 0]
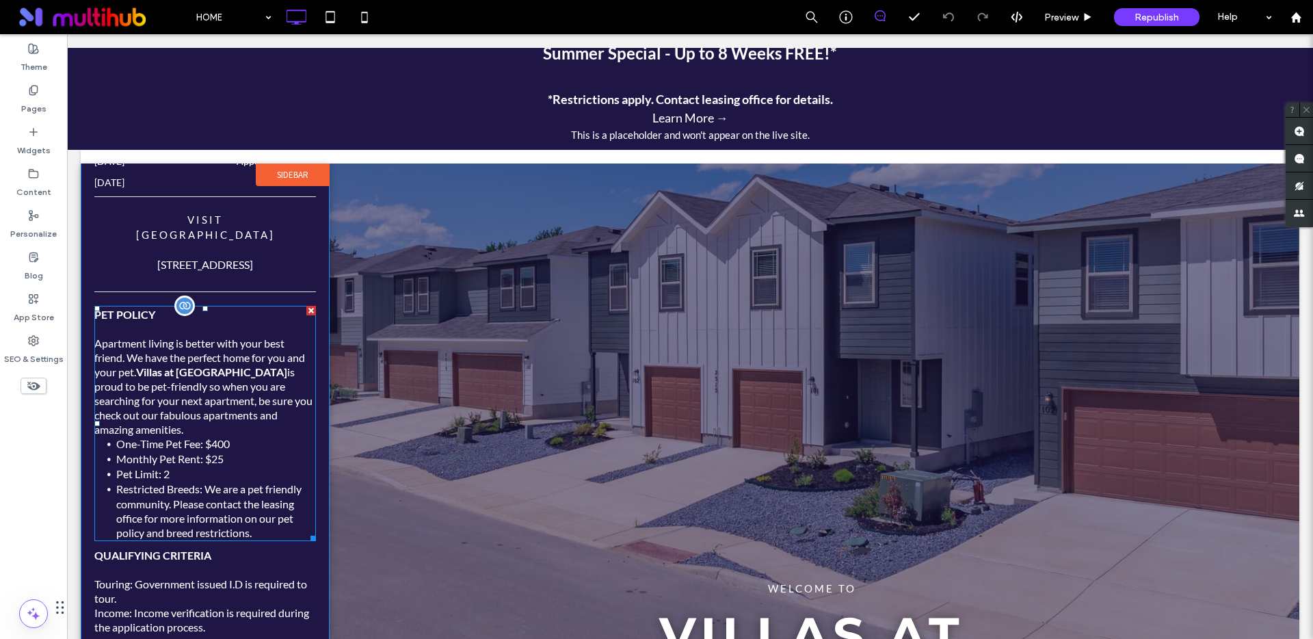
click at [272, 384] on p "Apartment living is better with your best friend. We have the perfect home for …" at bounding box center [205, 386] width 222 height 101
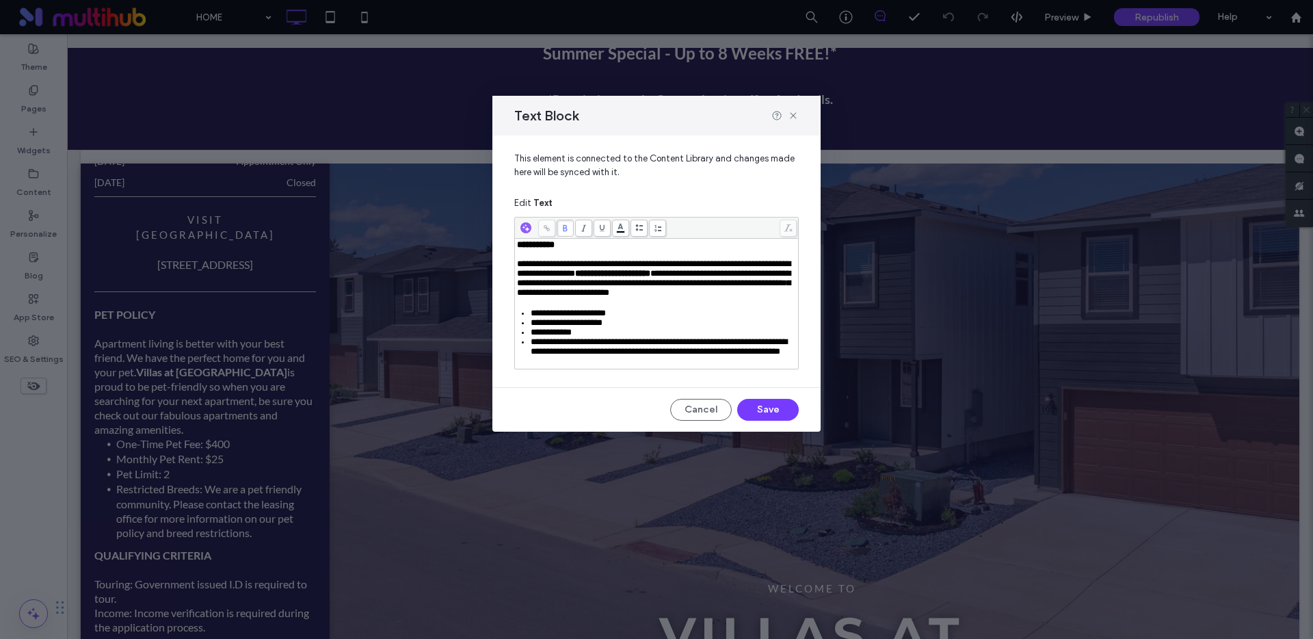
click at [590, 302] on div "**********" at bounding box center [657, 298] width 280 height 116
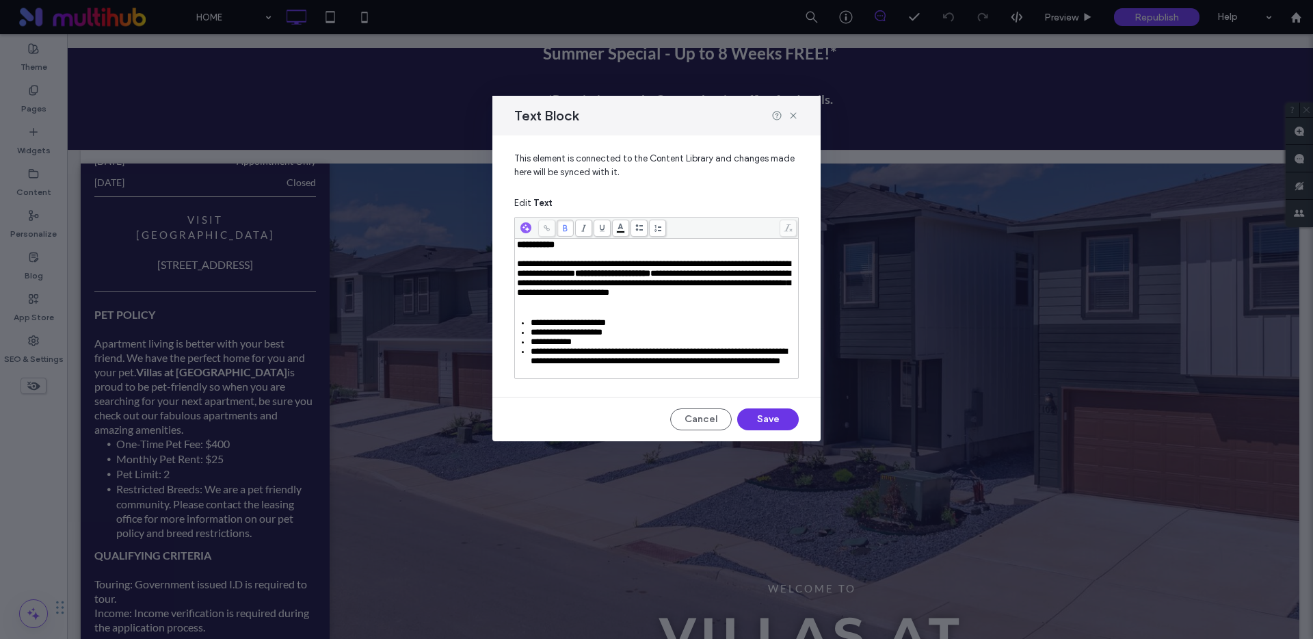
click at [771, 430] on button "Save" at bounding box center [768, 419] width 62 height 22
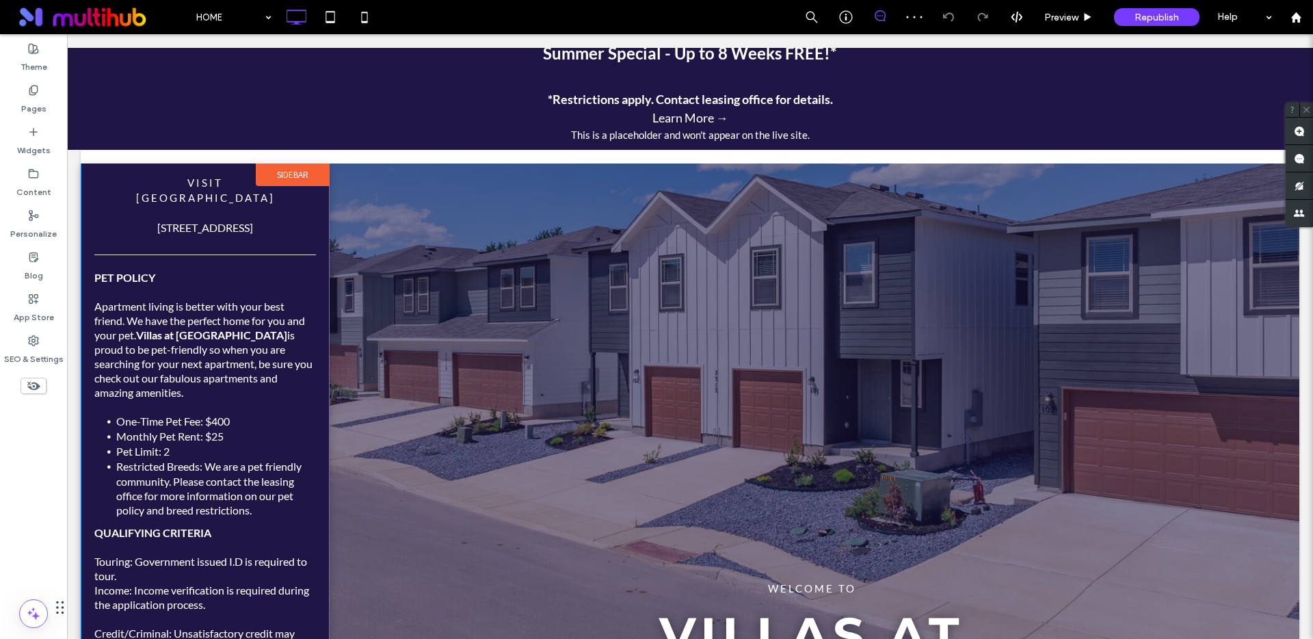
scroll to position [612, 0]
click at [1165, 12] on span "Republish" at bounding box center [1157, 18] width 44 height 12
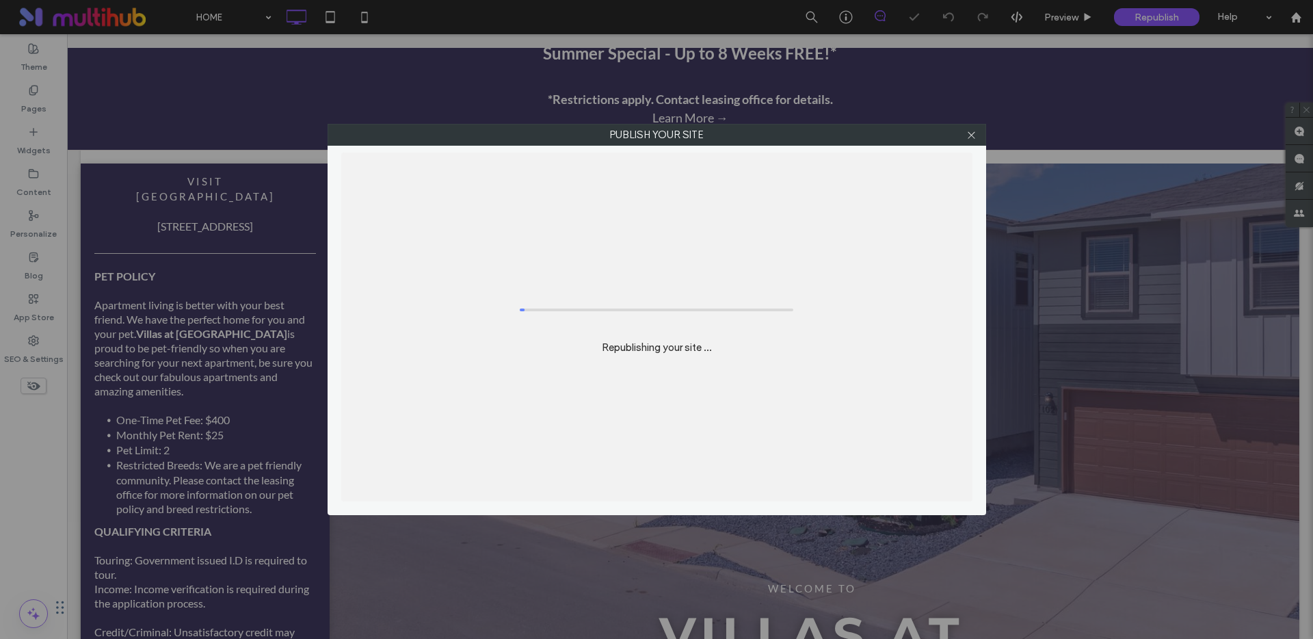
scroll to position [0, 0]
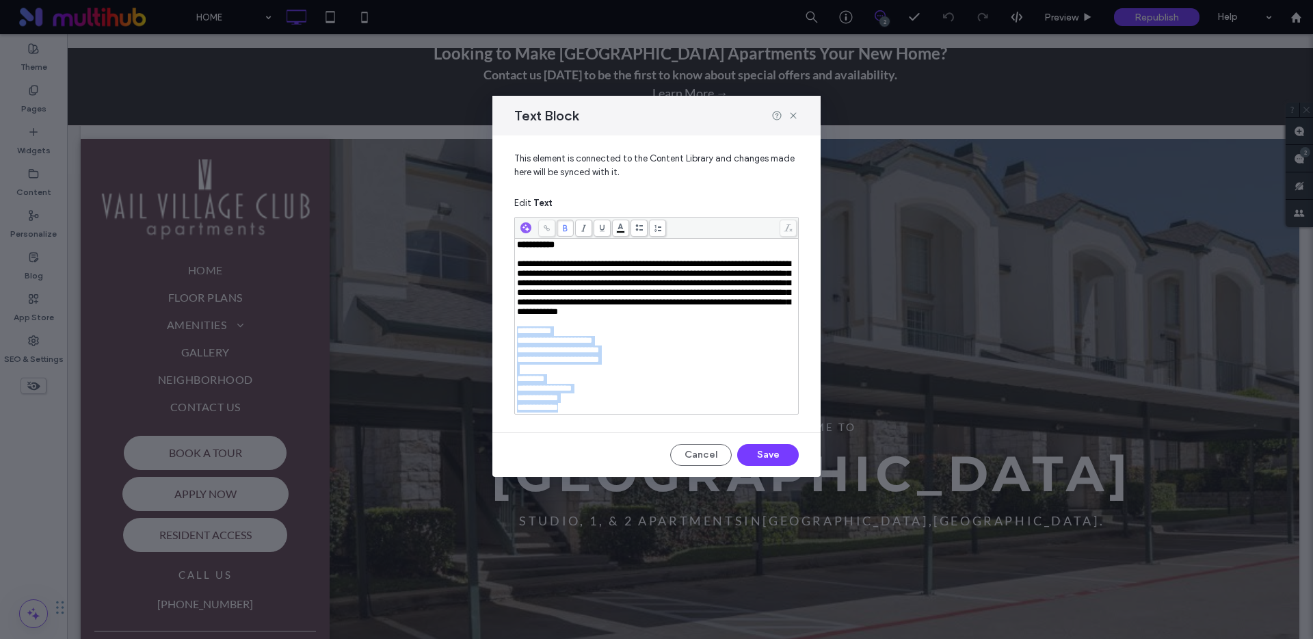
scroll to position [658, 0]
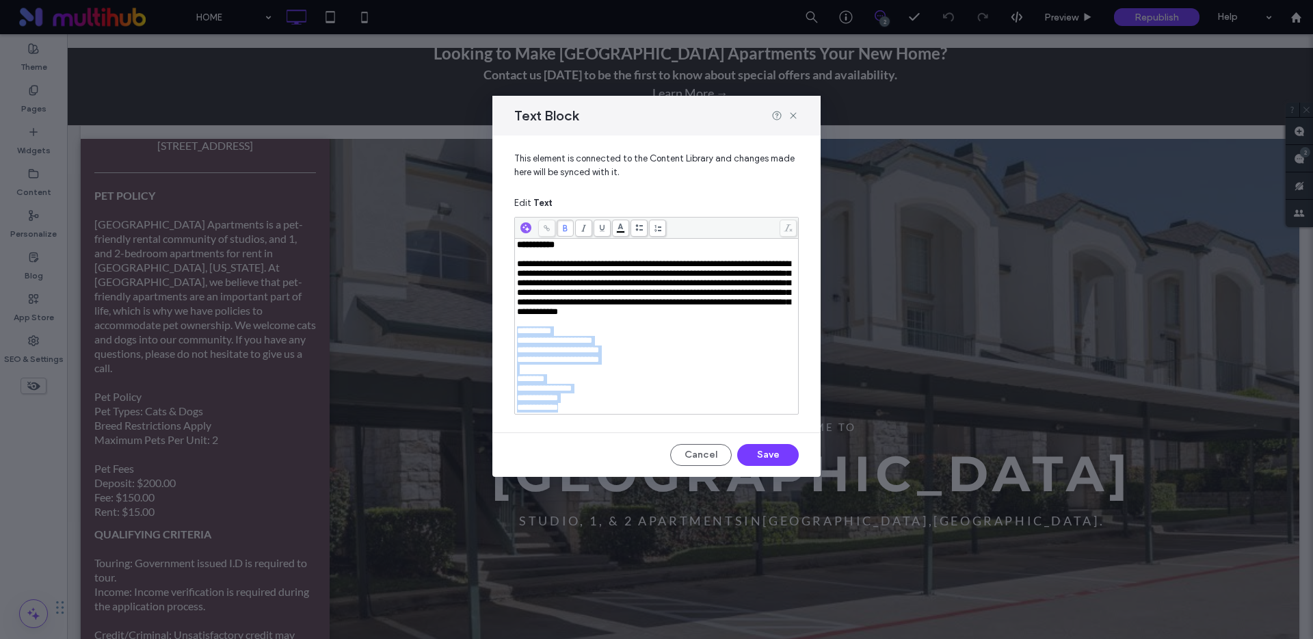
click at [513, 346] on div "**********" at bounding box center [657, 278] width 328 height 286
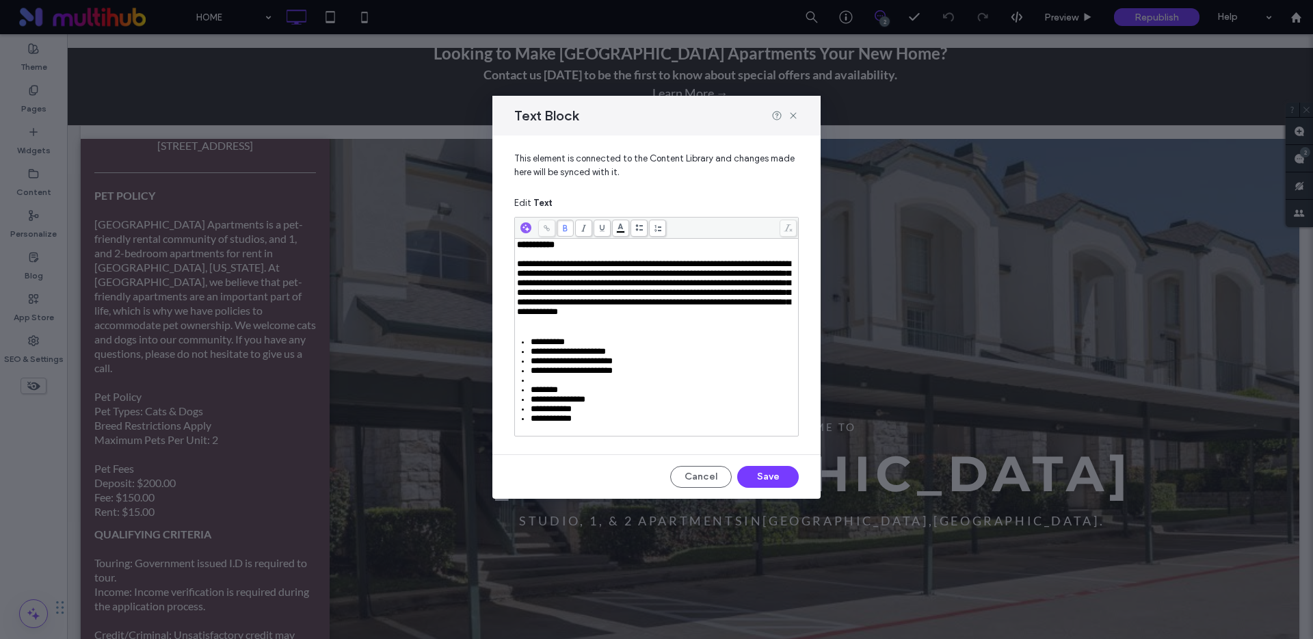
click at [547, 385] on div "Rich Text Editor" at bounding box center [664, 381] width 267 height 10
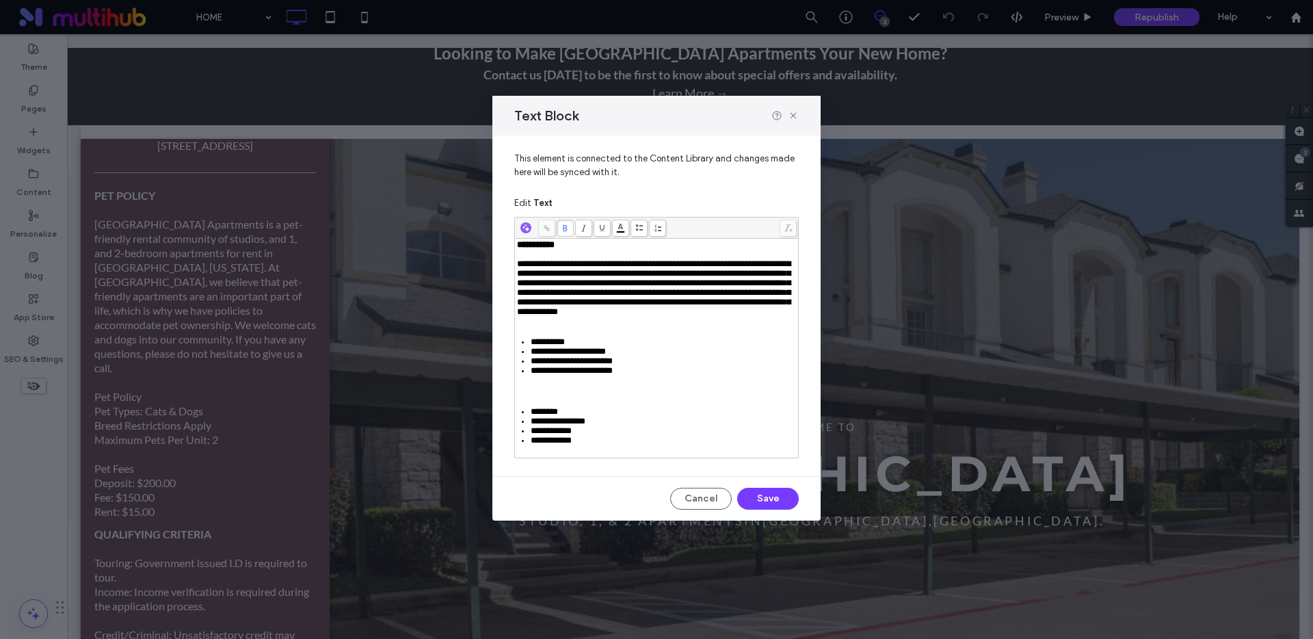
click at [592, 396] on div "Rich Text Editor" at bounding box center [657, 392] width 280 height 10
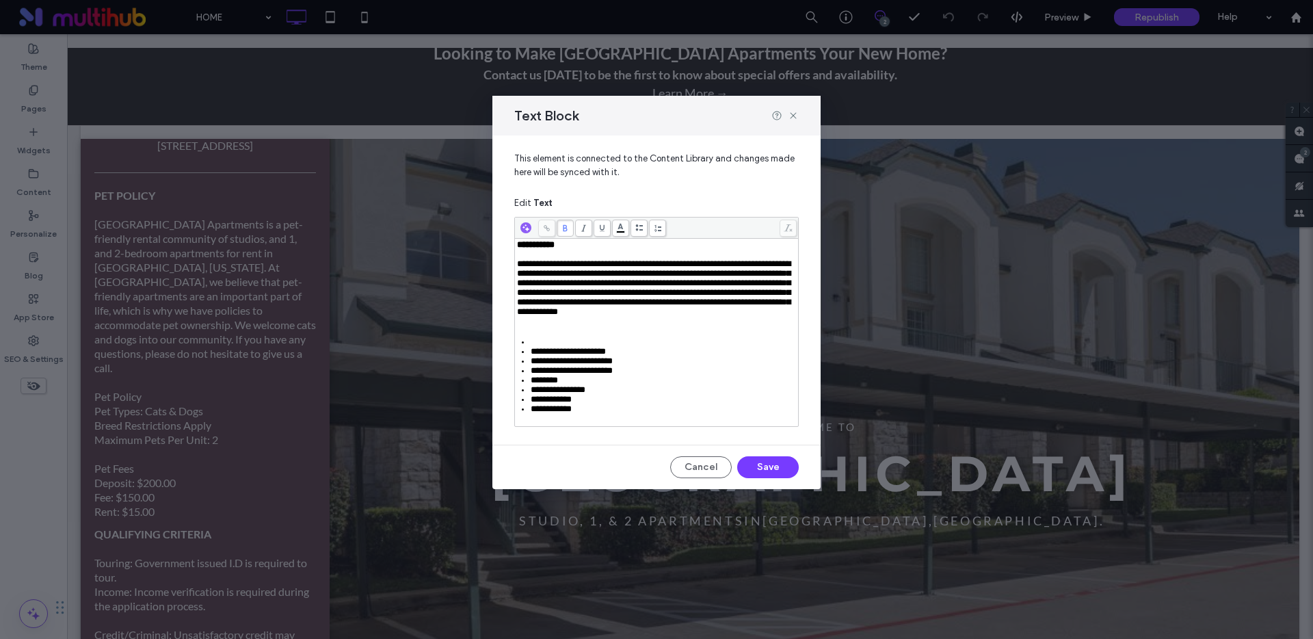
click at [551, 347] on div "Rich Text Editor" at bounding box center [664, 342] width 267 height 10
click at [603, 336] on div "Rich Text Editor" at bounding box center [657, 331] width 280 height 10
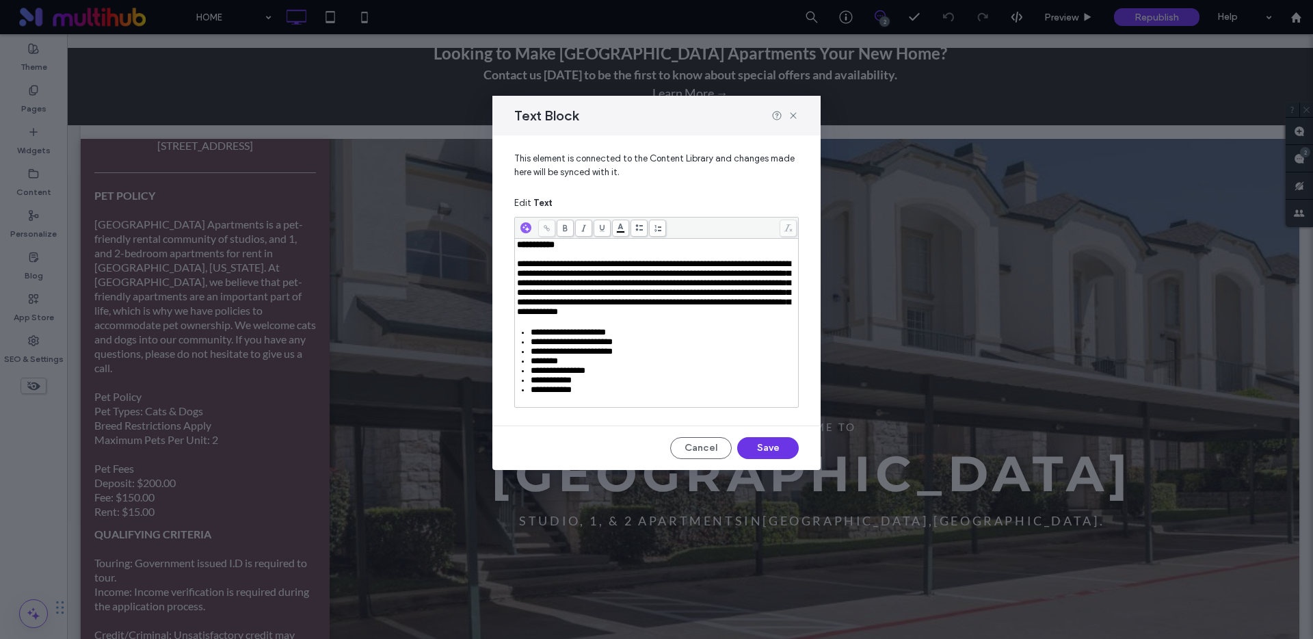
click at [768, 459] on button "Save" at bounding box center [768, 448] width 62 height 22
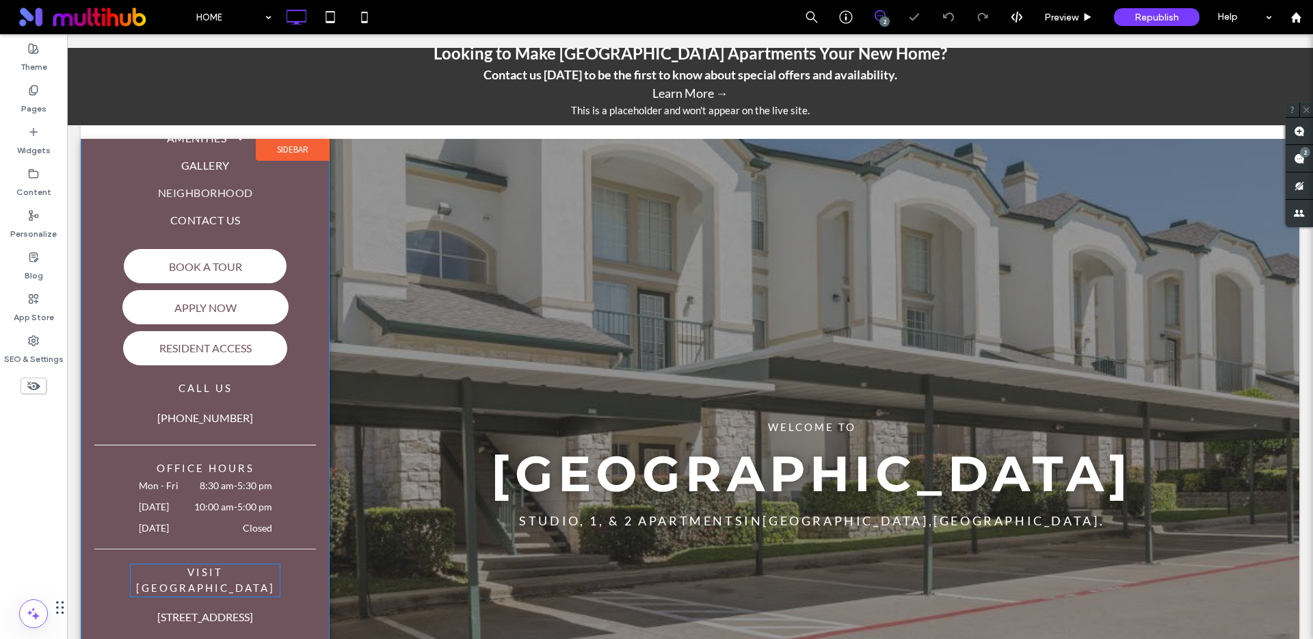
scroll to position [644, 0]
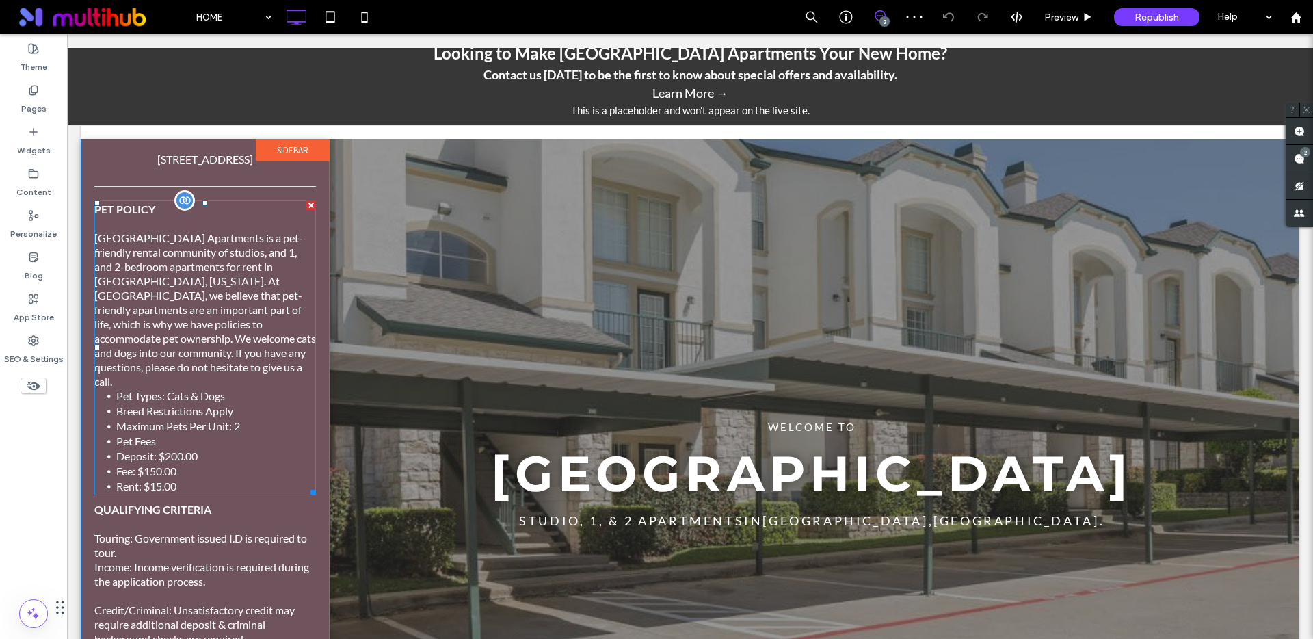
click at [200, 404] on li "Breed Restrictions Apply" at bounding box center [216, 411] width 200 height 15
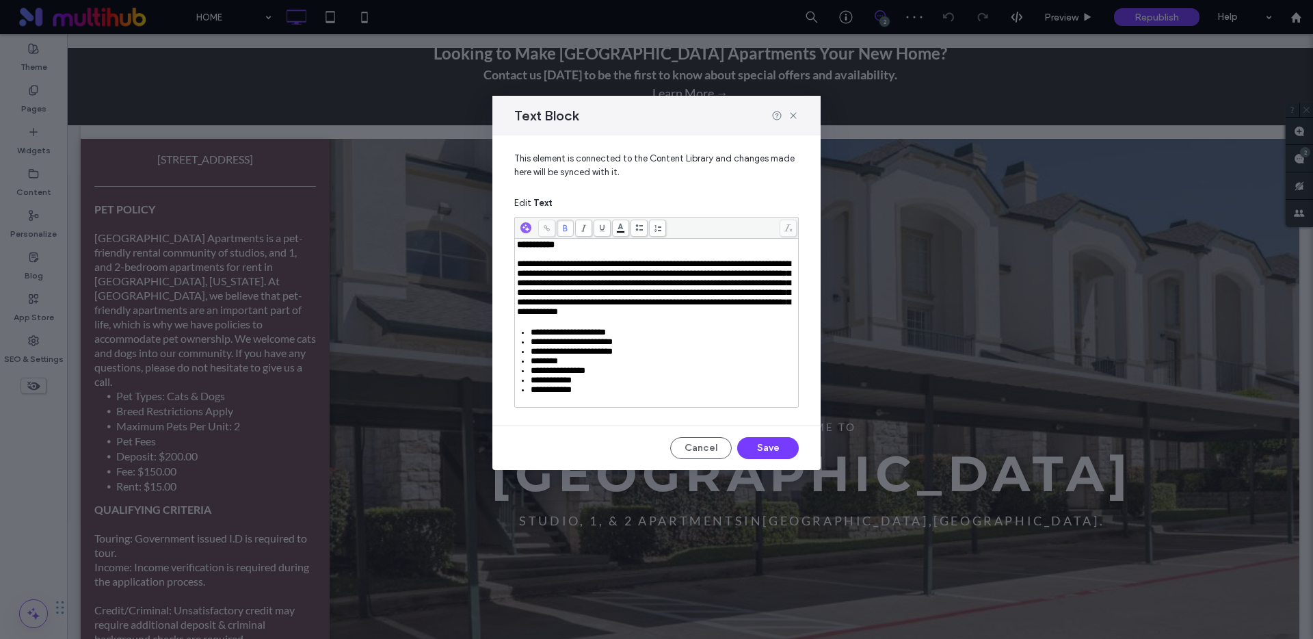
click at [631, 317] on div "**********" at bounding box center [657, 287] width 280 height 57
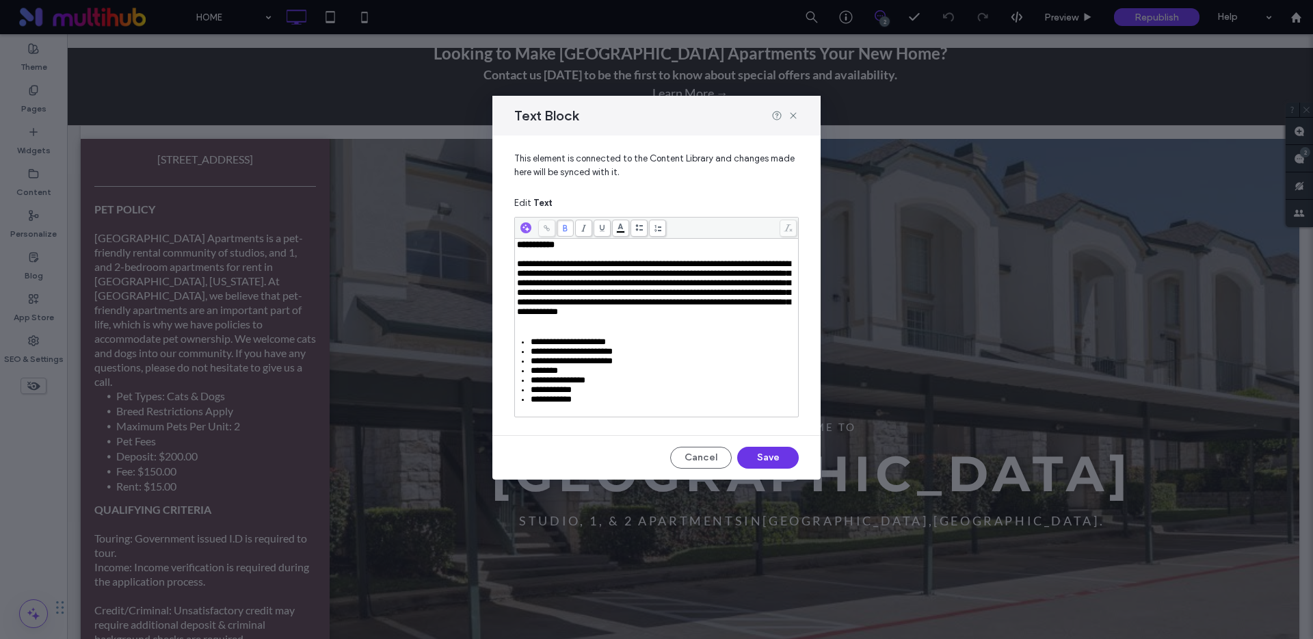
click at [774, 469] on button "Save" at bounding box center [768, 458] width 62 height 22
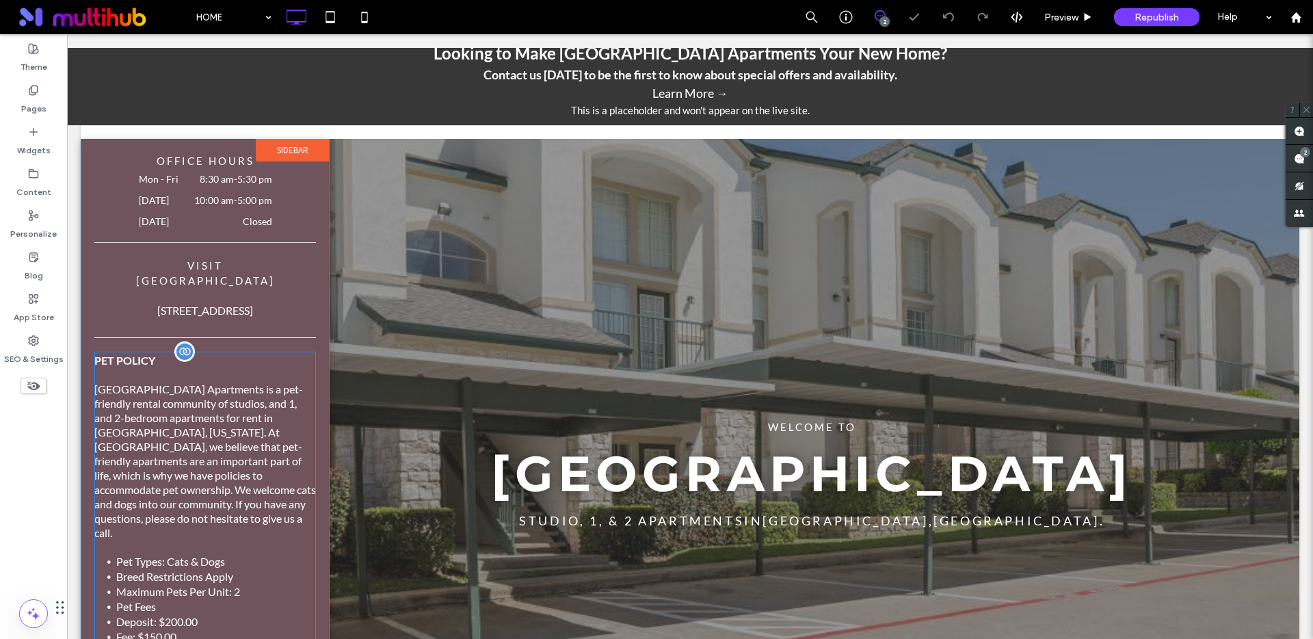
scroll to position [632, 0]
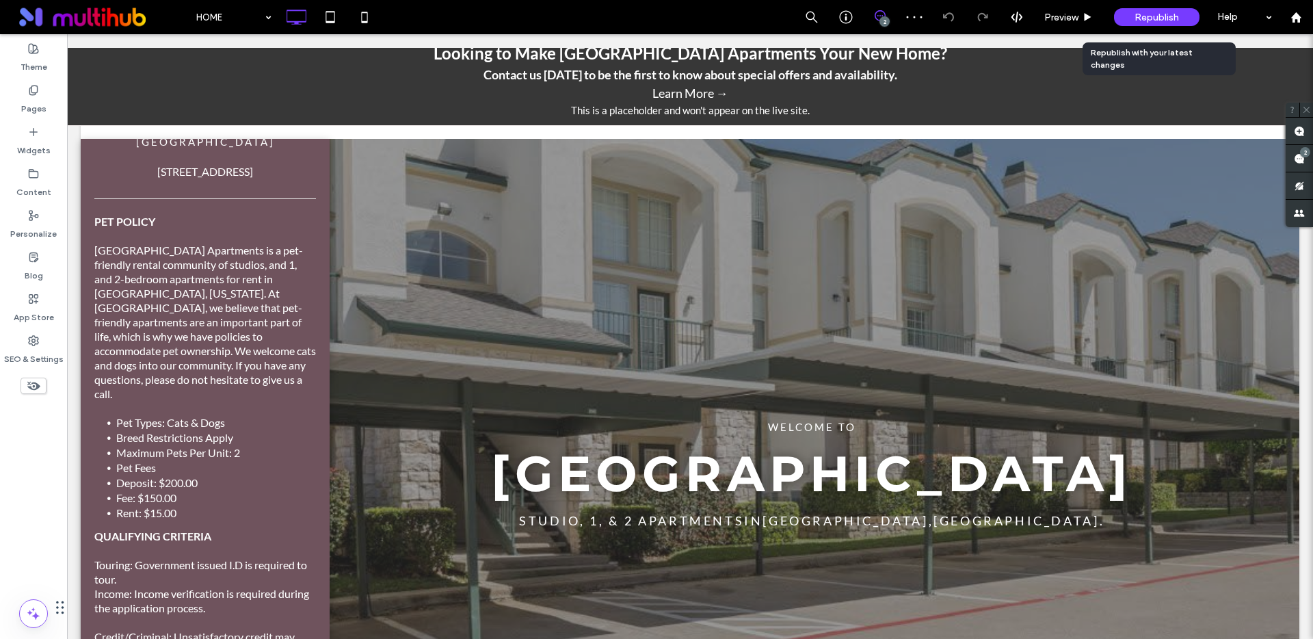
click at [1145, 21] on span "Republish" at bounding box center [1157, 18] width 44 height 12
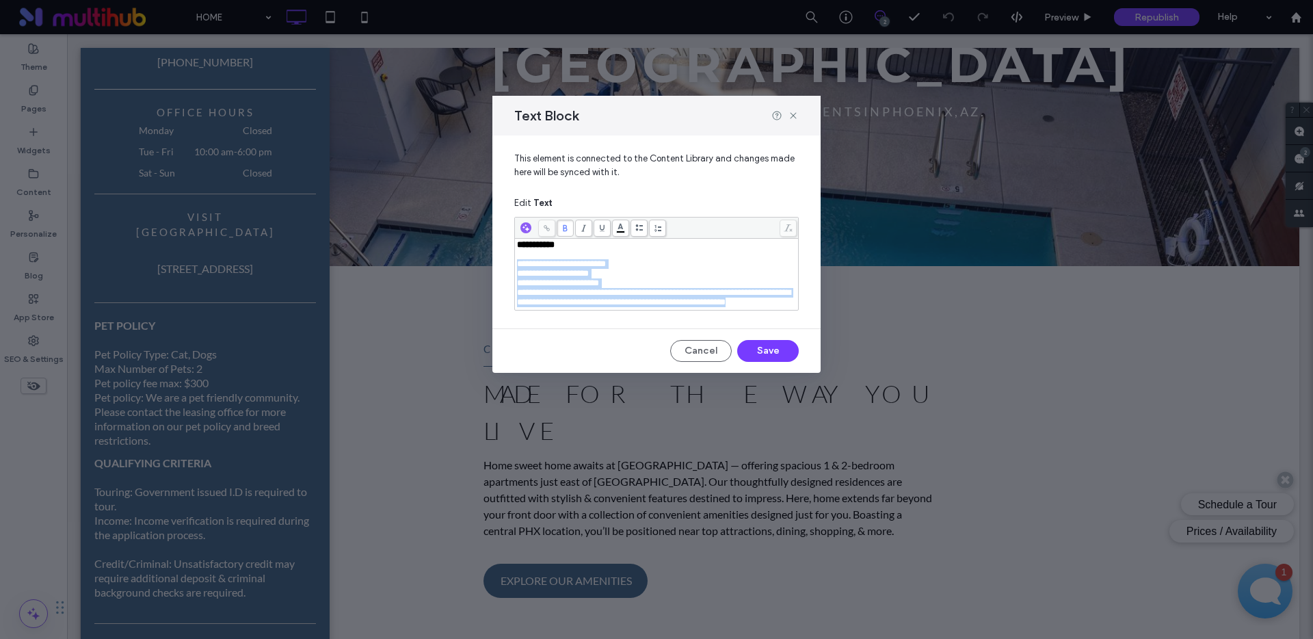
drag, startPoint x: 575, startPoint y: 317, endPoint x: 514, endPoint y: 263, distance: 80.9
click at [515, 263] on div "**********" at bounding box center [656, 274] width 283 height 71
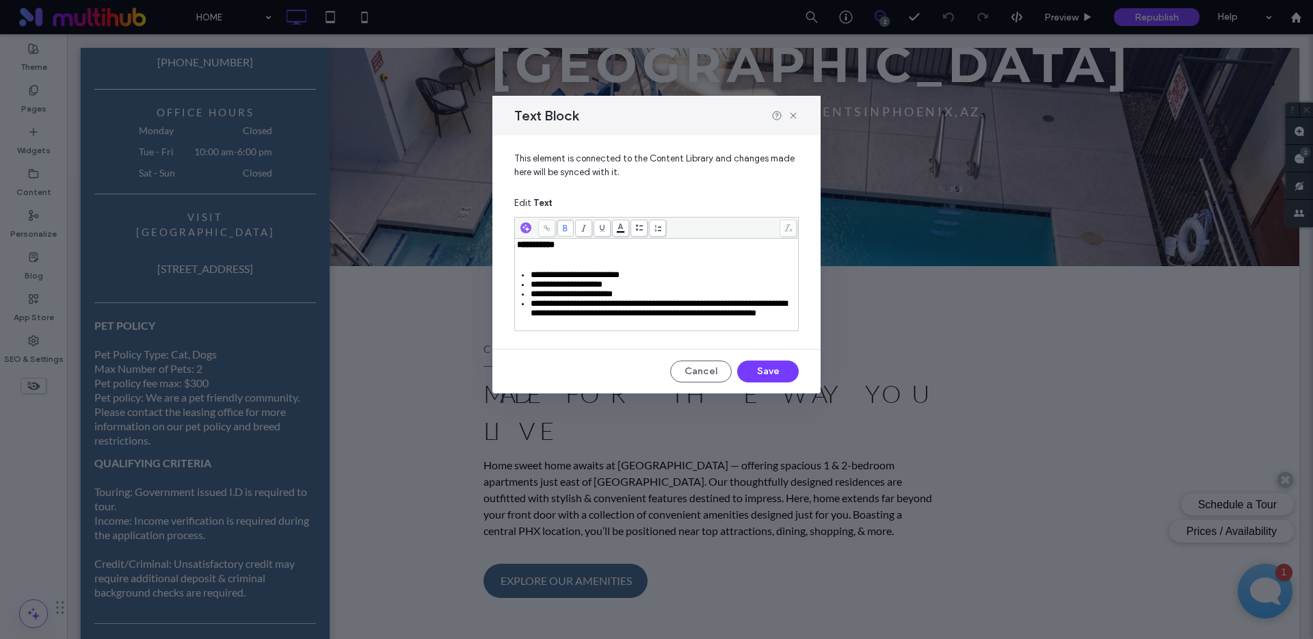
click at [590, 257] on div "Rich Text Editor" at bounding box center [657, 255] width 280 height 10
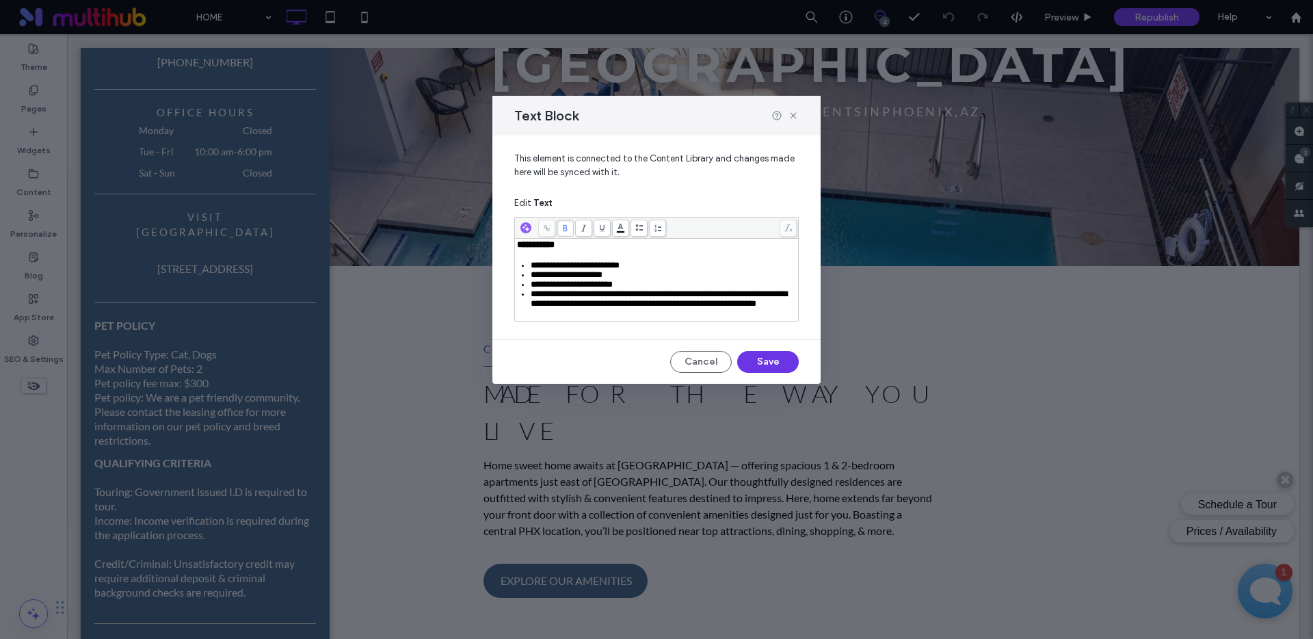
click at [763, 373] on button "Save" at bounding box center [768, 362] width 62 height 22
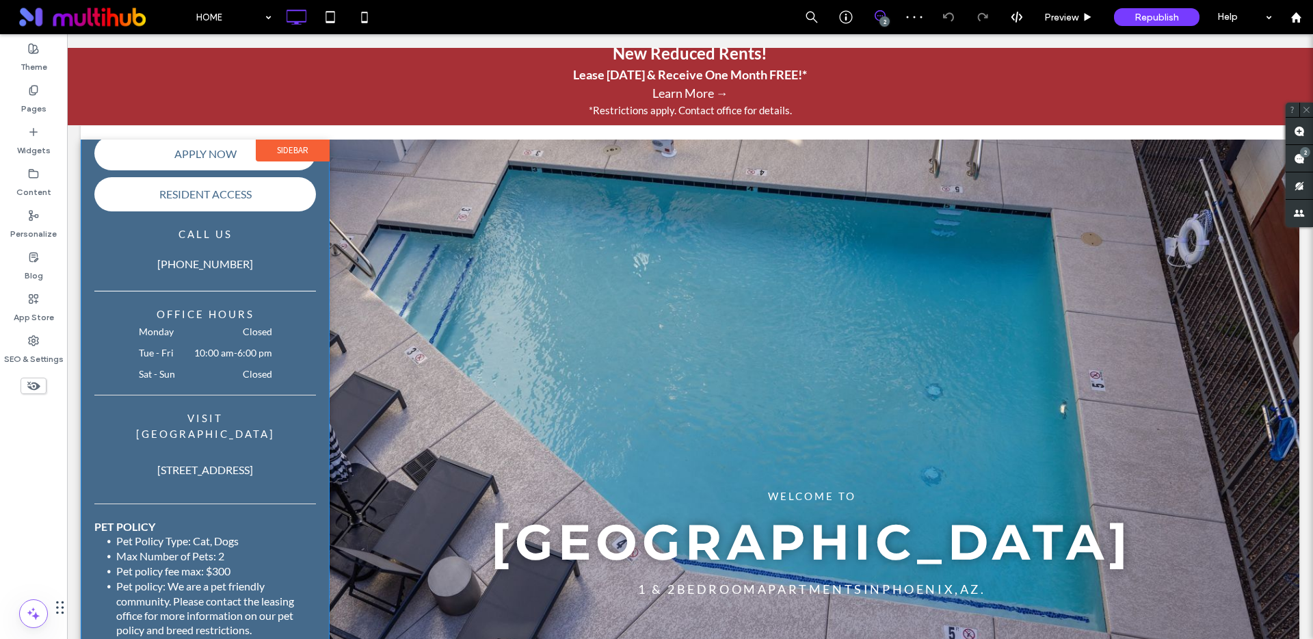
scroll to position [394, 0]
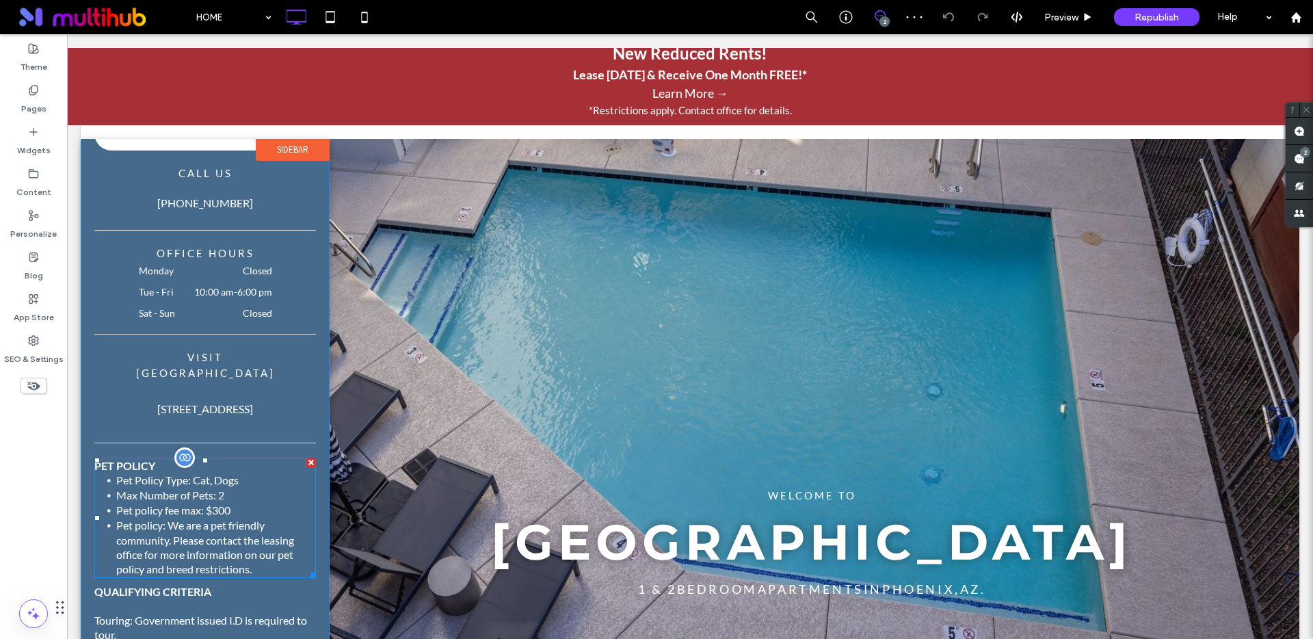
click at [199, 491] on li "Max Number of Pets: 2" at bounding box center [216, 495] width 200 height 15
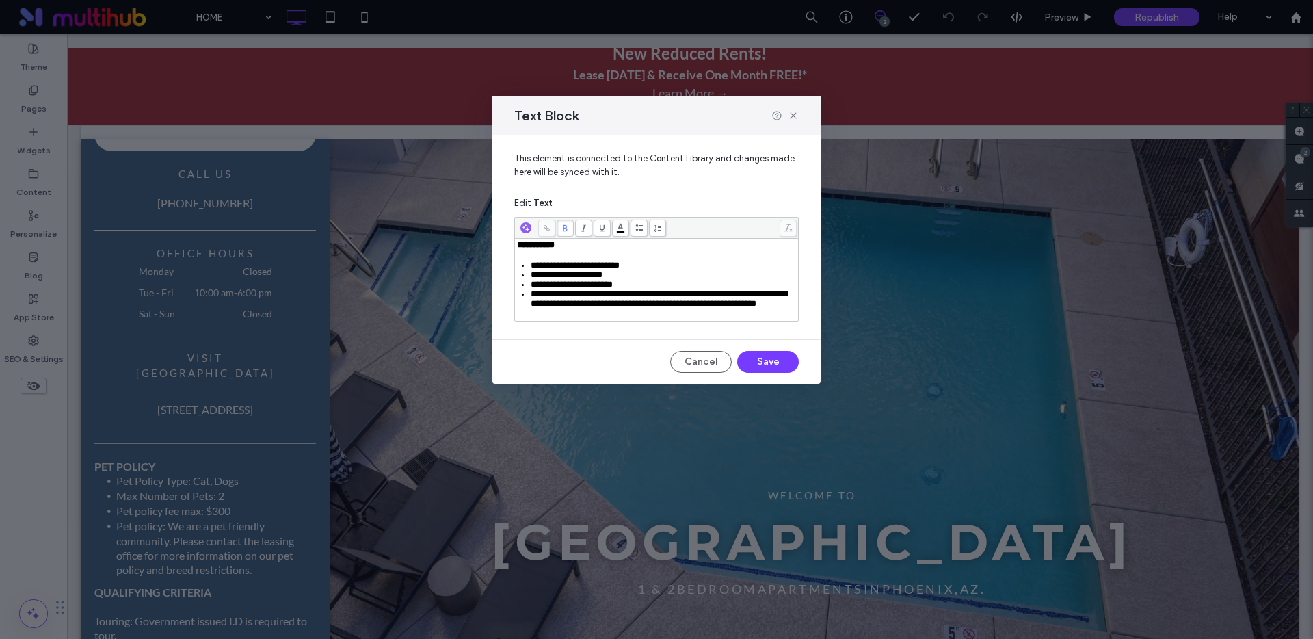
click at [573, 249] on div "**********" at bounding box center [657, 245] width 280 height 10
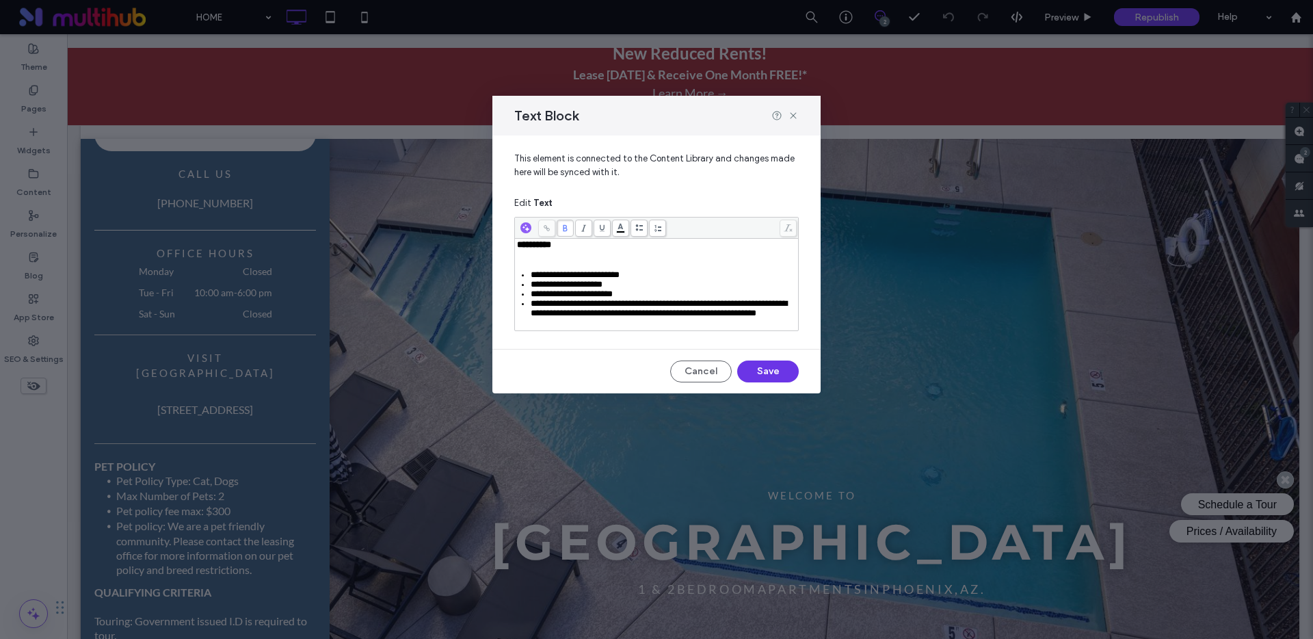
click at [755, 382] on button "Save" at bounding box center [768, 372] width 62 height 22
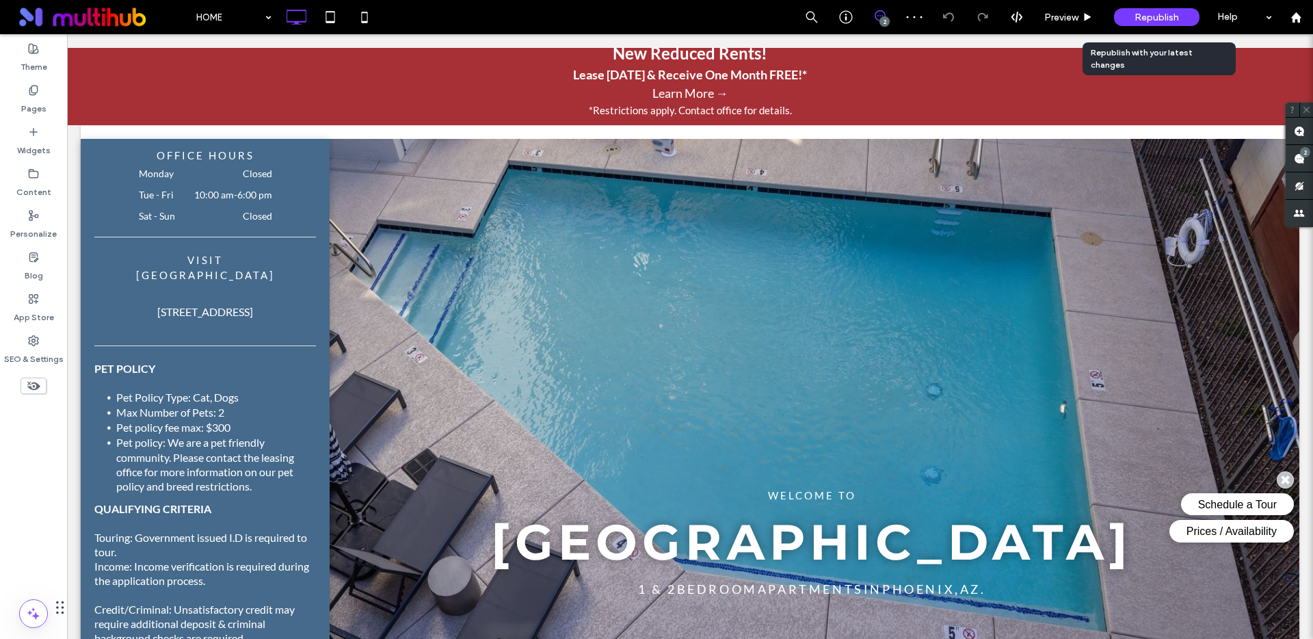
click at [1136, 15] on span "Republish" at bounding box center [1157, 18] width 44 height 12
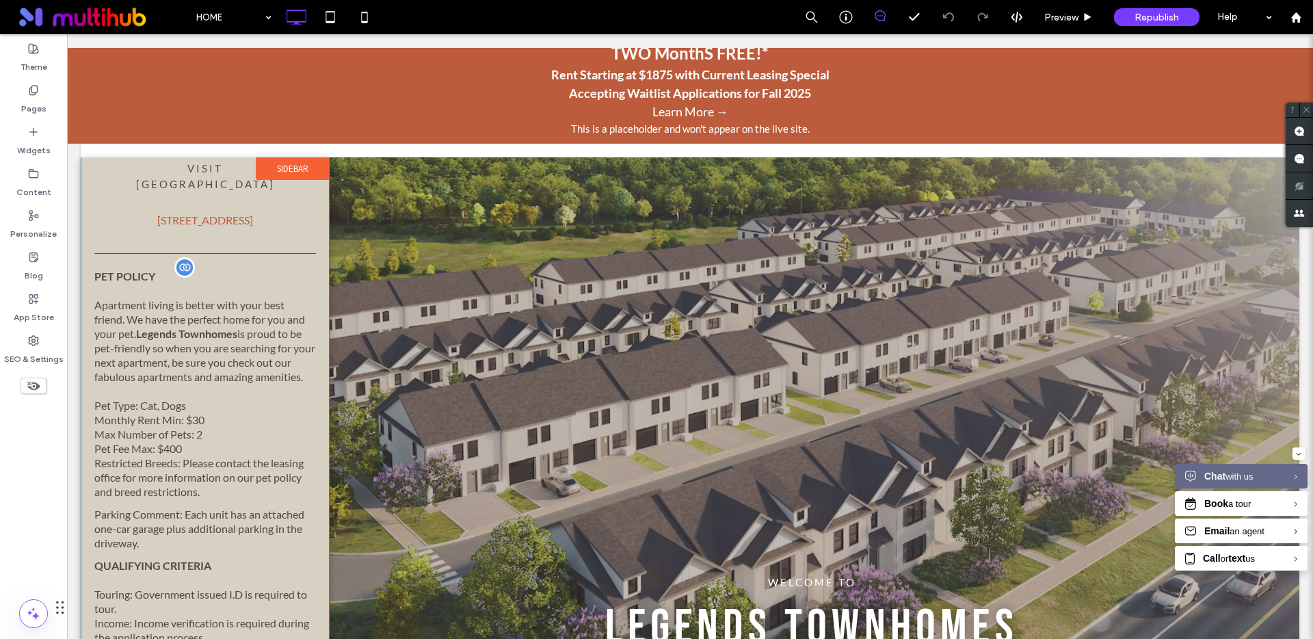
scroll to position [633, 0]
click at [168, 429] on p "Max Number of Pets: 2" at bounding box center [205, 428] width 222 height 14
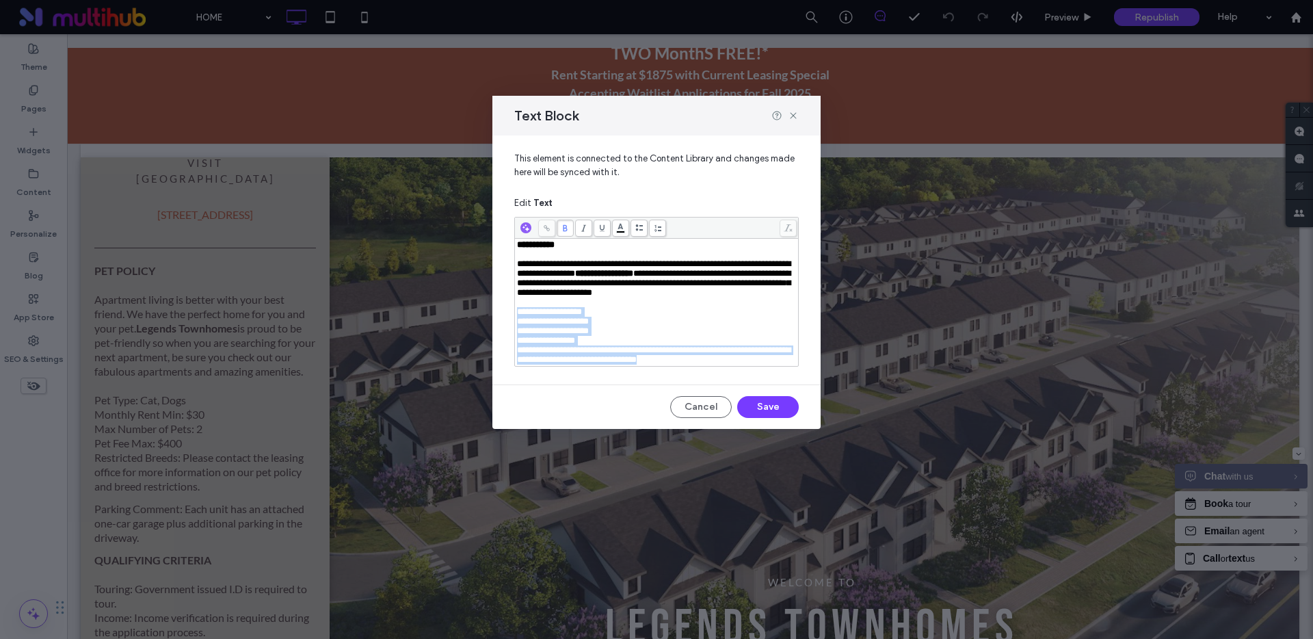
drag, startPoint x: 750, startPoint y: 371, endPoint x: 514, endPoint y: 319, distance: 241.8
click at [514, 319] on div "**********" at bounding box center [656, 292] width 285 height 150
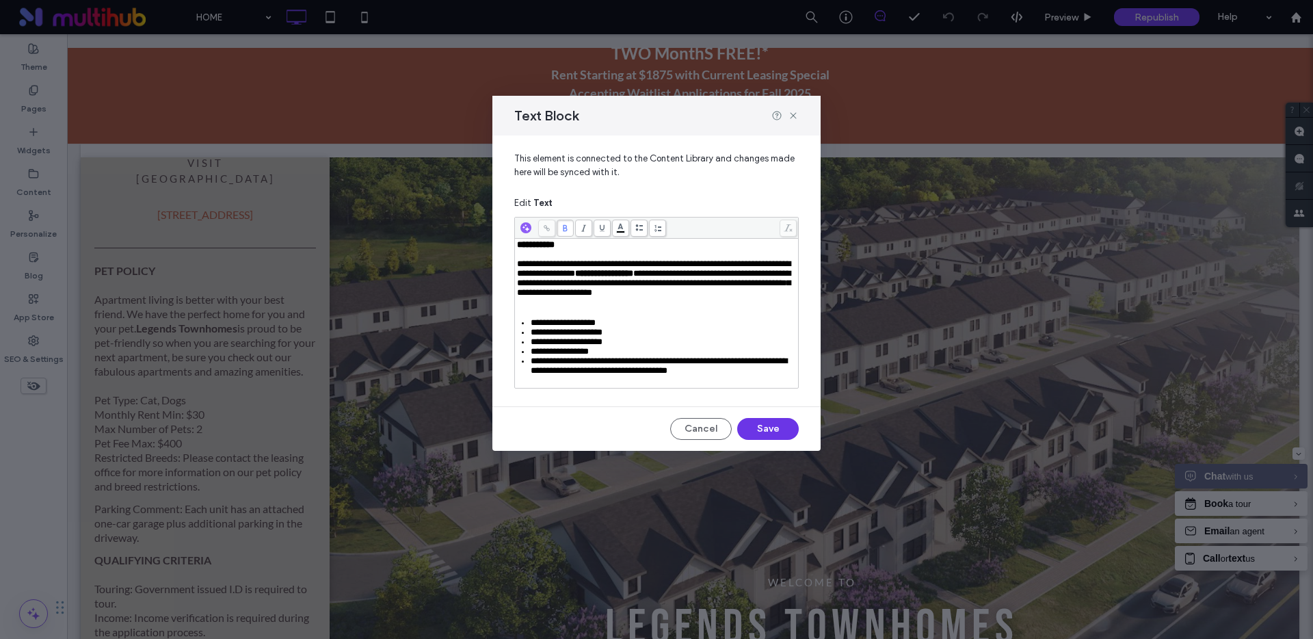
click at [781, 440] on button "Save" at bounding box center [768, 429] width 62 height 22
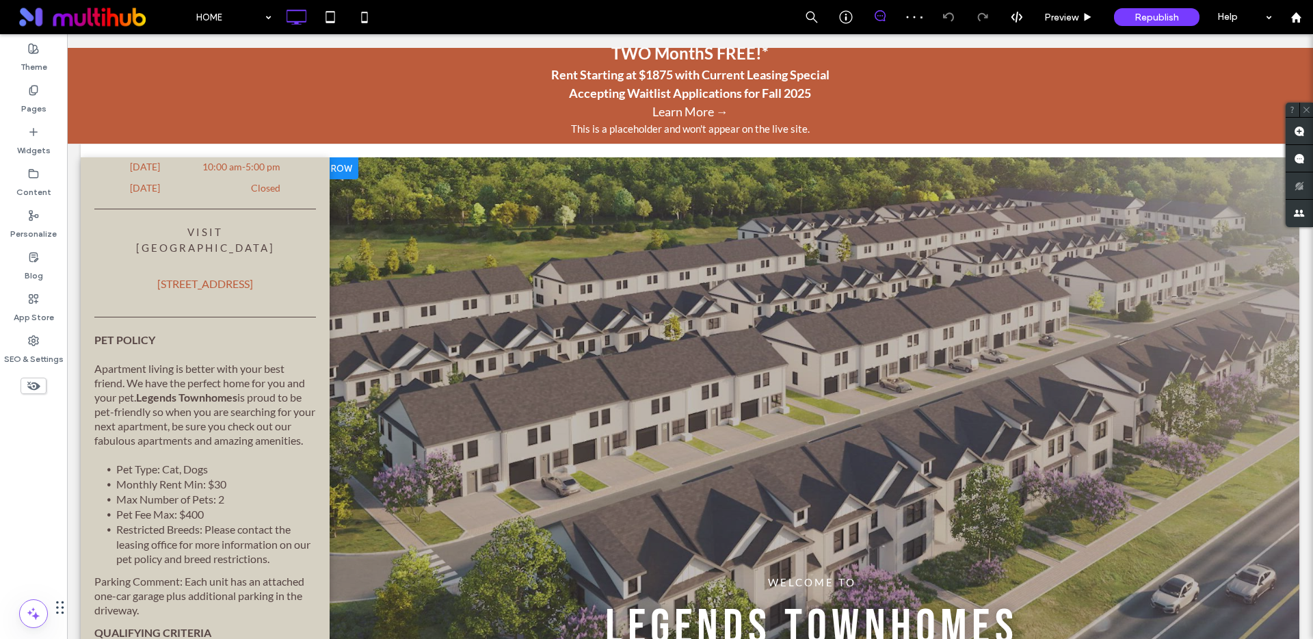
scroll to position [0, 0]
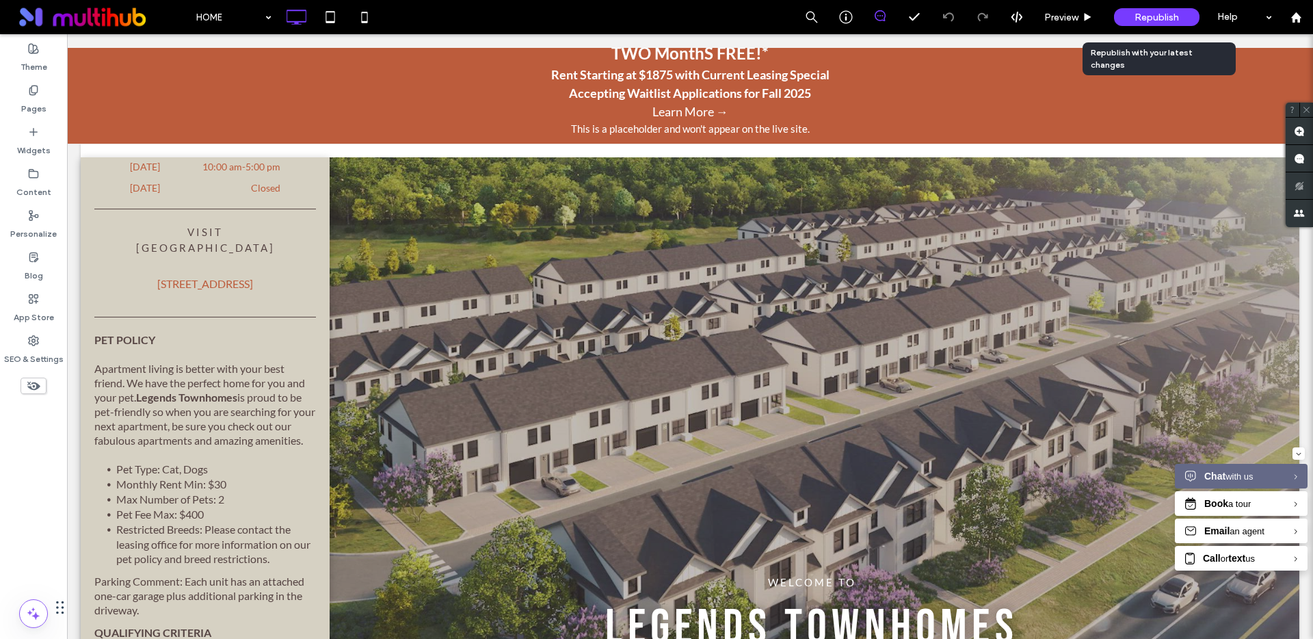
click at [1184, 21] on div "Republish" at bounding box center [1157, 17] width 86 height 18
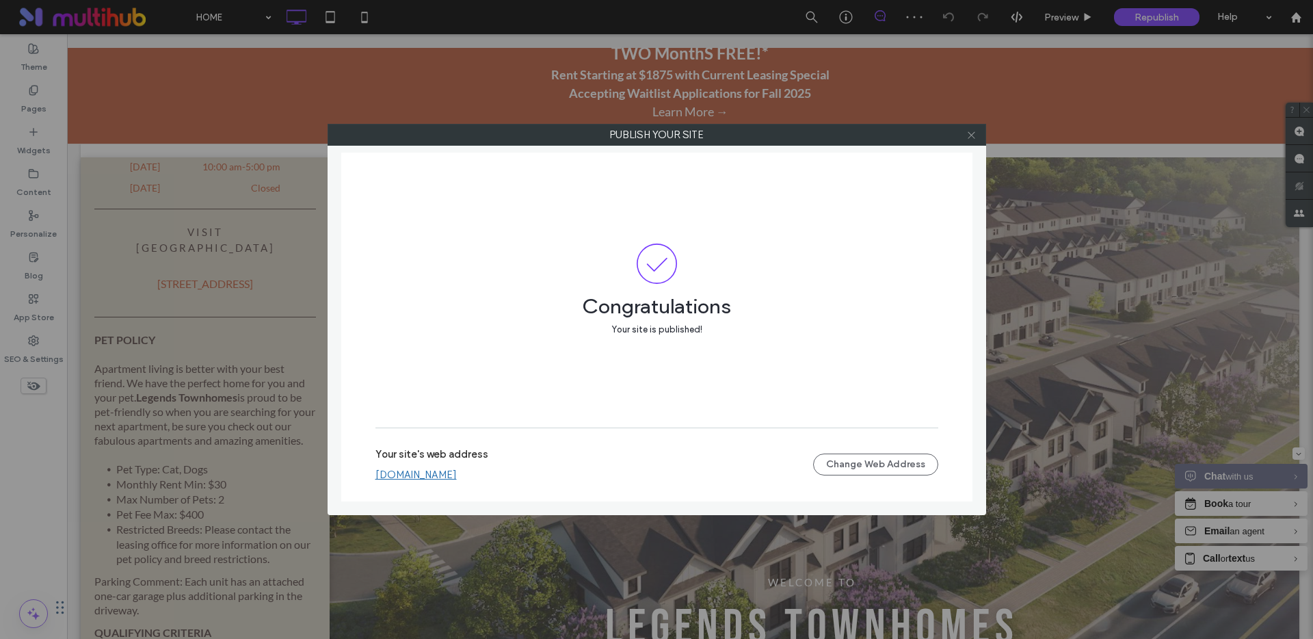
click at [976, 135] on icon at bounding box center [972, 135] width 10 height 10
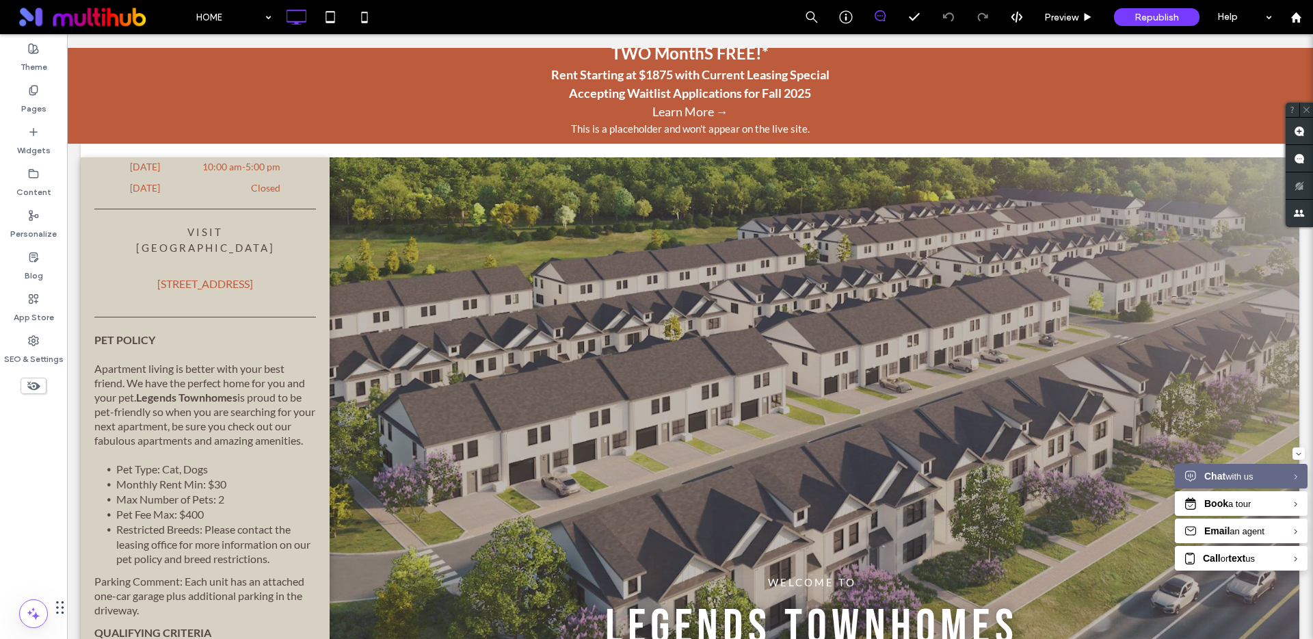
click at [740, 79] on p "Rent Starting at $1875 with Current Leasing Special" at bounding box center [690, 75] width 1233 height 18
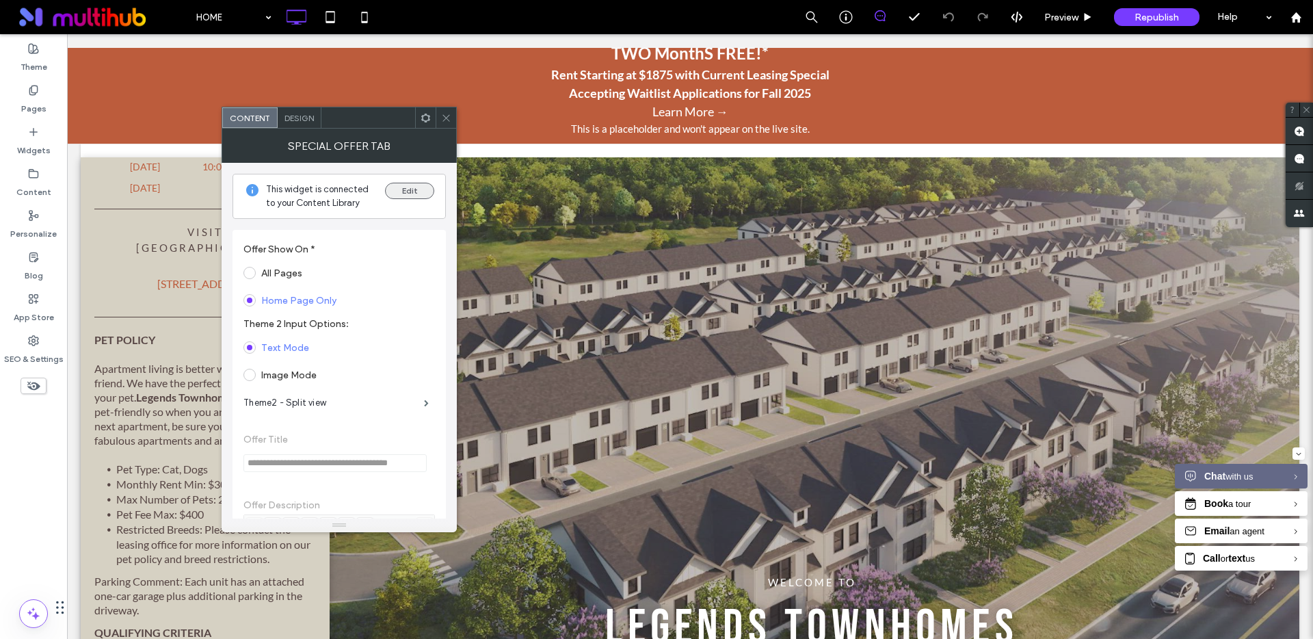
click at [411, 196] on button "Edit" at bounding box center [409, 191] width 49 height 16
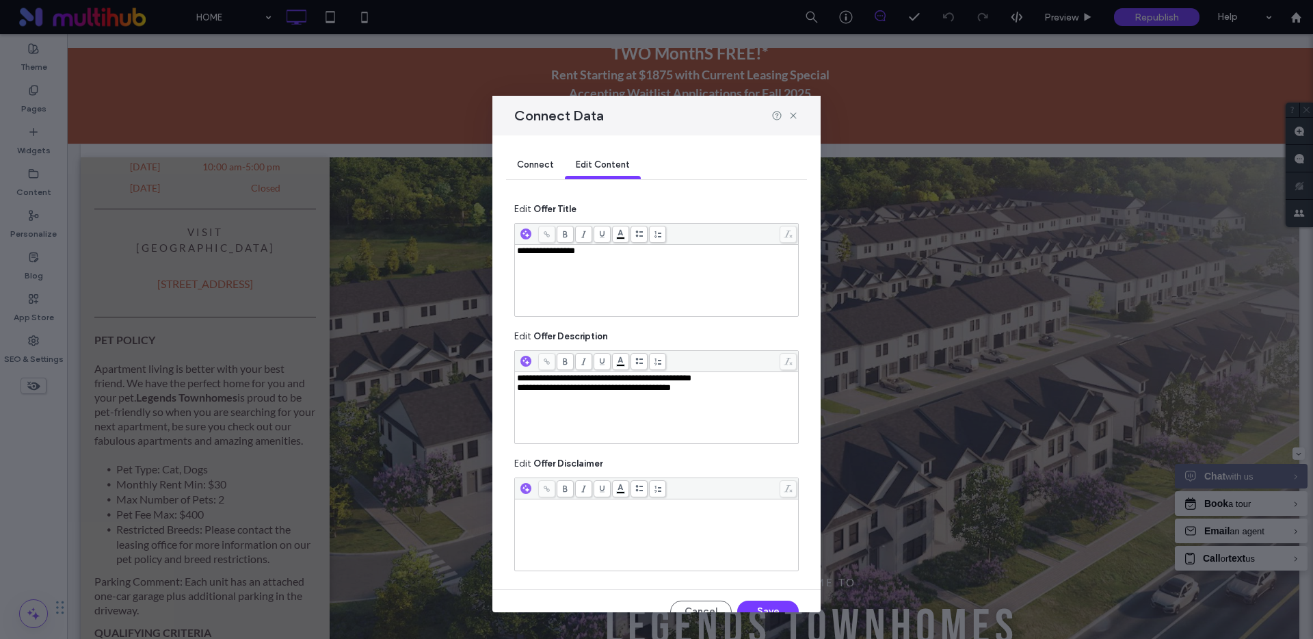
click at [568, 250] on span "**********" at bounding box center [546, 250] width 58 height 9
click at [761, 607] on button "Save" at bounding box center [768, 612] width 62 height 22
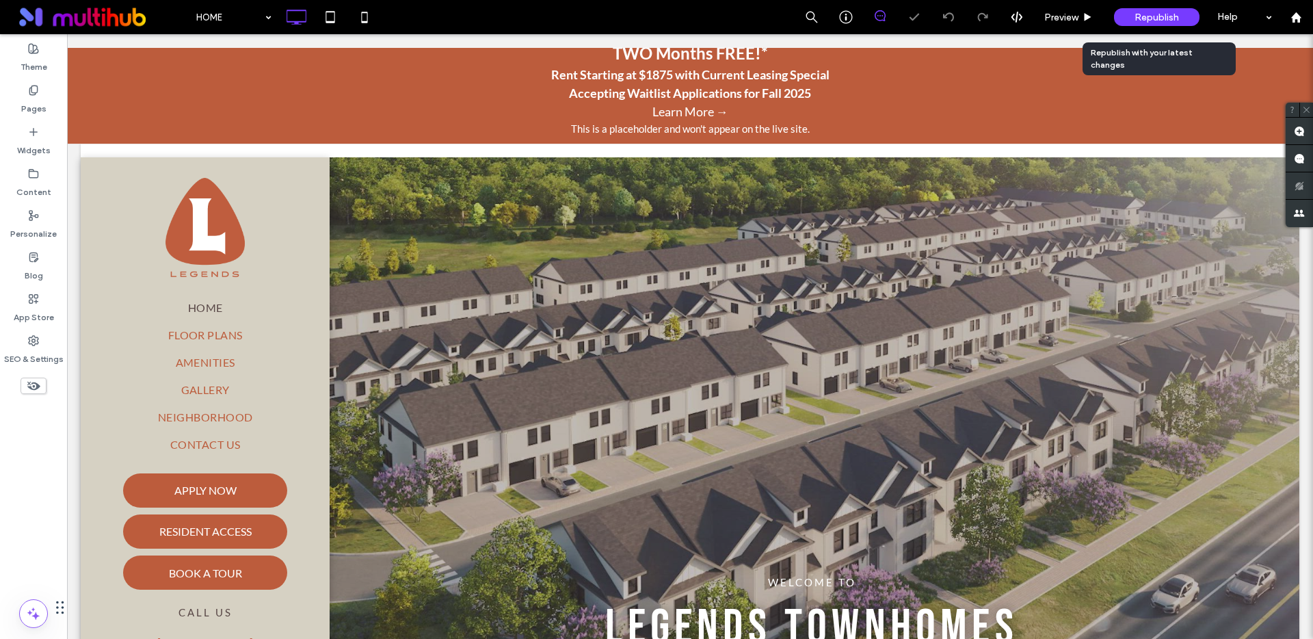
click at [1163, 14] on span "Republish" at bounding box center [1157, 18] width 44 height 12
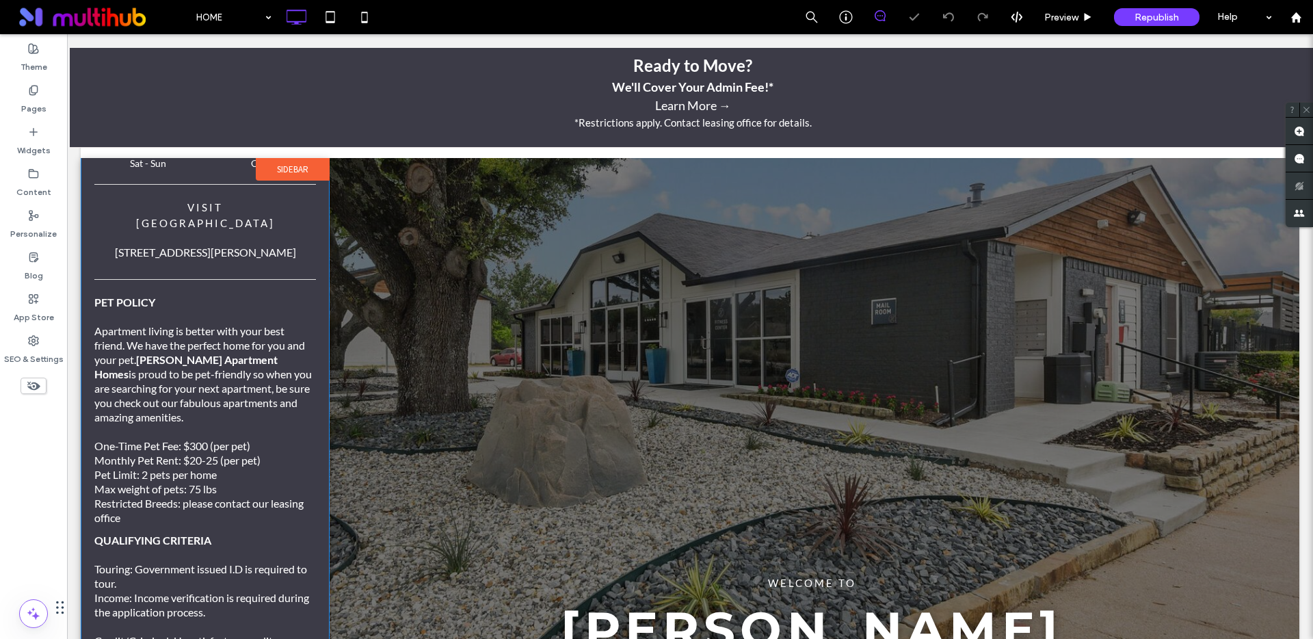
scroll to position [584, 0]
click at [153, 480] on p "Max weight of pets: 75 lbs" at bounding box center [205, 487] width 222 height 14
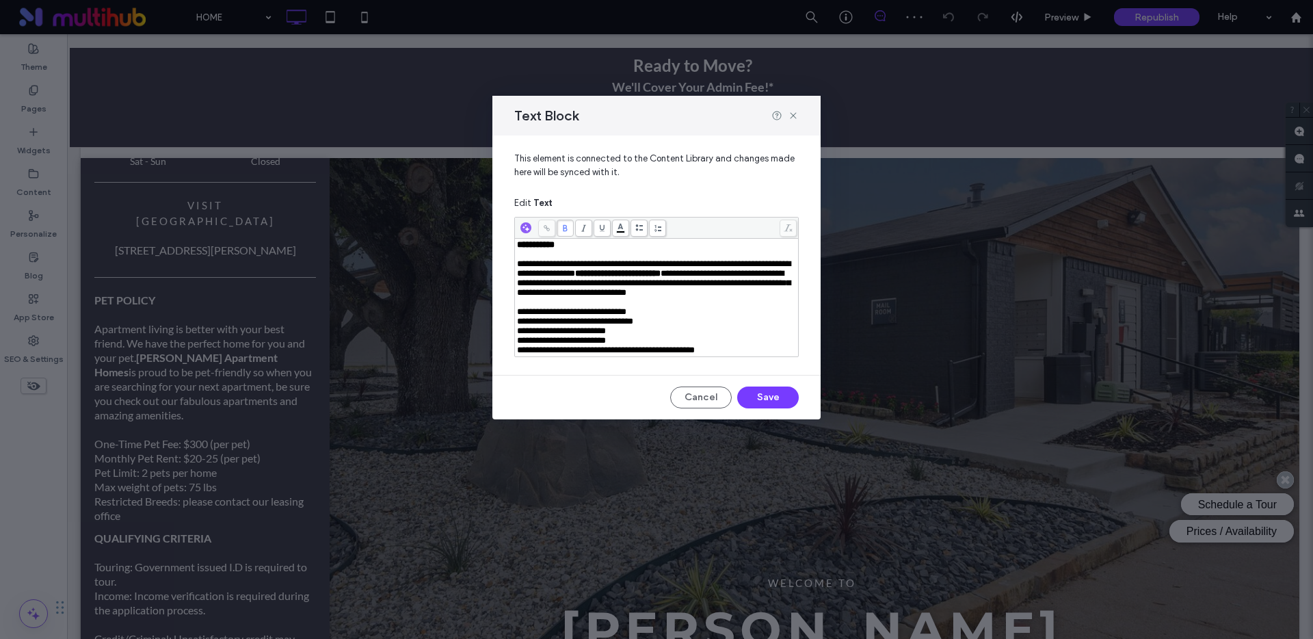
scroll to position [0, 0]
drag, startPoint x: 740, startPoint y: 370, endPoint x: 515, endPoint y: 331, distance: 227.7
click at [515, 331] on div "**********" at bounding box center [656, 298] width 283 height 118
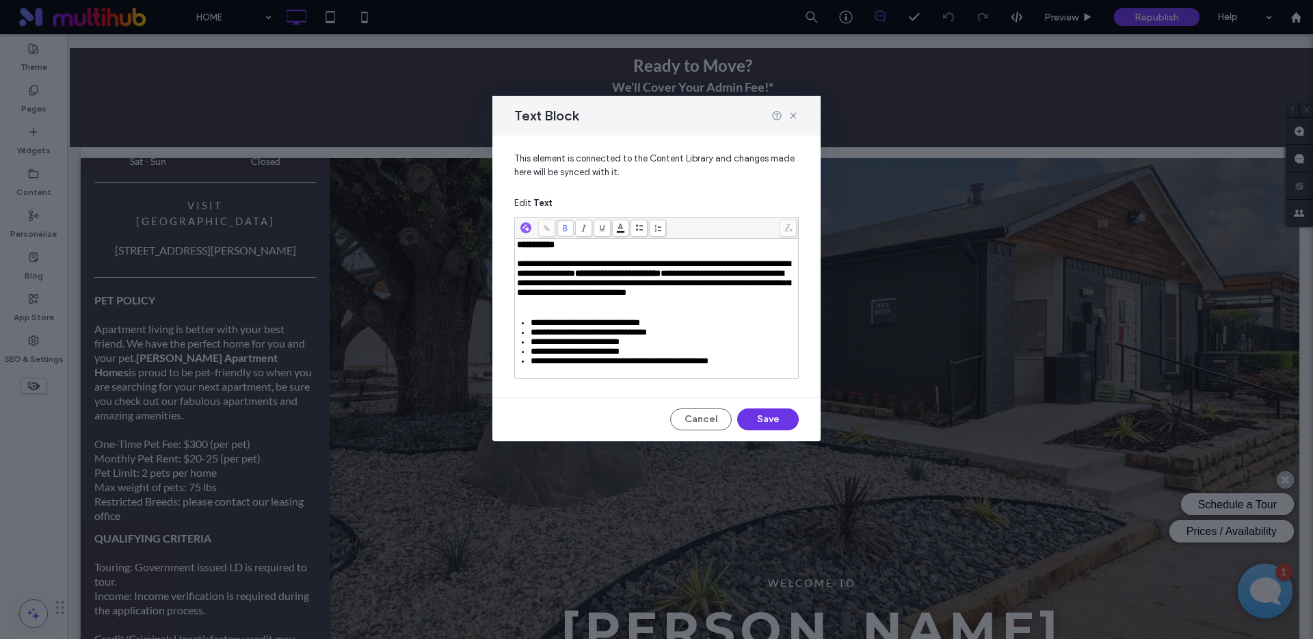
click at [759, 430] on button "Save" at bounding box center [768, 419] width 62 height 22
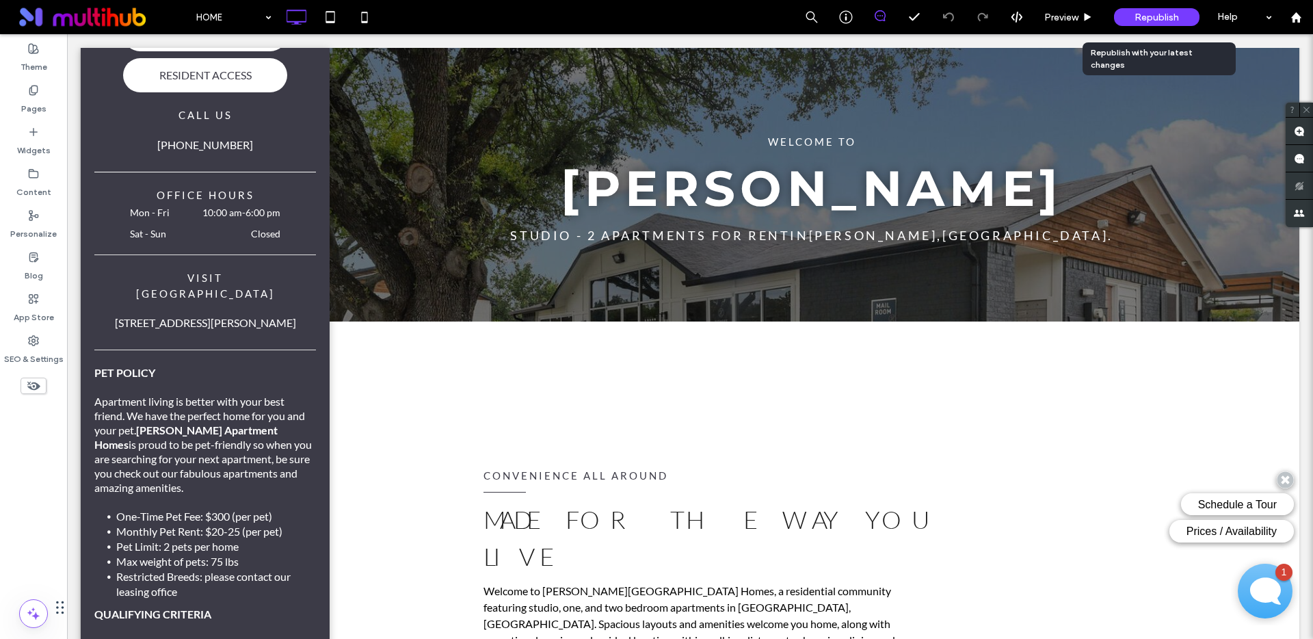
click at [1169, 22] on span "Republish" at bounding box center [1157, 18] width 44 height 12
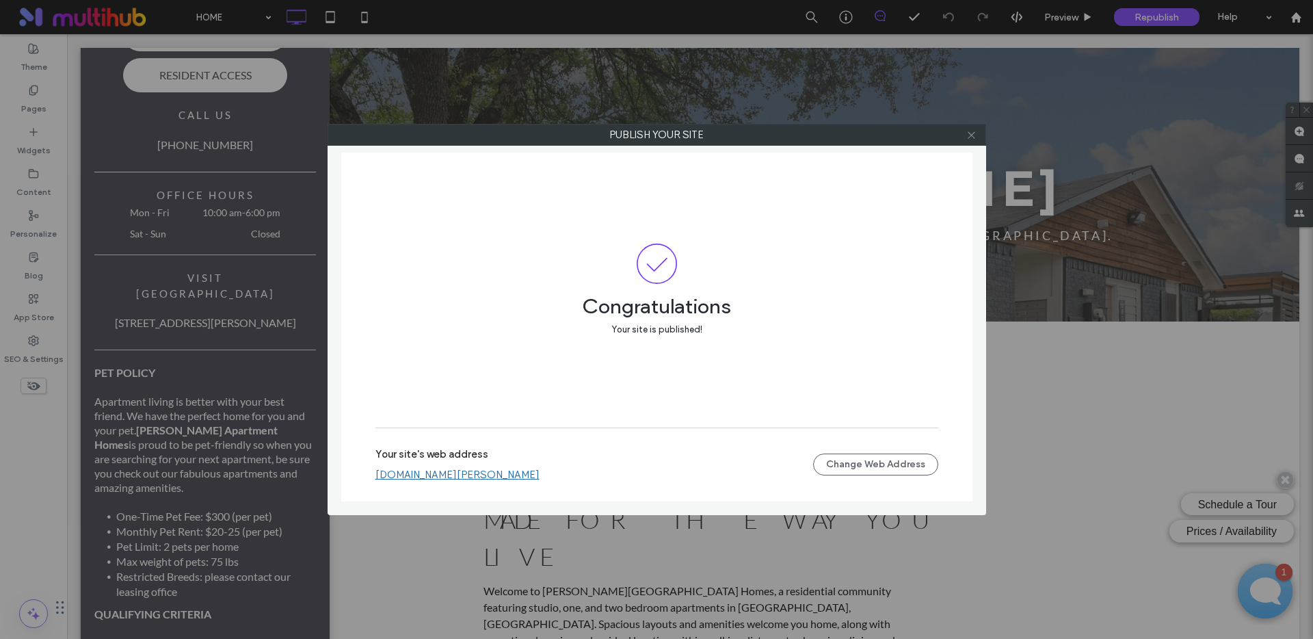
click at [971, 140] on icon at bounding box center [972, 135] width 10 height 10
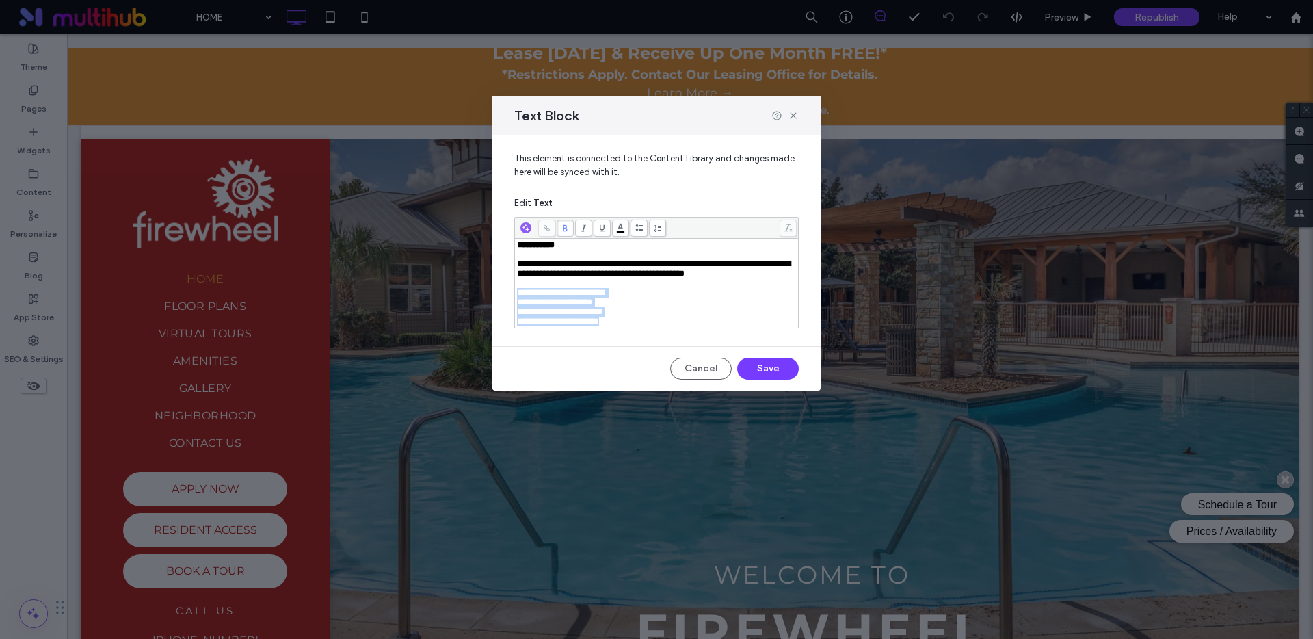
scroll to position [469, 0]
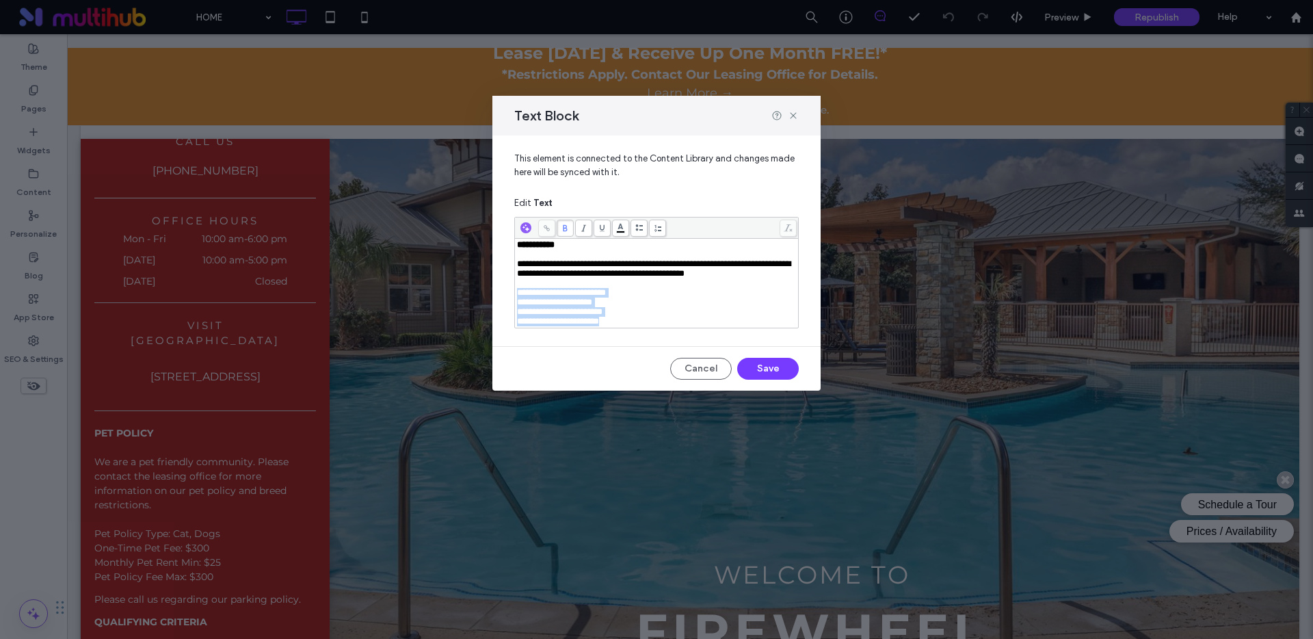
click at [511, 299] on div "**********" at bounding box center [657, 235] width 328 height 200
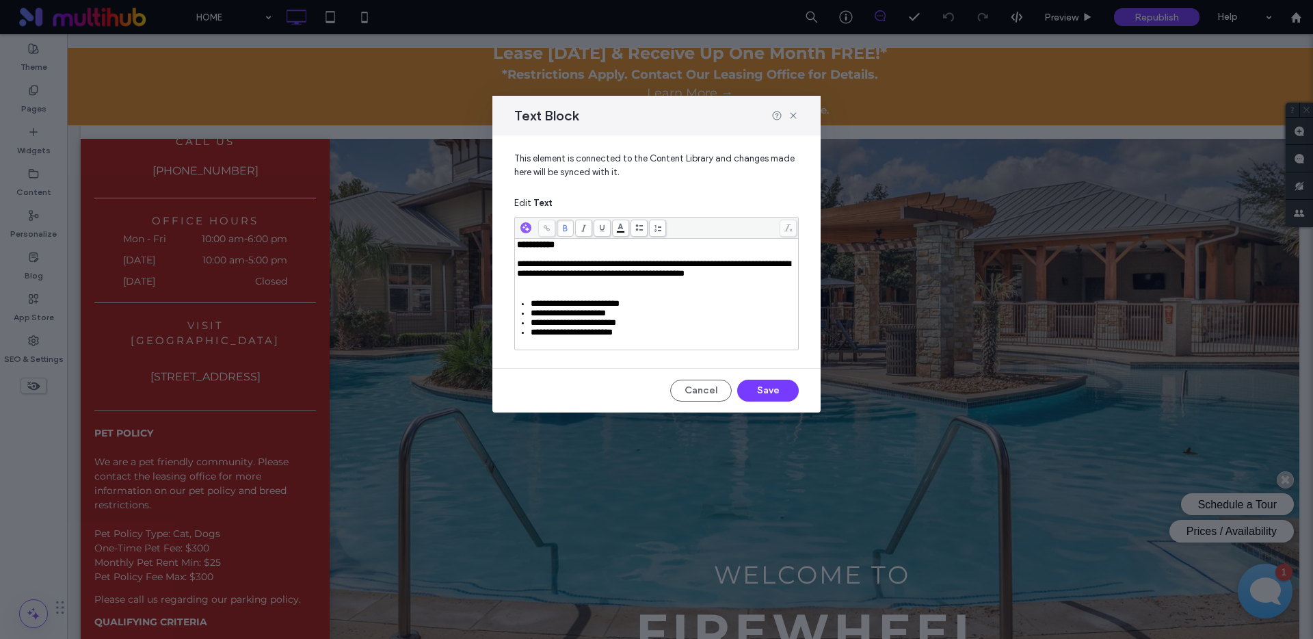
scroll to position [0, 0]
click at [766, 402] on button "Save" at bounding box center [768, 391] width 62 height 22
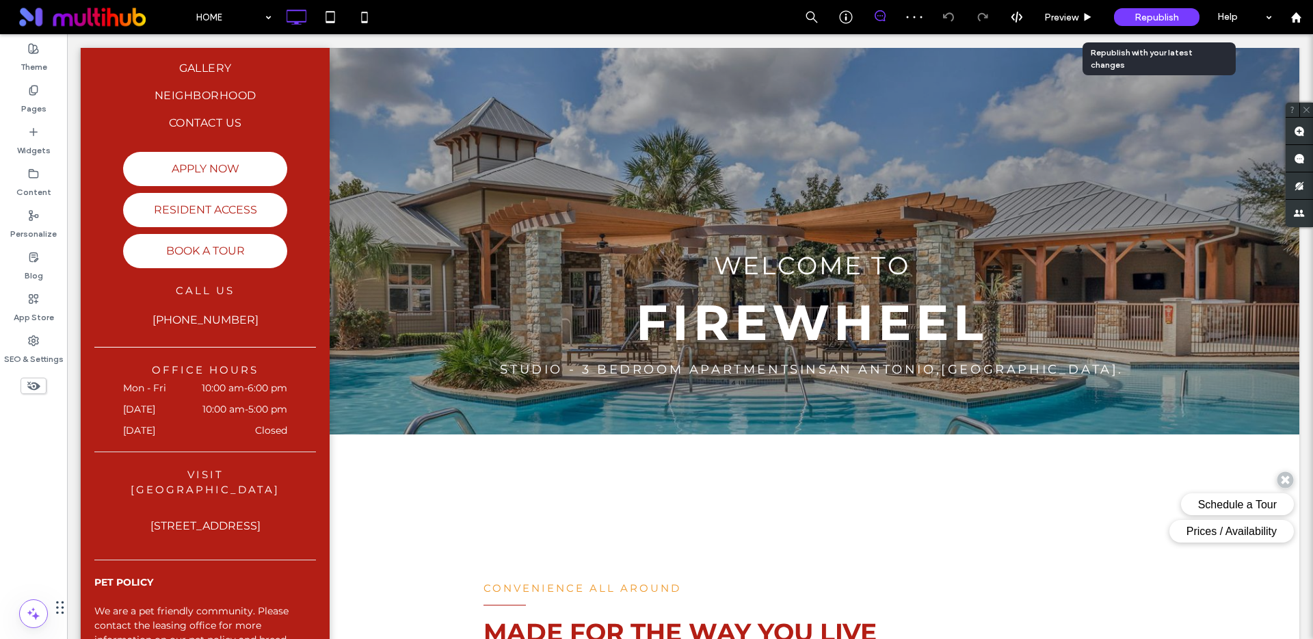
click at [1176, 16] on span "Republish" at bounding box center [1157, 18] width 44 height 12
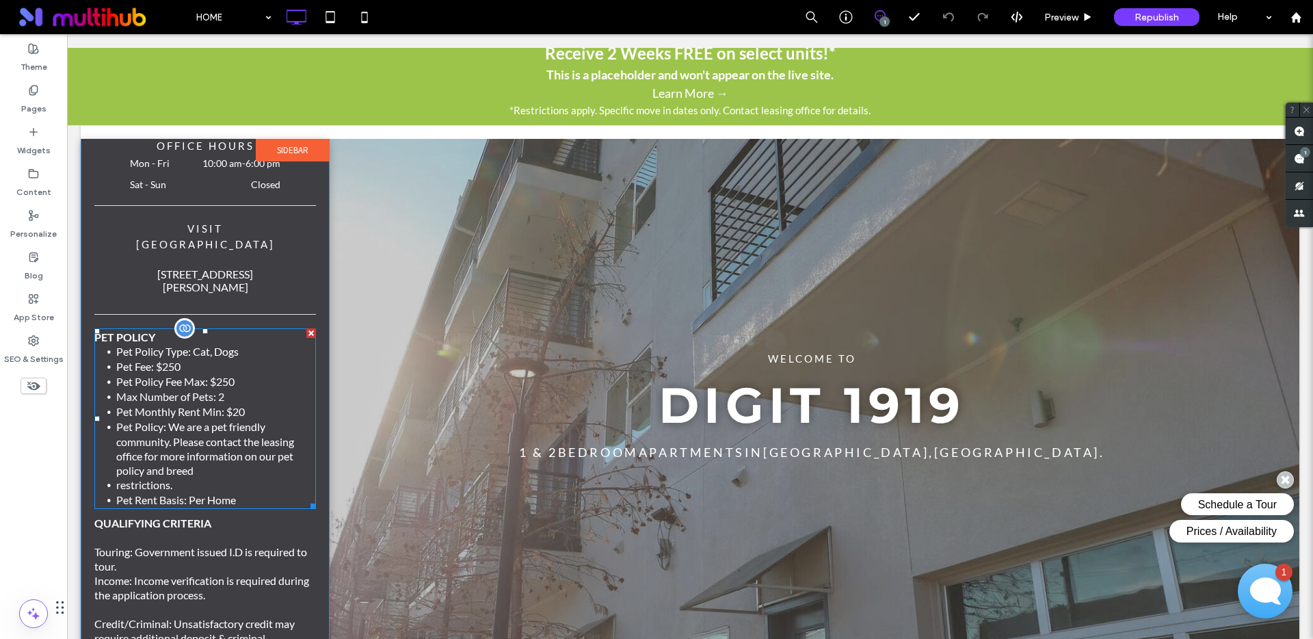
click at [267, 359] on li "Pet Fee: $250" at bounding box center [216, 366] width 200 height 15
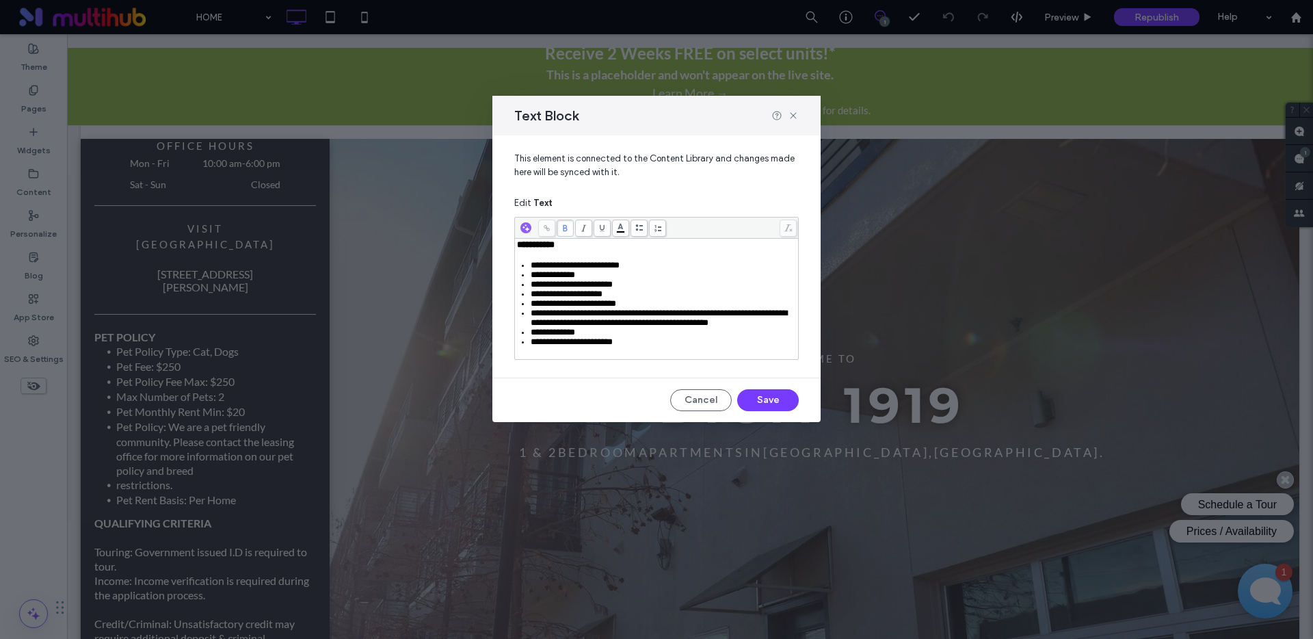
click at [579, 247] on div "**********" at bounding box center [657, 245] width 280 height 10
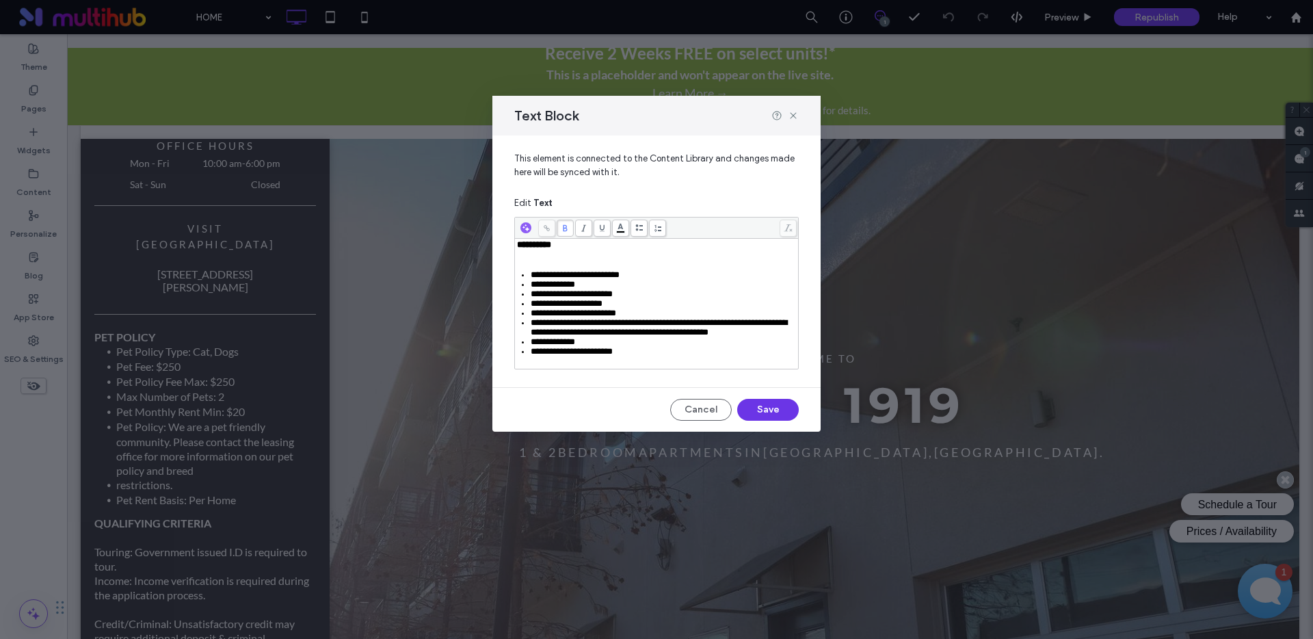
click at [761, 414] on button "Save" at bounding box center [768, 410] width 62 height 22
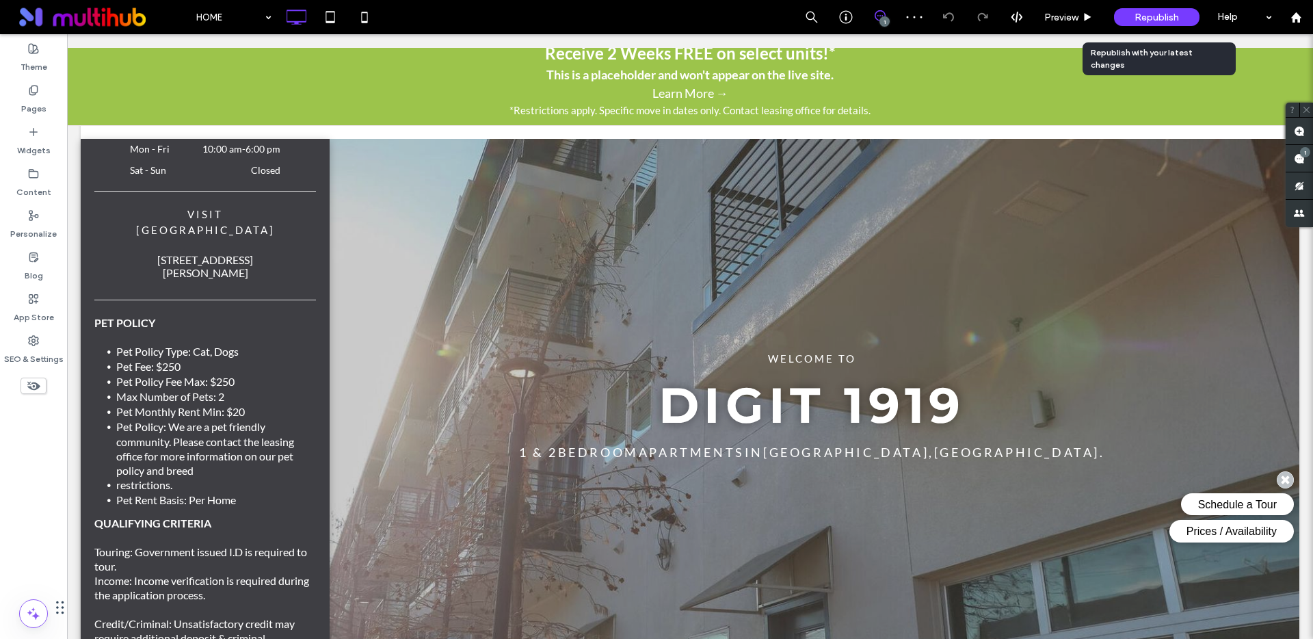
click at [1171, 16] on span "Republish" at bounding box center [1157, 18] width 44 height 12
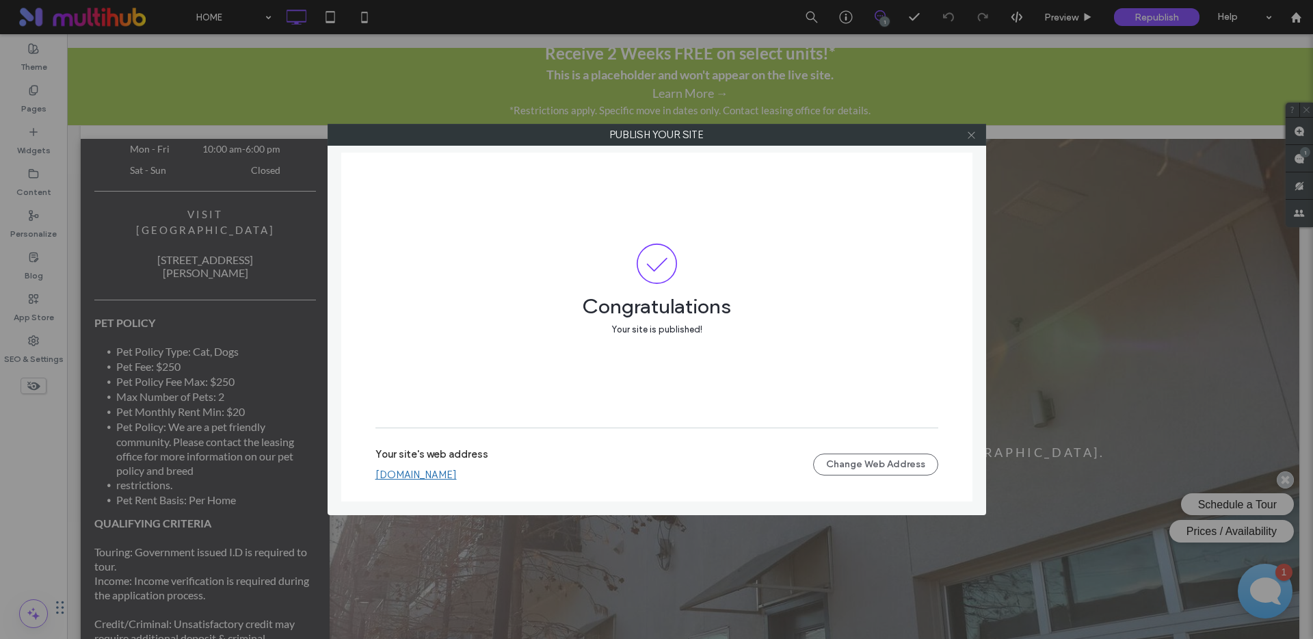
click at [976, 134] on icon at bounding box center [972, 135] width 10 height 10
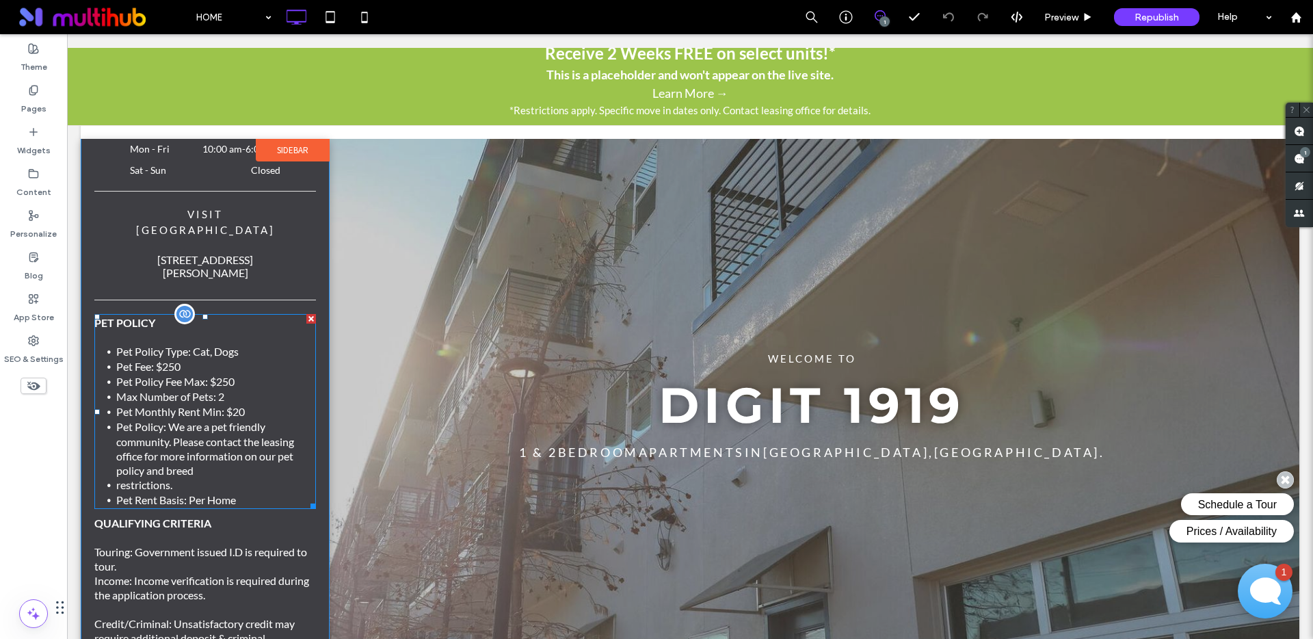
click at [187, 389] on li "Max Number of Pets: 2" at bounding box center [216, 396] width 200 height 15
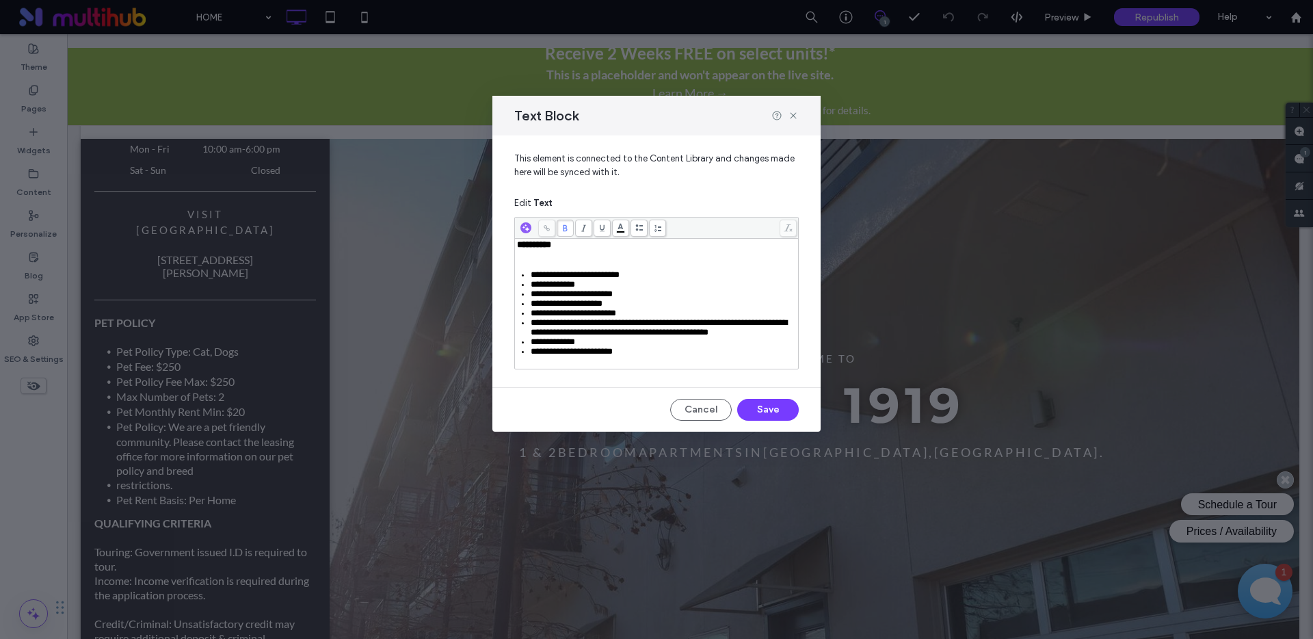
click at [531, 346] on span "**********" at bounding box center [553, 341] width 44 height 9
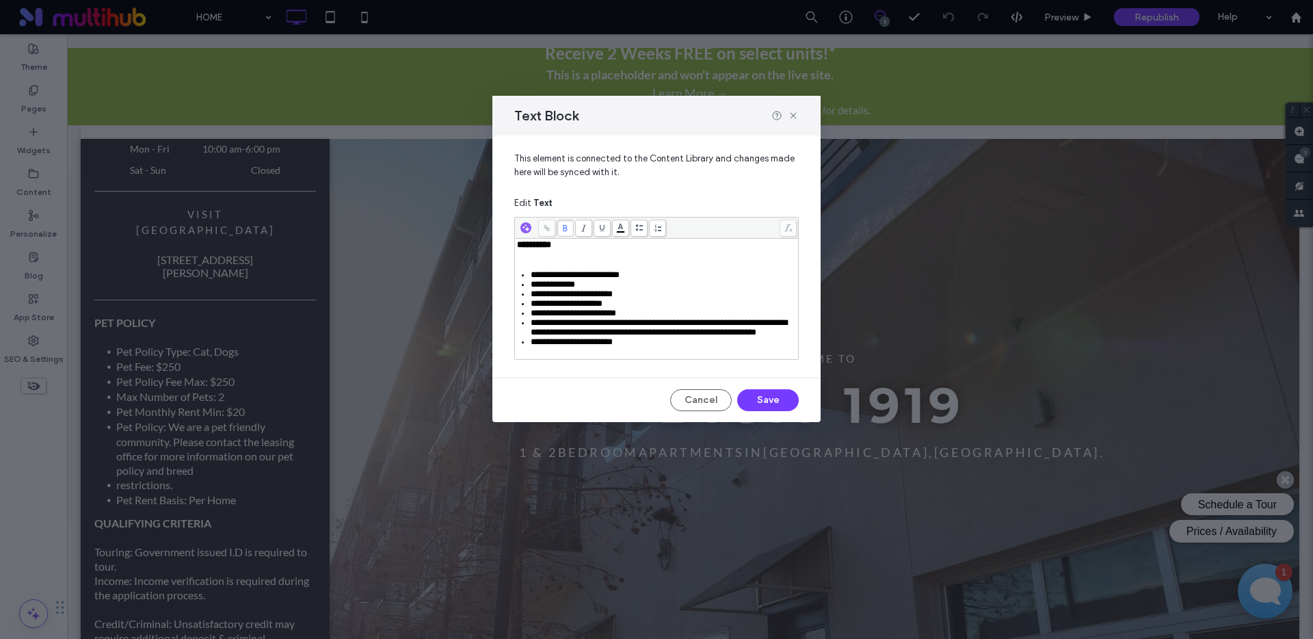
click at [544, 263] on div "**********" at bounding box center [657, 293] width 280 height 107
click at [551, 255] on div "Rich Text Editor" at bounding box center [657, 255] width 280 height 10
click at [755, 411] on button "Save" at bounding box center [768, 400] width 62 height 22
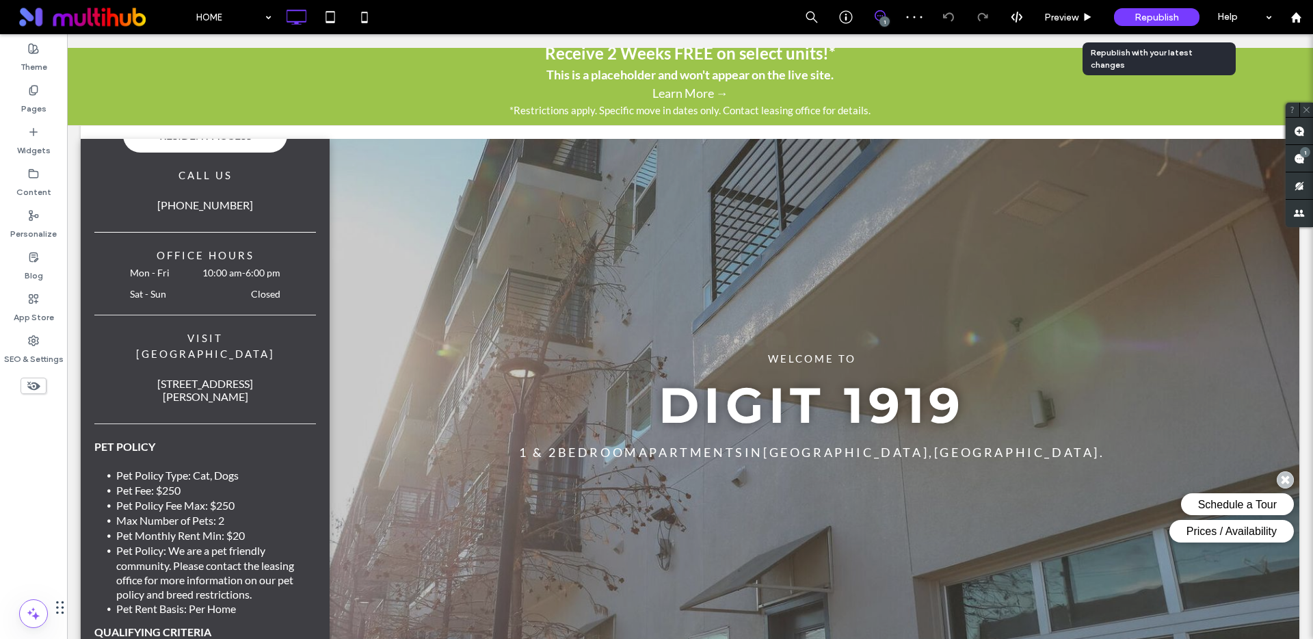
click at [1163, 19] on span "Republish" at bounding box center [1157, 18] width 44 height 12
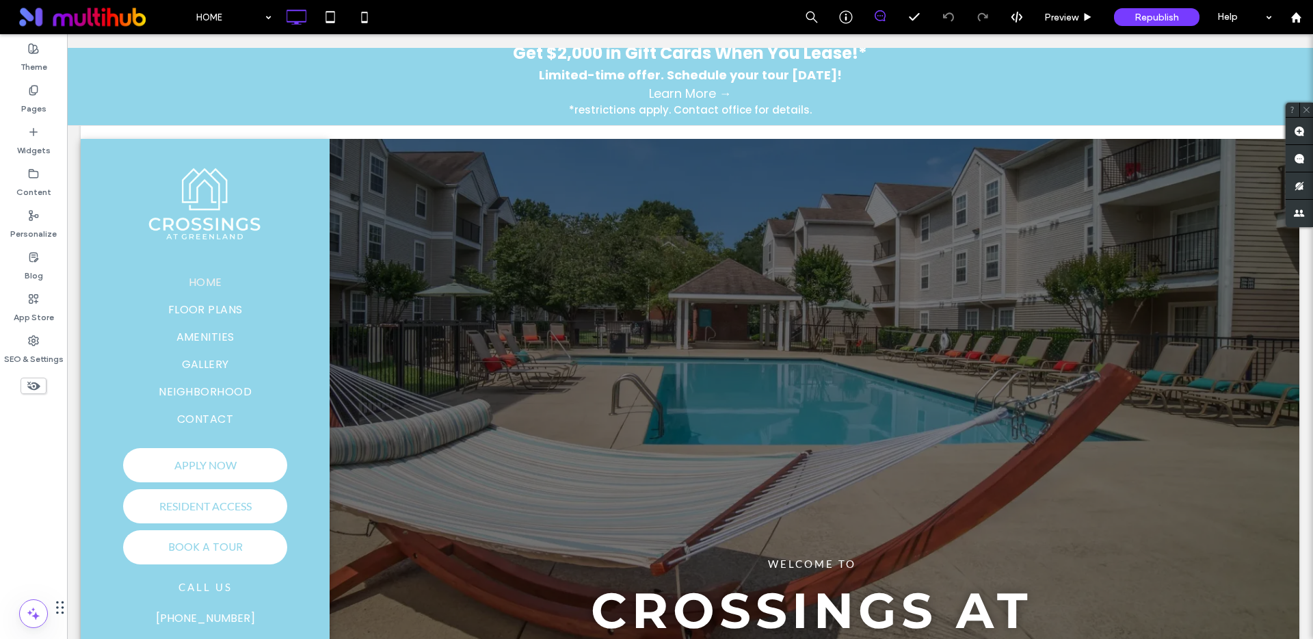
scroll to position [662, 0]
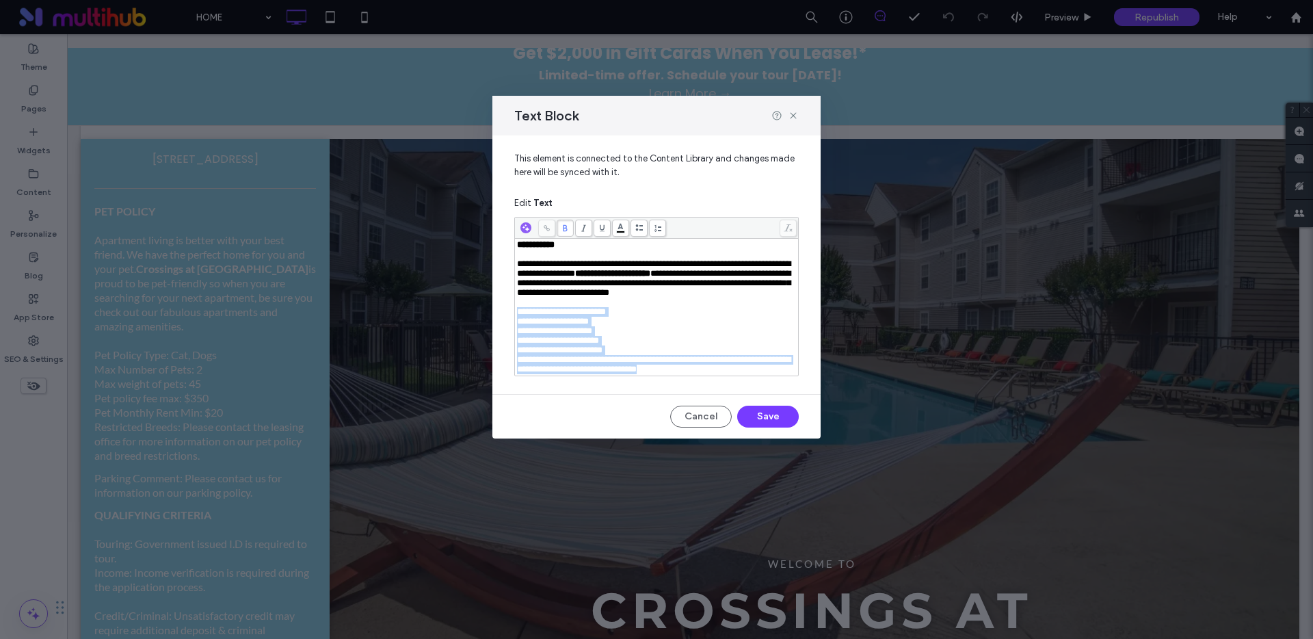
drag, startPoint x: 727, startPoint y: 378, endPoint x: 514, endPoint y: 314, distance: 222.7
click at [514, 314] on div "**********" at bounding box center [656, 296] width 285 height 159
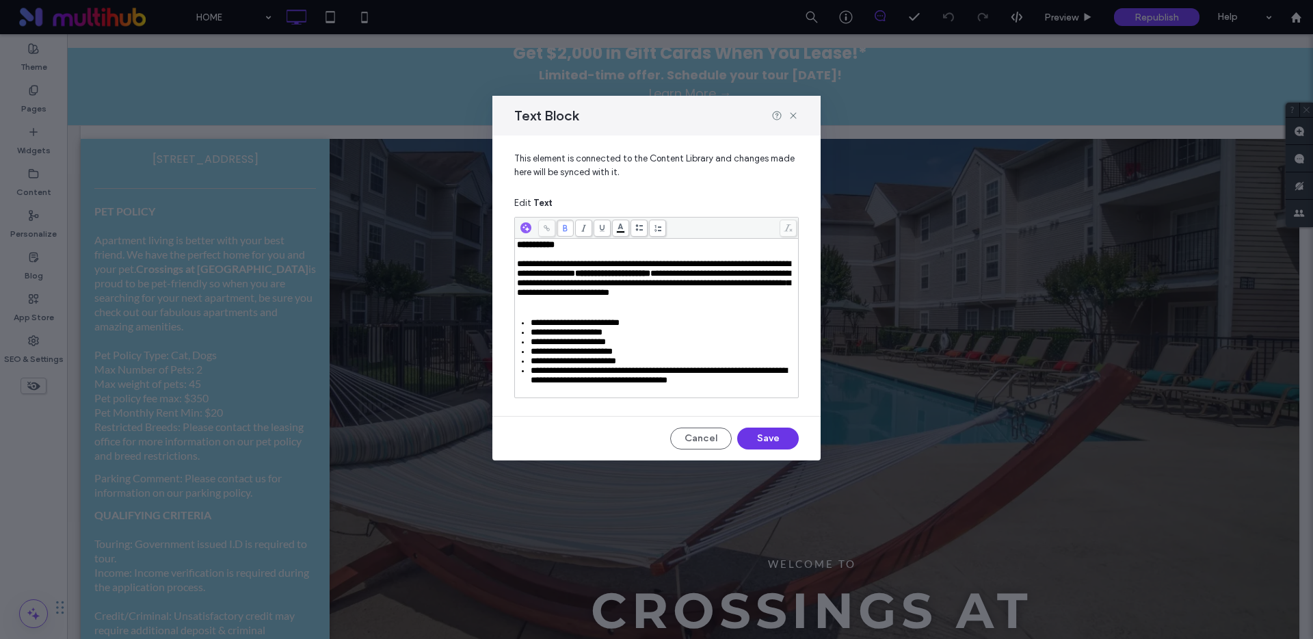
click at [764, 440] on button "Save" at bounding box center [768, 439] width 62 height 22
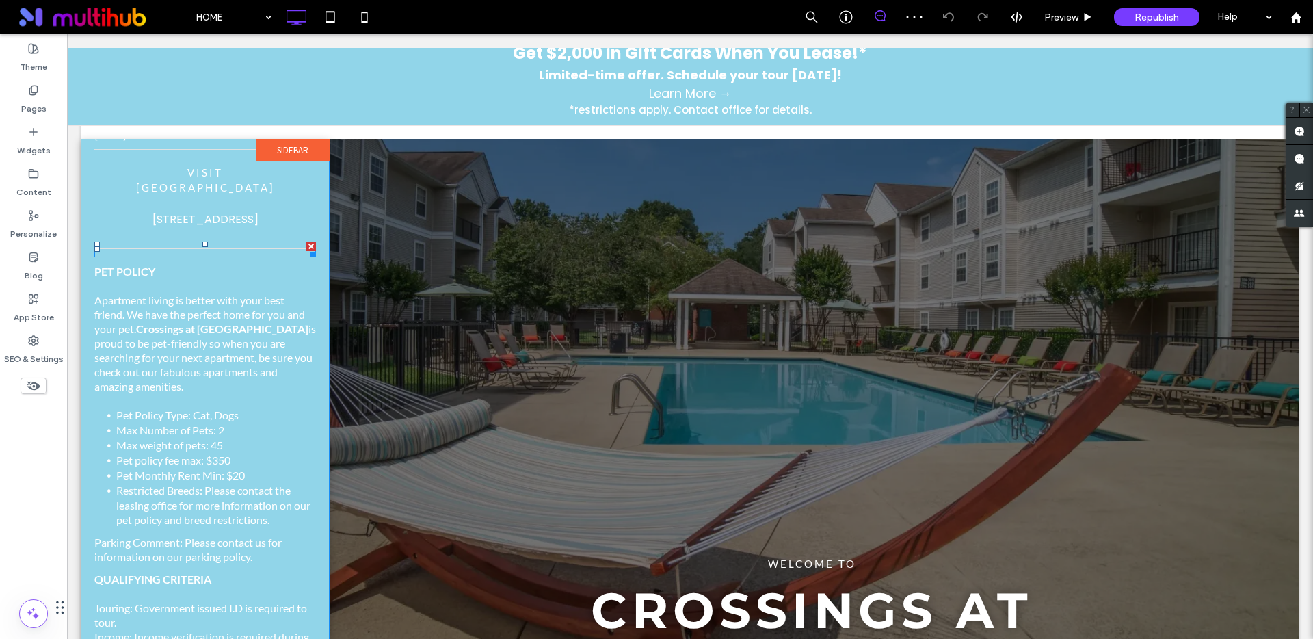
scroll to position [612, 0]
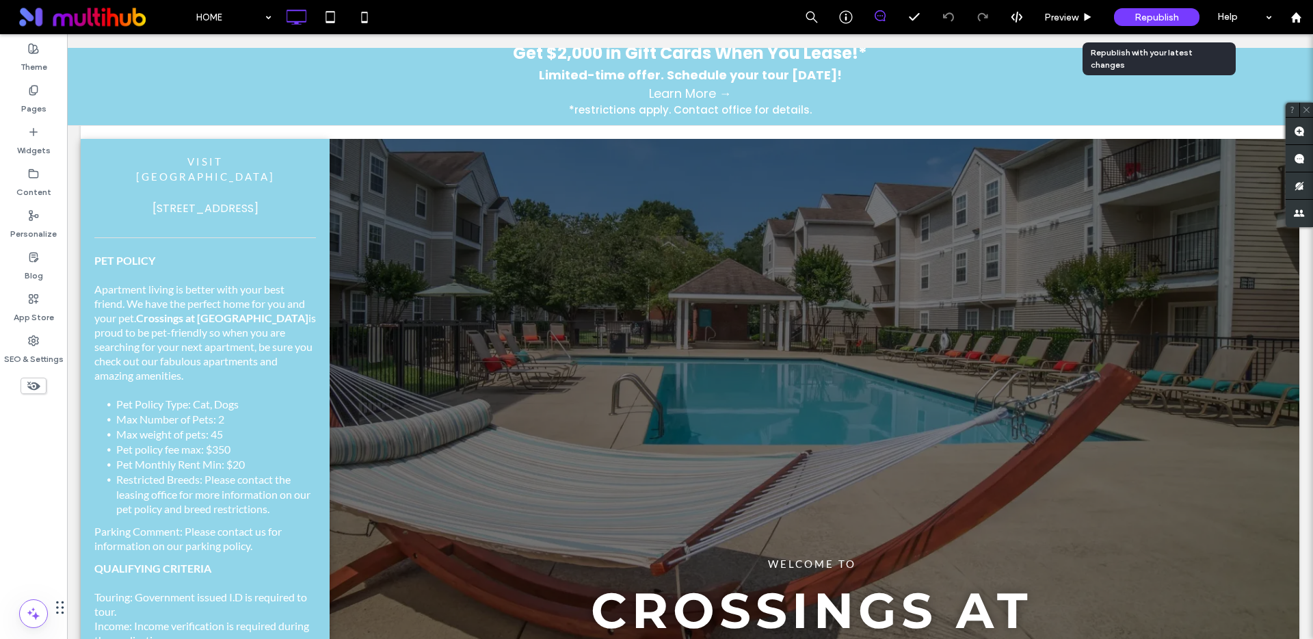
click at [1158, 12] on span "Republish" at bounding box center [1157, 18] width 44 height 12
